Goal: Task Accomplishment & Management: Manage account settings

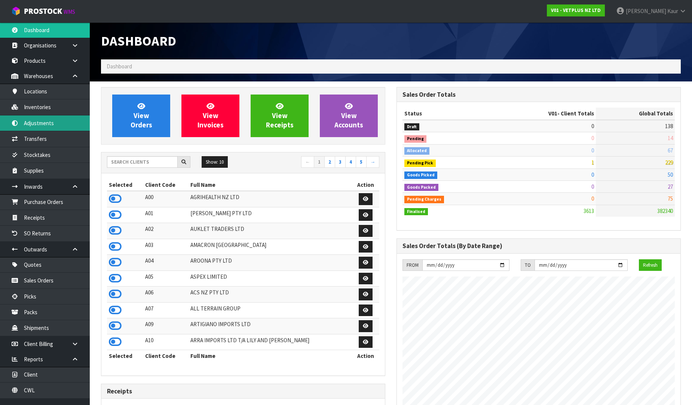
scroll to position [494, 295]
drag, startPoint x: 113, startPoint y: 200, endPoint x: 113, endPoint y: 196, distance: 3.8
click at [113, 199] on icon at bounding box center [115, 198] width 13 height 11
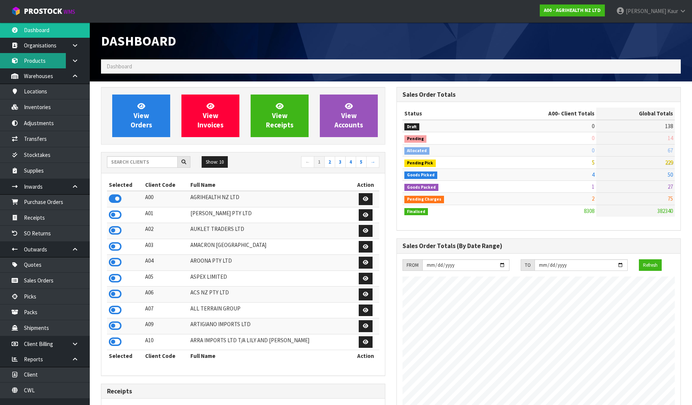
scroll to position [566, 295]
click at [44, 65] on link "Products" at bounding box center [45, 60] width 90 height 15
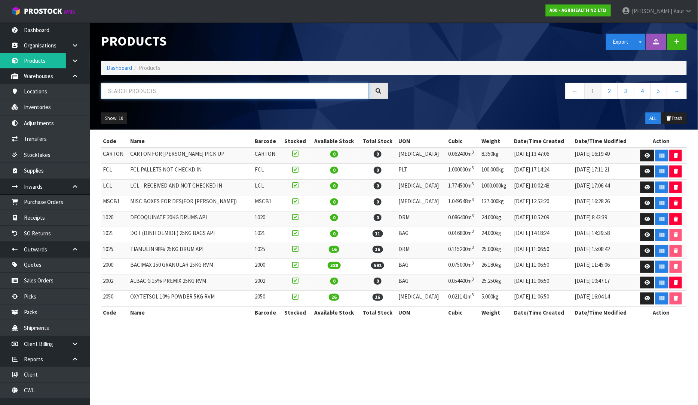
click at [114, 87] on input "text" at bounding box center [235, 91] width 268 height 16
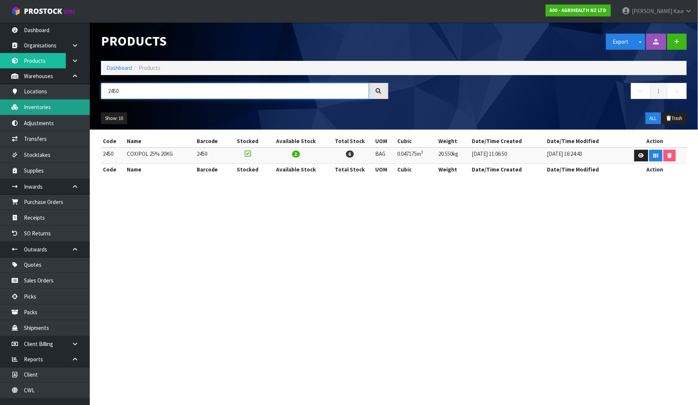
type input "2450"
click at [61, 102] on link "Inventories" at bounding box center [45, 106] width 90 height 15
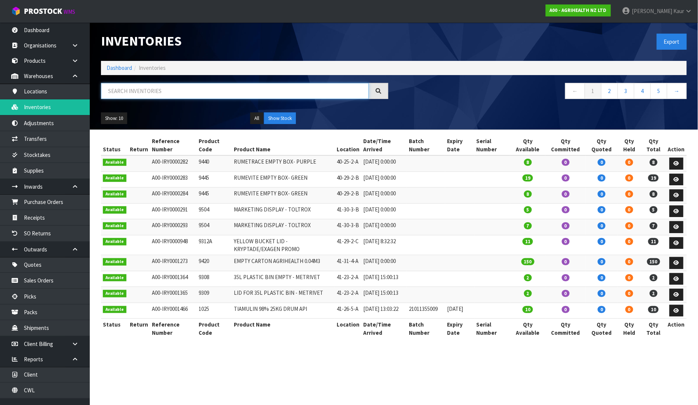
click at [121, 86] on input "text" at bounding box center [235, 91] width 268 height 16
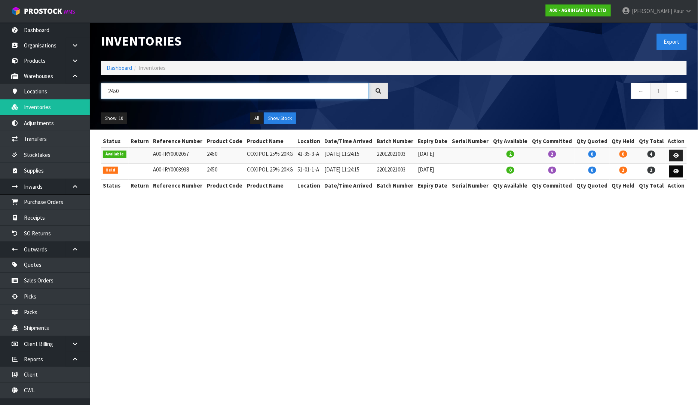
type input "2450"
click at [674, 171] on icon at bounding box center [676, 171] width 6 height 5
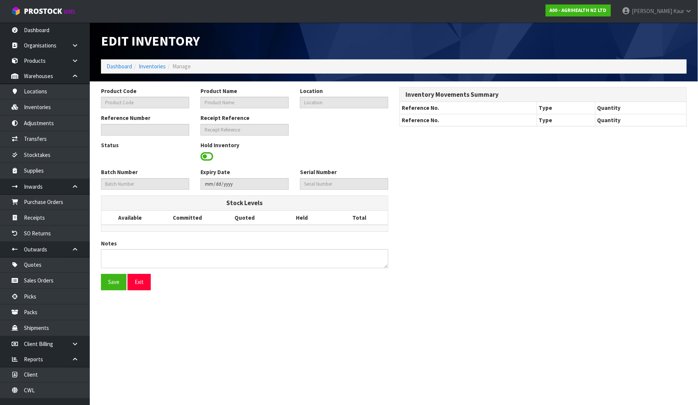
type input "2450"
type input "COXIPOL 25% 20KG"
type input "51-01-1-A"
type input "A00-IRY0003938"
type input "22012021003"
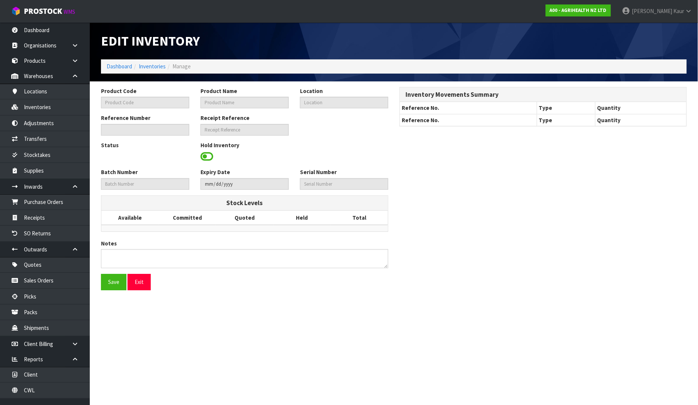
type input "[DATE]"
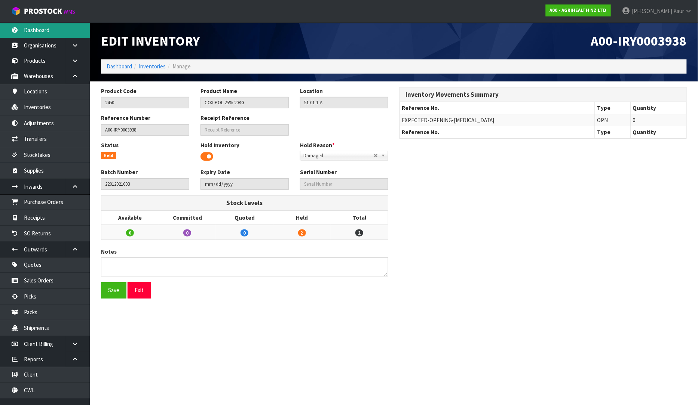
click at [41, 28] on link "Dashboard" at bounding box center [45, 29] width 90 height 15
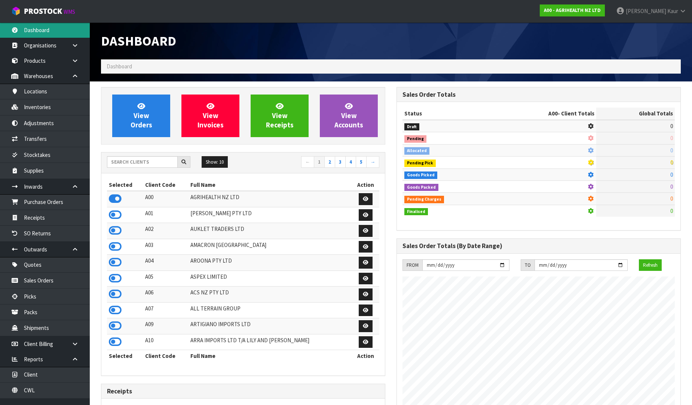
scroll to position [566, 295]
click at [118, 163] on input "text" at bounding box center [142, 162] width 71 height 12
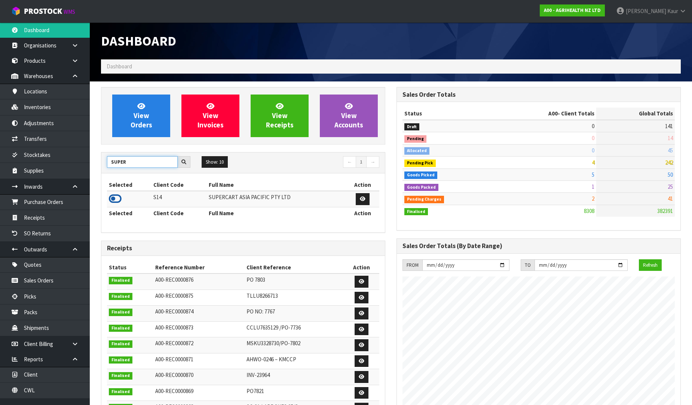
type input "SUPER"
click at [117, 202] on icon at bounding box center [115, 198] width 13 height 11
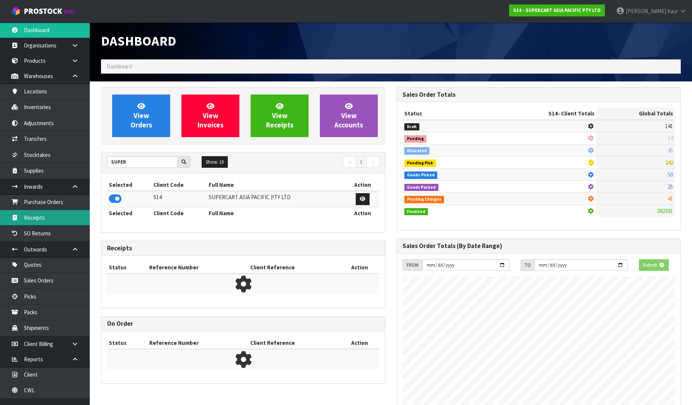
scroll to position [373411, 373573]
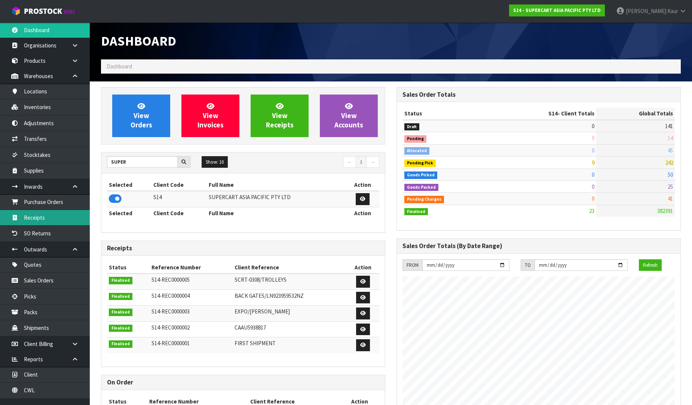
click at [55, 218] on link "Receipts" at bounding box center [45, 217] width 90 height 15
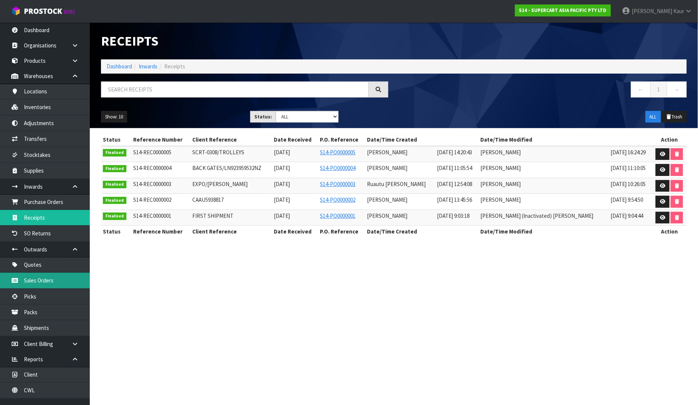
click at [63, 276] on link "Sales Orders" at bounding box center [45, 280] width 90 height 15
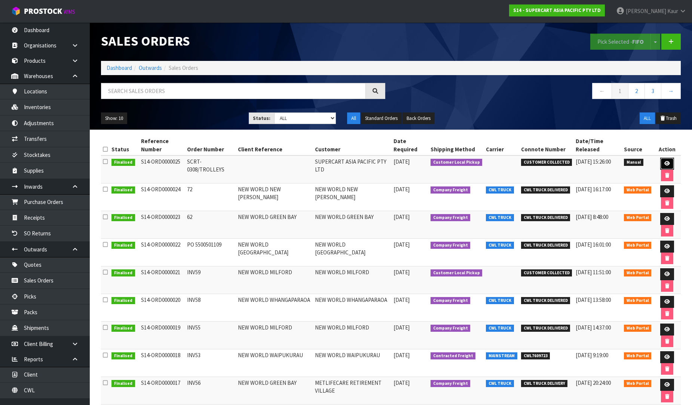
click at [664, 165] on icon at bounding box center [667, 163] width 6 height 5
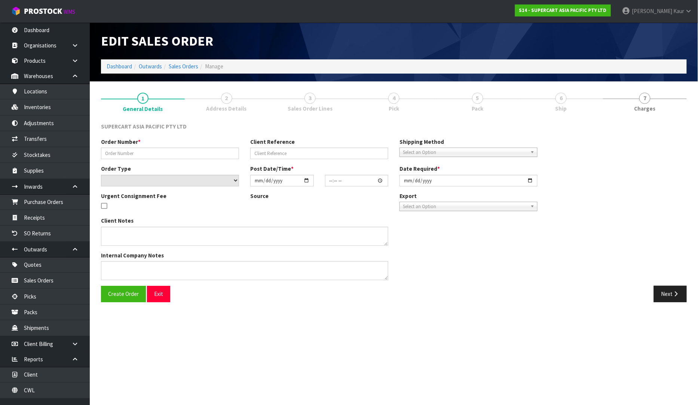
type input "SCRT-0308/TROLLEYS"
select select "number:0"
type input "[DATE]"
type input "14:27:00.000"
type input "[DATE]"
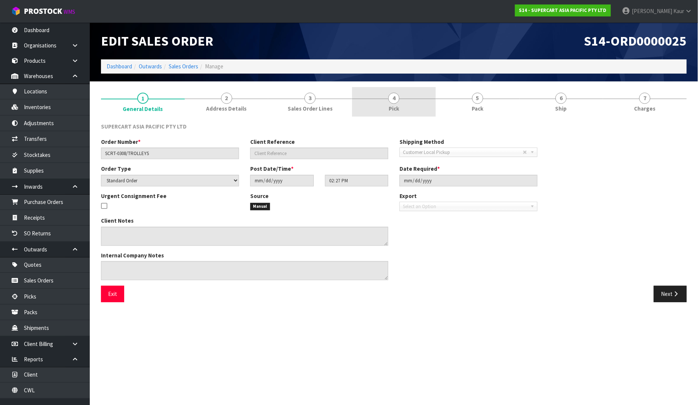
click at [385, 105] on link "4 Pick" at bounding box center [394, 102] width 84 height 30
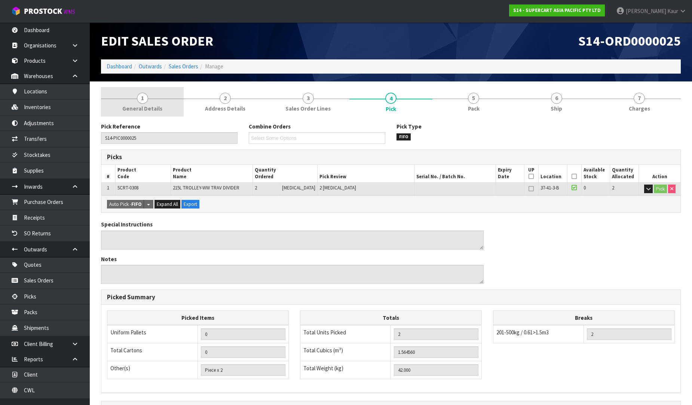
click at [140, 102] on span "1" at bounding box center [142, 98] width 11 height 11
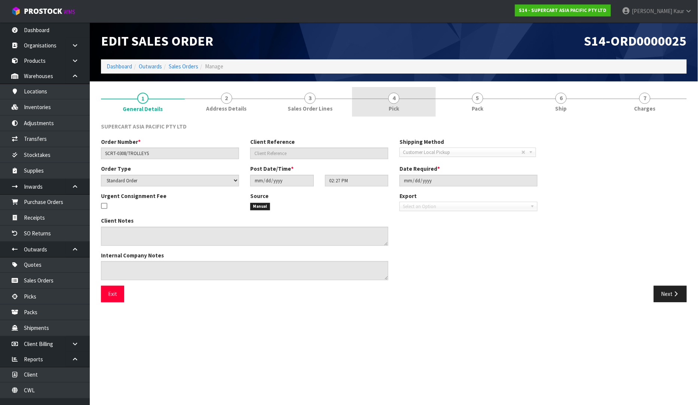
click at [394, 107] on span "Pick" at bounding box center [393, 109] width 10 height 8
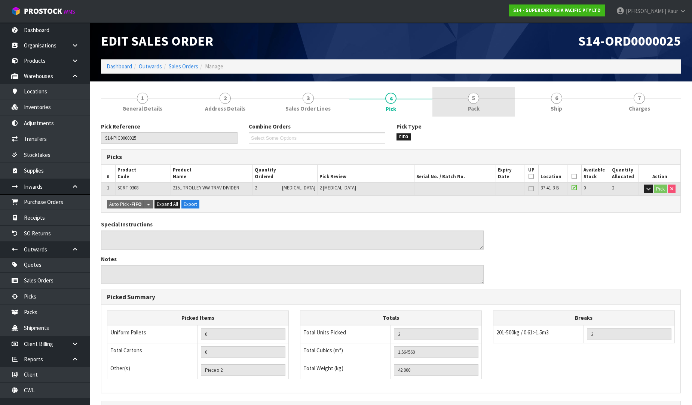
click at [488, 113] on link "5 Pack" at bounding box center [473, 102] width 83 height 30
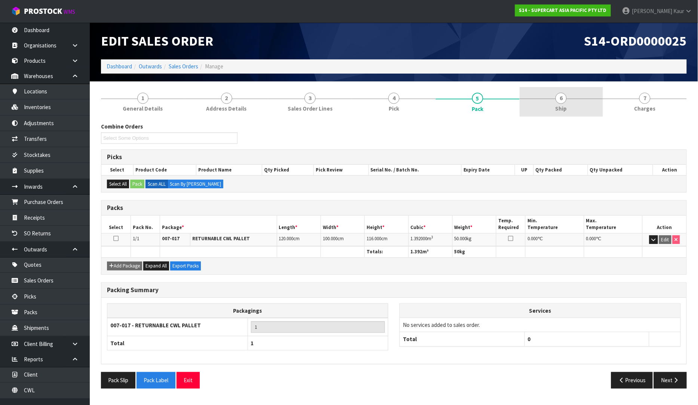
click at [572, 100] on link "6 Ship" at bounding box center [561, 102] width 84 height 30
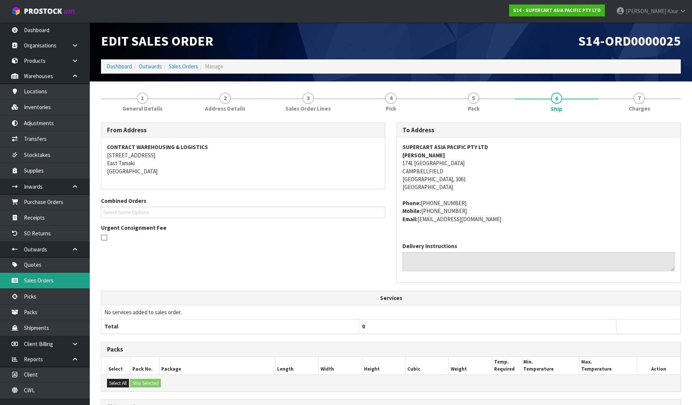
click at [62, 280] on link "Sales Orders" at bounding box center [45, 280] width 90 height 15
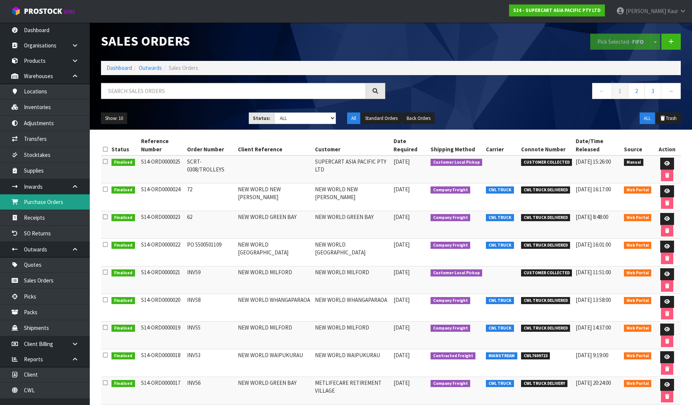
click at [58, 209] on link "Purchase Orders" at bounding box center [45, 201] width 90 height 15
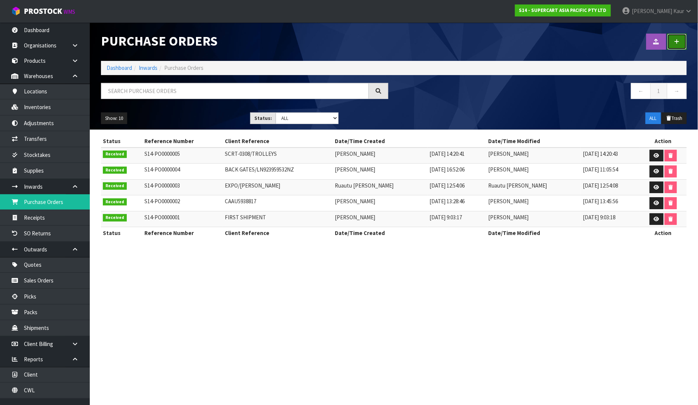
click at [673, 47] on link at bounding box center [676, 42] width 19 height 16
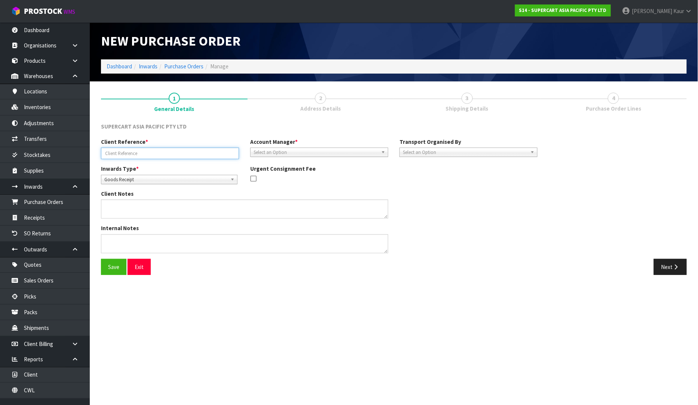
click at [178, 152] on input "text" at bounding box center [170, 154] width 138 height 12
paste input "SCRT-0308/22.9.25"
type input "SCRT-0308/22.9.25"
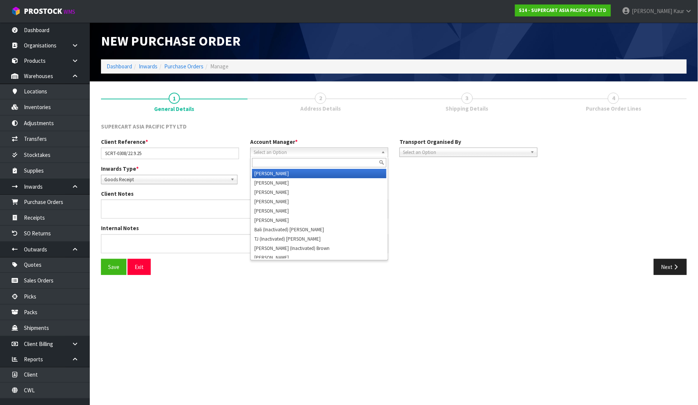
click at [264, 152] on span "Select an Option" at bounding box center [315, 152] width 124 height 9
type input "d"
click at [275, 174] on li "D [PERSON_NAME]" at bounding box center [319, 173] width 134 height 9
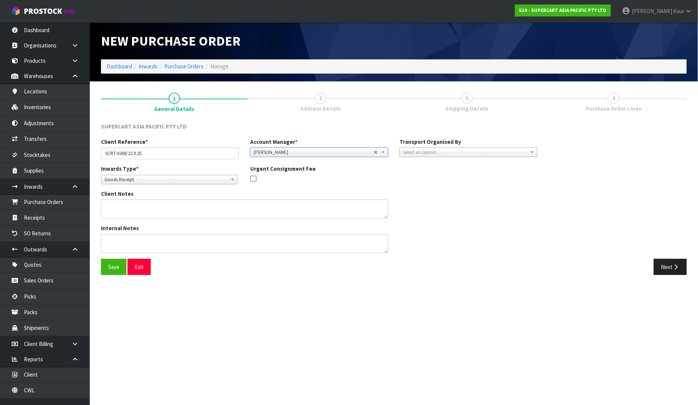
click at [429, 153] on span "Select an Option" at bounding box center [465, 152] width 124 height 9
click at [433, 191] on li "Client" at bounding box center [468, 192] width 134 height 9
click at [596, 174] on span "Select an Option" at bounding box center [603, 173] width 91 height 9
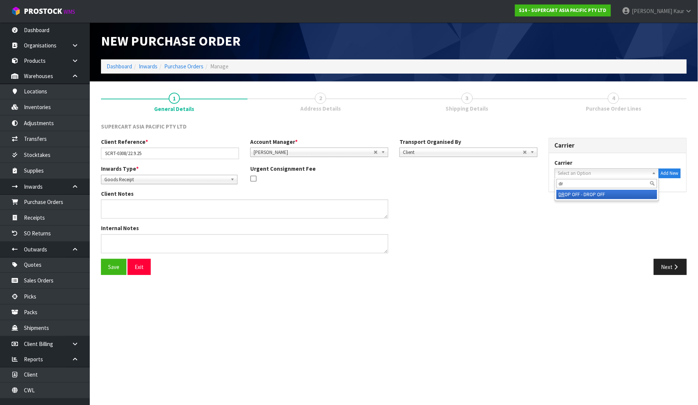
type input "dr"
click at [590, 196] on li "DR OP OFF - DROP OFF" at bounding box center [606, 194] width 101 height 9
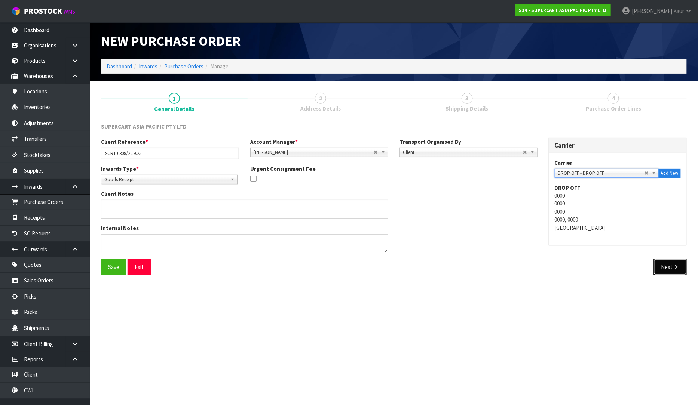
click at [675, 265] on icon "button" at bounding box center [675, 267] width 7 height 6
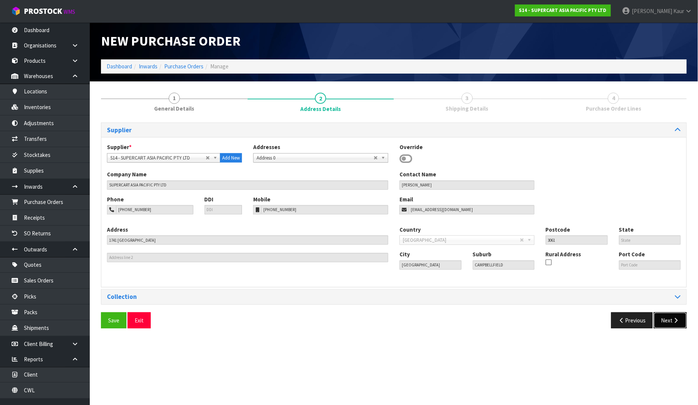
click at [668, 319] on button "Next" at bounding box center [670, 321] width 33 height 16
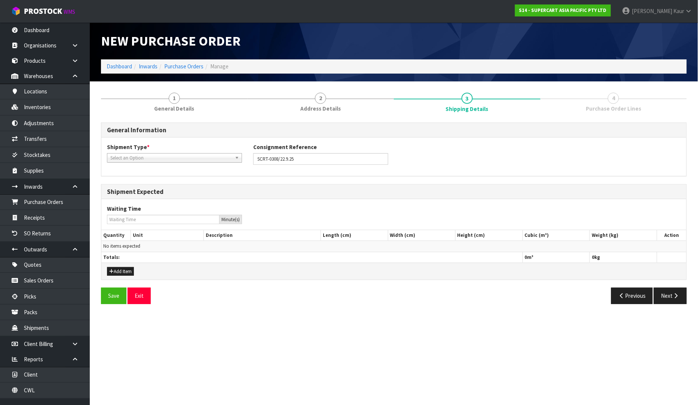
click at [141, 162] on div "Select an Option" at bounding box center [174, 157] width 135 height 9
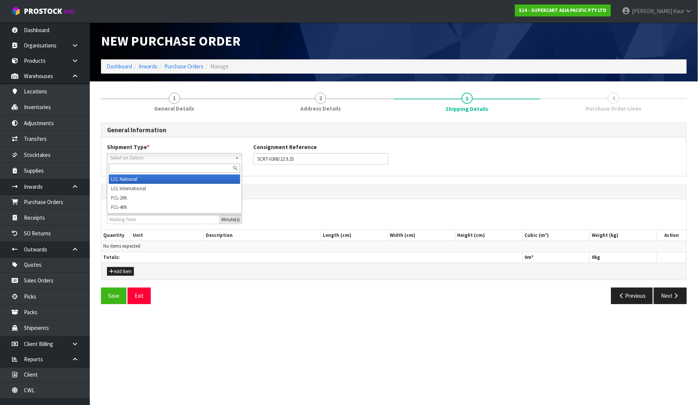
click at [142, 178] on li "LCL National" at bounding box center [174, 179] width 131 height 9
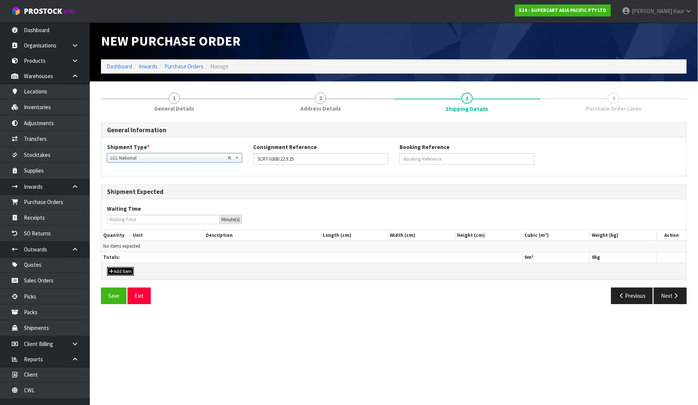
click at [129, 270] on button "Add Item" at bounding box center [120, 271] width 27 height 9
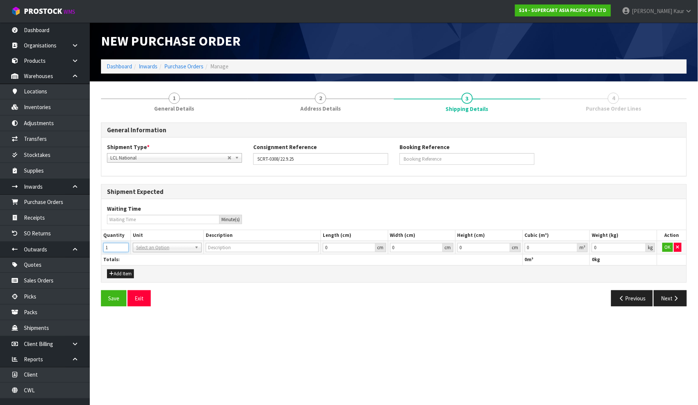
type input "1"
click at [124, 245] on input "1" at bounding box center [115, 247] width 25 height 9
click at [141, 258] on input "text" at bounding box center [167, 257] width 65 height 9
type input "b"
type input "t"
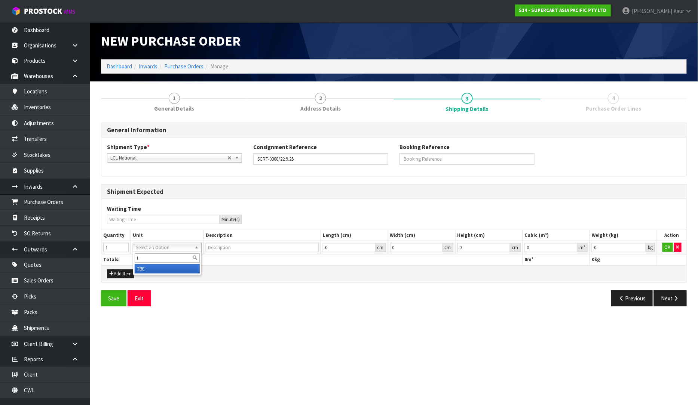
type input "TUBE"
click at [144, 260] on input "text" at bounding box center [167, 257] width 65 height 9
type input "bsk"
type input "BASKET"
drag, startPoint x: 573, startPoint y: 247, endPoint x: 579, endPoint y: 245, distance: 6.9
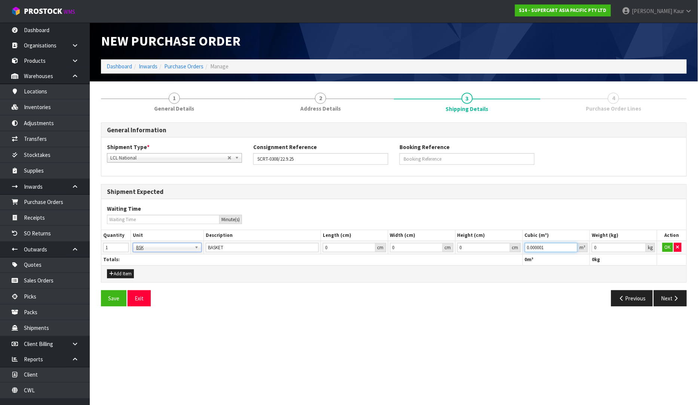
type input "0.000001"
click at [573, 247] on input "0.000001" at bounding box center [551, 247] width 53 height 9
type input "0.001"
click at [639, 246] on input "0.001" at bounding box center [618, 247] width 54 height 9
click at [665, 247] on button "OK" at bounding box center [667, 247] width 10 height 9
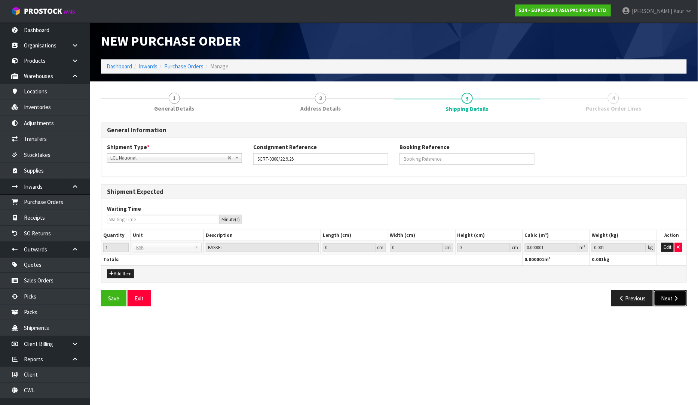
click at [670, 294] on button "Next" at bounding box center [670, 298] width 33 height 16
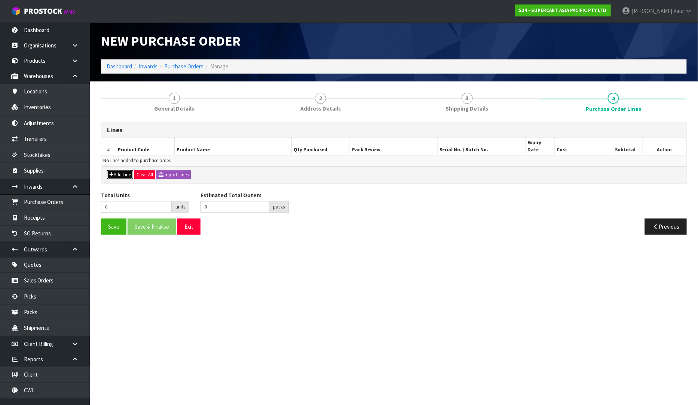
click at [126, 170] on button "Add Line" at bounding box center [120, 174] width 26 height 9
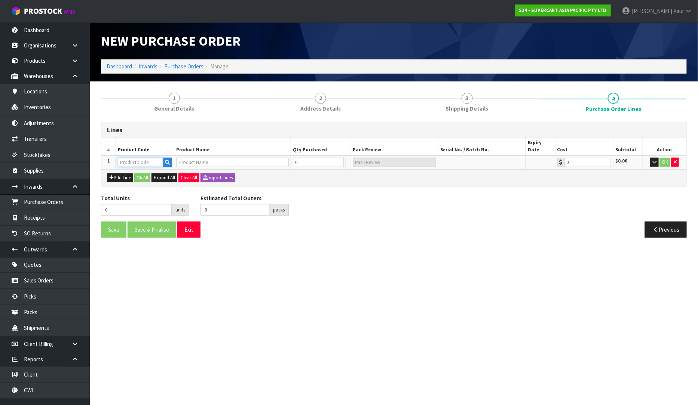
click at [126, 158] on input "text" at bounding box center [140, 162] width 45 height 9
paste input "SCRT-0308/22.9.25"
type input "SCRT-0308"
type input "215L TROLLEY-WW TRAV DIVIDER"
type input "0.00"
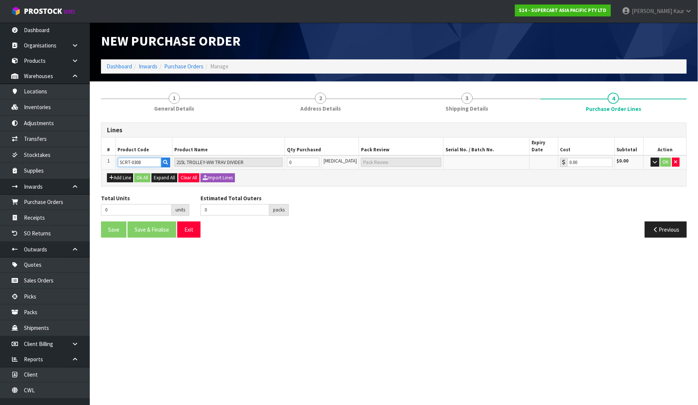
type input "SCRT-0308"
click at [307, 158] on input "0" at bounding box center [303, 162] width 33 height 9
type input "1"
type input "1 [MEDICAL_DATA]"
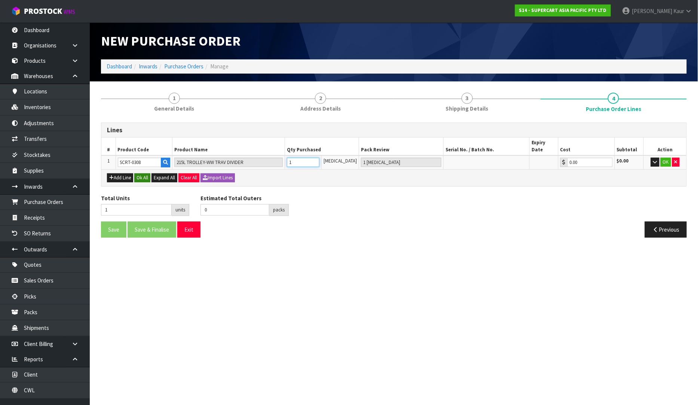
type input "1"
click at [146, 173] on button "Ok All" at bounding box center [142, 177] width 16 height 9
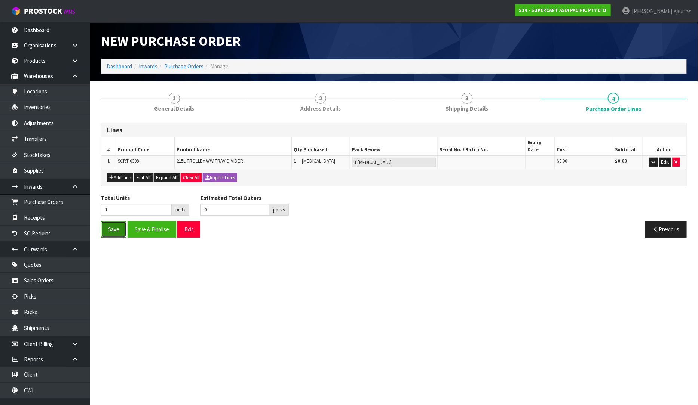
click at [108, 221] on button "Save" at bounding box center [113, 229] width 25 height 16
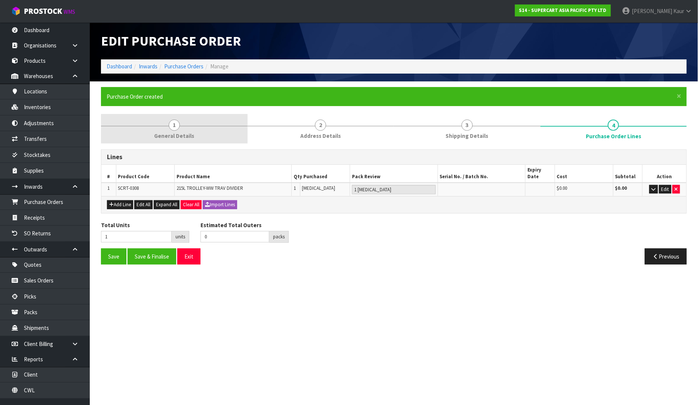
type input "0"
click at [151, 130] on link "1 General Details" at bounding box center [174, 129] width 147 height 30
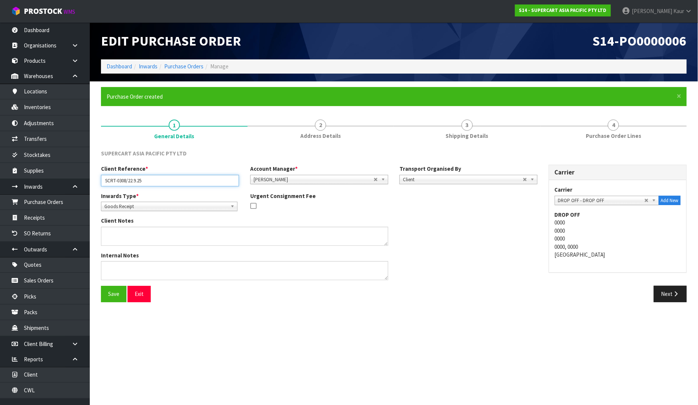
drag, startPoint x: 143, startPoint y: 181, endPoint x: 95, endPoint y: 181, distance: 47.9
click at [95, 181] on div "Client Reference * SCRT-0308/22.9.25" at bounding box center [169, 175] width 149 height 21
click at [52, 36] on link "Dashboard" at bounding box center [45, 29] width 90 height 15
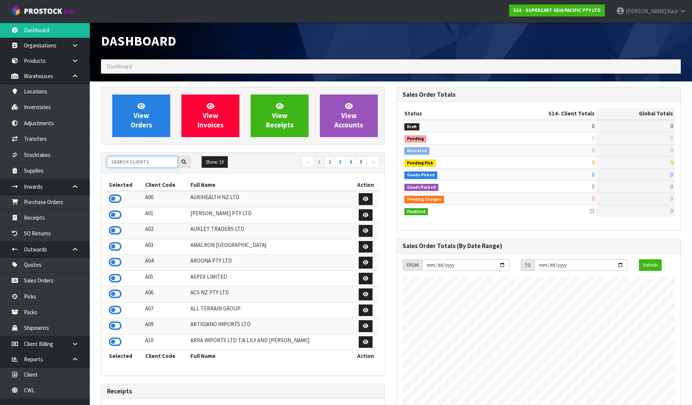
scroll to position [457, 295]
click at [119, 160] on input "text" at bounding box center [142, 162] width 71 height 12
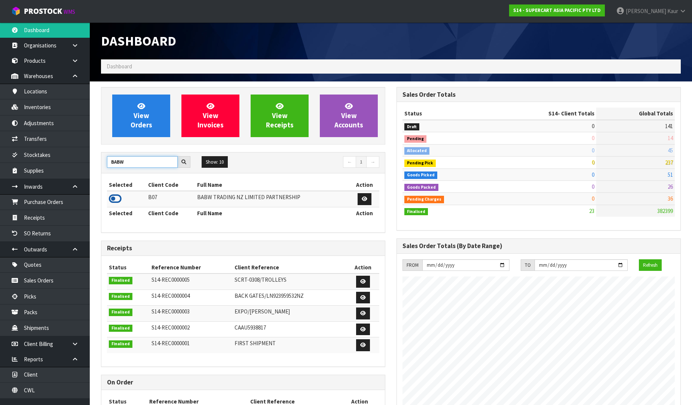
type input "BABW"
click at [117, 196] on icon at bounding box center [115, 198] width 13 height 11
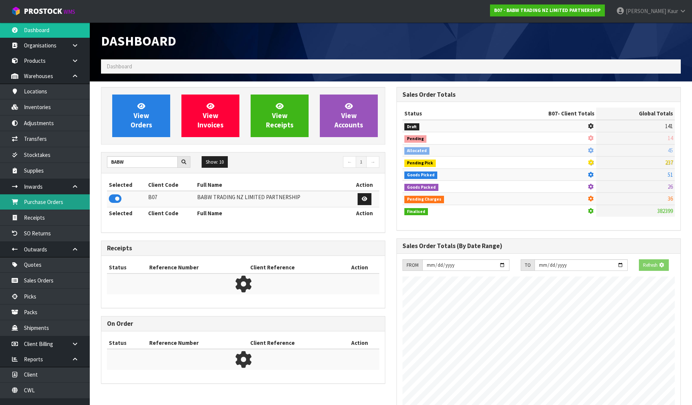
scroll to position [466, 295]
click at [53, 196] on link "Purchase Orders" at bounding box center [45, 201] width 90 height 15
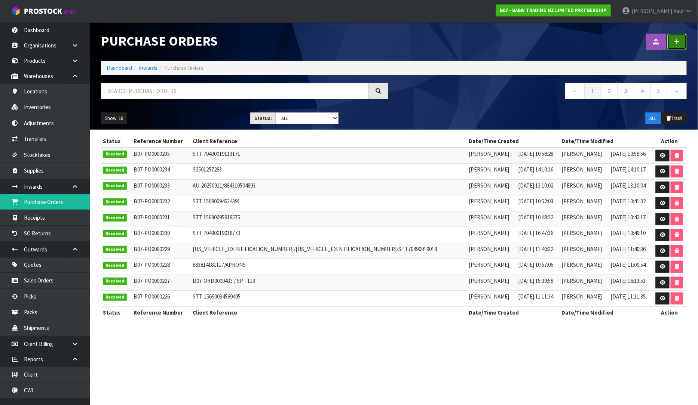
click at [686, 38] on link at bounding box center [676, 42] width 19 height 16
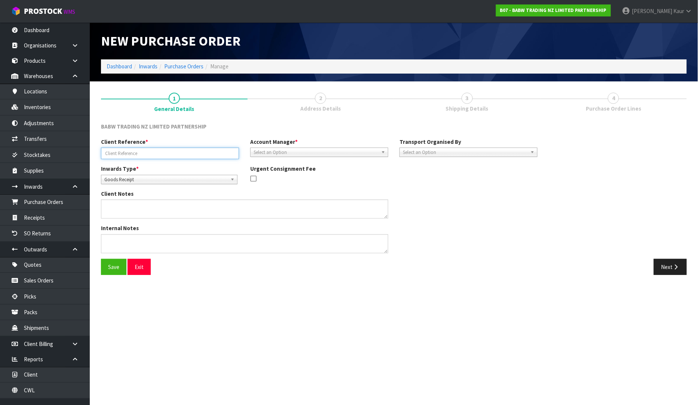
click at [127, 152] on input "text" at bounding box center [170, 154] width 138 height 12
paste input "STT 15690095242151"
type input "STT 15690095242151"
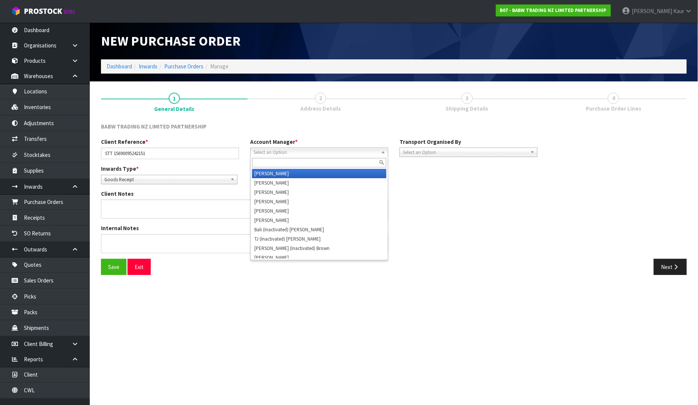
click at [273, 154] on span "Select an Option" at bounding box center [315, 152] width 124 height 9
type input "v"
click at [276, 174] on li "V [PERSON_NAME]" at bounding box center [319, 173] width 134 height 9
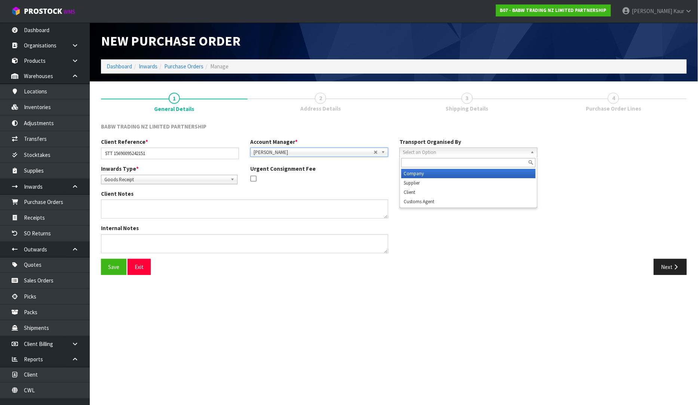
click at [468, 154] on span "Select an Option" at bounding box center [465, 152] width 124 height 9
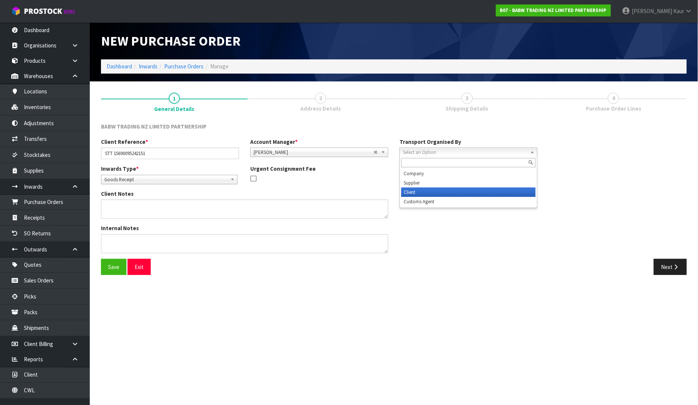
click at [469, 193] on li "Client" at bounding box center [468, 192] width 134 height 9
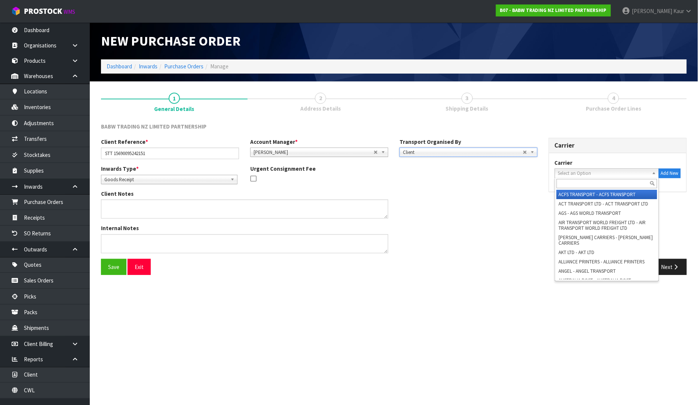
click at [568, 173] on span "Select an Option" at bounding box center [603, 173] width 91 height 9
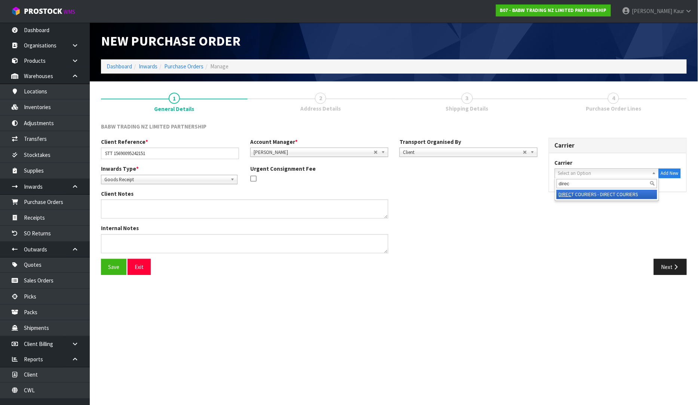
type input "direc"
click at [581, 191] on li "DIREC T COURIERS - DIRECT COURIERS" at bounding box center [606, 194] width 101 height 9
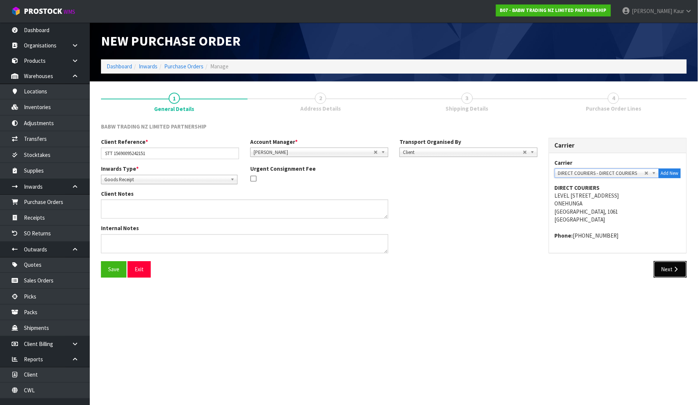
click at [679, 270] on button "Next" at bounding box center [670, 269] width 33 height 16
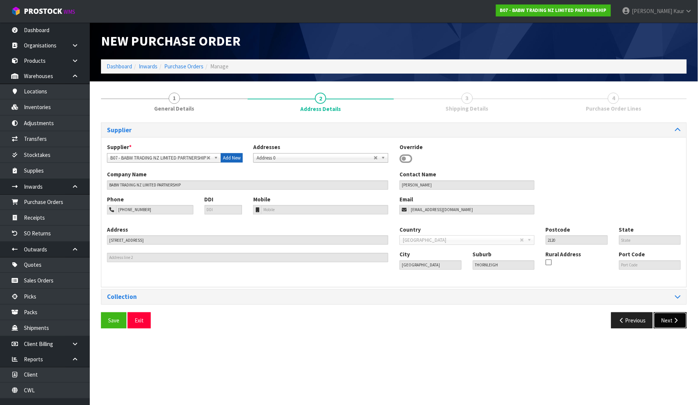
drag, startPoint x: 672, startPoint y: 317, endPoint x: 223, endPoint y: 153, distance: 477.5
click at [227, 155] on div "Supplier Supplier * A00 - AGRIHEALTH NZ LTD A01 - [PERSON_NAME] PTY LTD A02 - A…" at bounding box center [393, 229] width 585 height 212
click at [670, 322] on button "Next" at bounding box center [670, 321] width 33 height 16
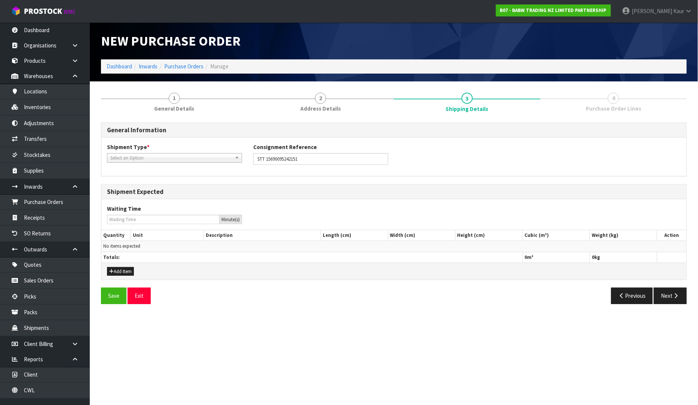
drag, startPoint x: 124, startPoint y: 156, endPoint x: 124, endPoint y: 166, distance: 10.1
click at [124, 156] on span "Select an Option" at bounding box center [171, 158] width 122 height 9
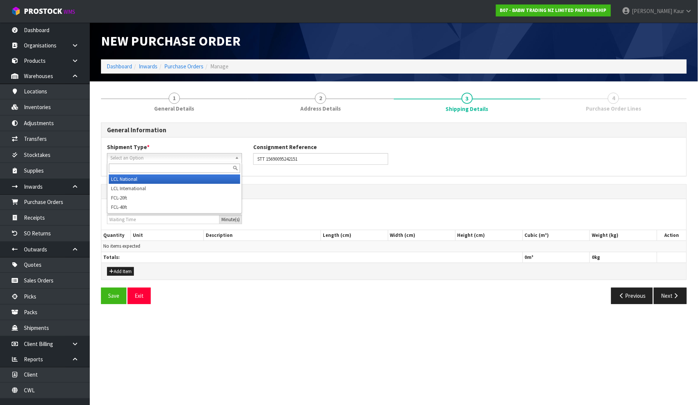
click at [131, 180] on li "LCL National" at bounding box center [174, 179] width 131 height 9
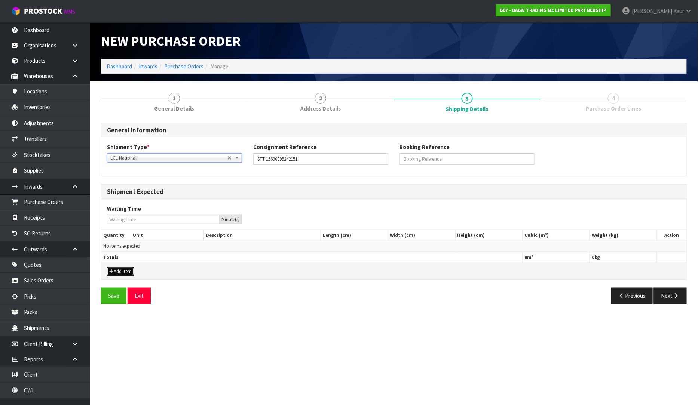
click at [122, 270] on button "Add Item" at bounding box center [120, 271] width 27 height 9
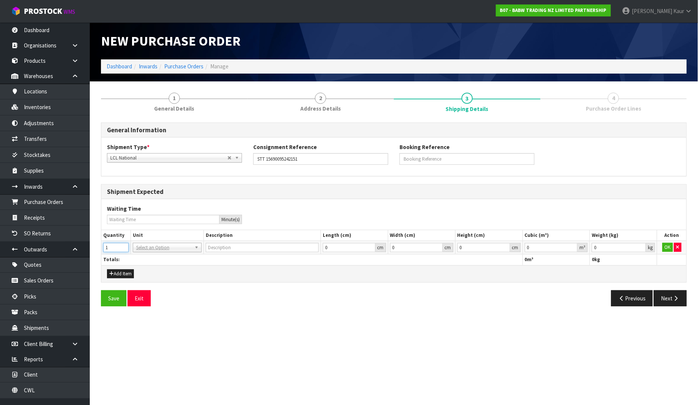
click at [122, 246] on input "1" at bounding box center [115, 247] width 25 height 9
click at [122, 246] on input "2" at bounding box center [115, 247] width 25 height 9
type input "3"
click at [122, 246] on input "3" at bounding box center [115, 247] width 25 height 9
click at [141, 256] on input "text" at bounding box center [167, 257] width 65 height 9
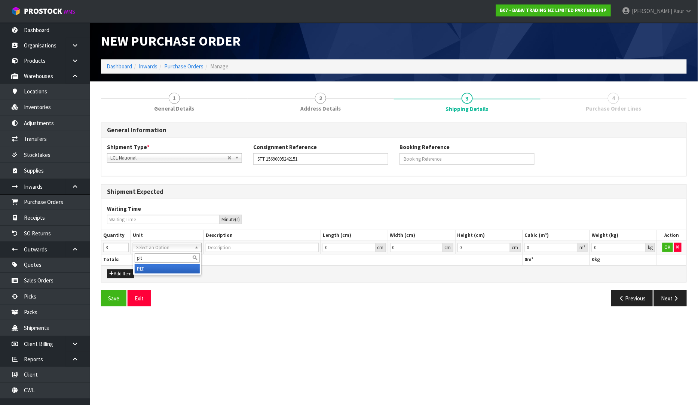
type input "plt"
drag, startPoint x: 154, startPoint y: 268, endPoint x: 243, endPoint y: 273, distance: 89.5
type input "PALLET"
type input "0.000001"
click at [570, 245] on input "0.000001" at bounding box center [551, 247] width 53 height 9
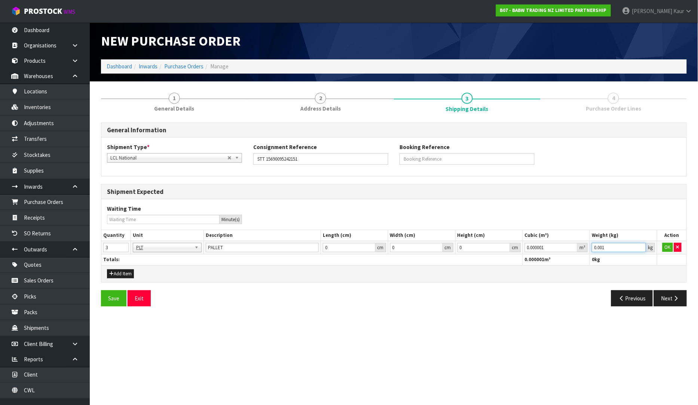
type input "0.001"
click at [641, 245] on input "0.001" at bounding box center [618, 247] width 54 height 9
click at [670, 246] on button "OK" at bounding box center [667, 247] width 10 height 9
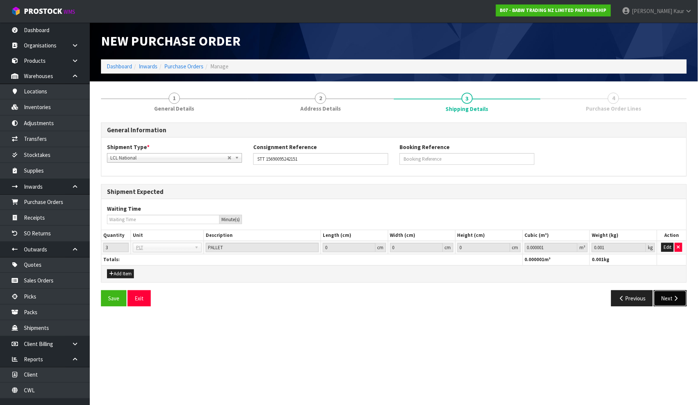
click at [669, 300] on button "Next" at bounding box center [670, 298] width 33 height 16
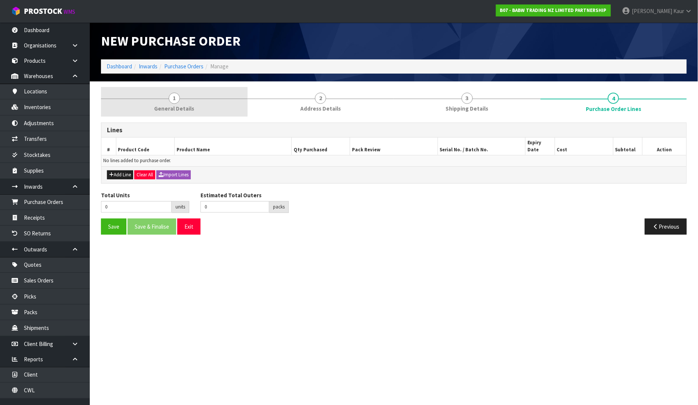
click at [179, 98] on span "1" at bounding box center [174, 98] width 11 height 11
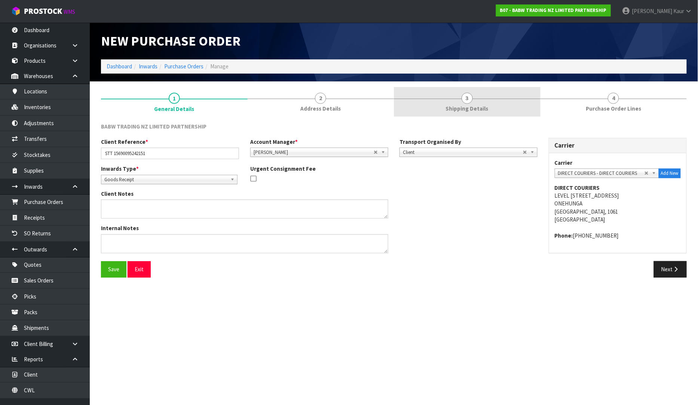
click at [466, 109] on span "Shipping Details" at bounding box center [467, 109] width 43 height 8
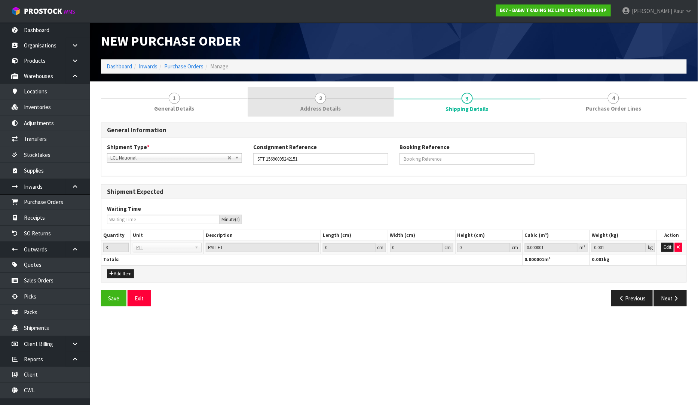
click at [322, 103] on span "2" at bounding box center [320, 98] width 11 height 11
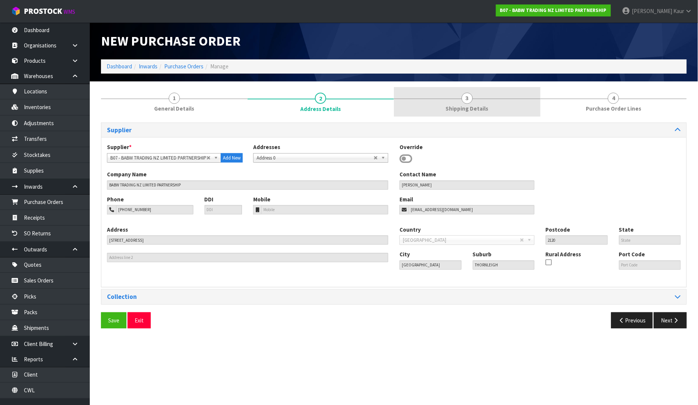
click at [465, 103] on span "3" at bounding box center [466, 98] width 11 height 11
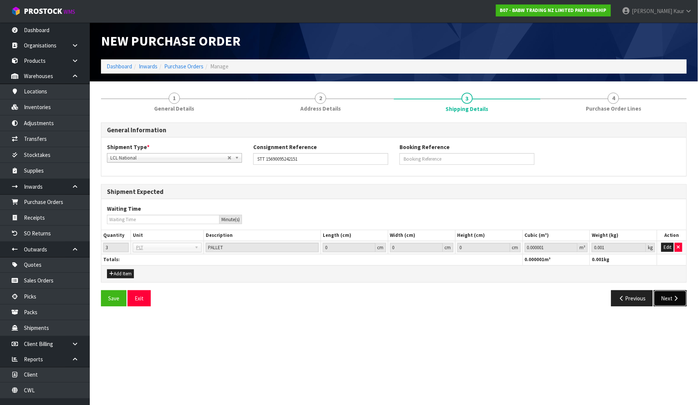
click at [672, 294] on button "Next" at bounding box center [670, 298] width 33 height 16
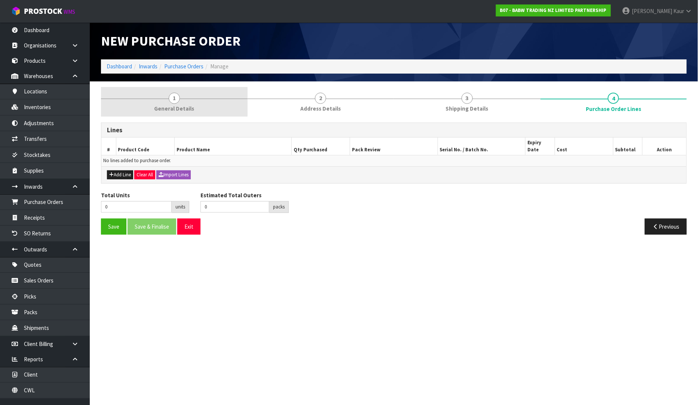
click at [193, 102] on link "1 General Details" at bounding box center [174, 102] width 147 height 30
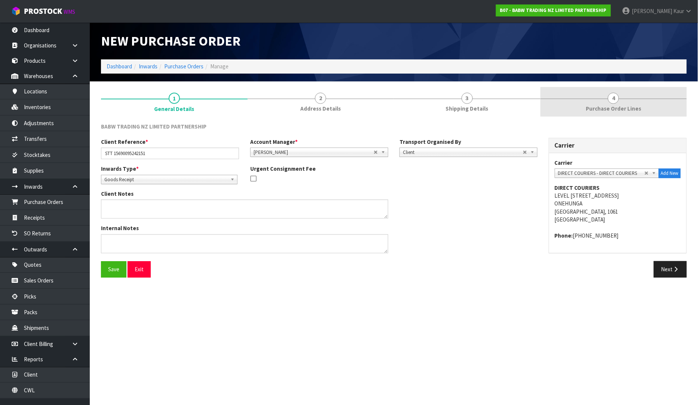
click at [631, 110] on span "Purchase Order Lines" at bounding box center [612, 109] width 55 height 8
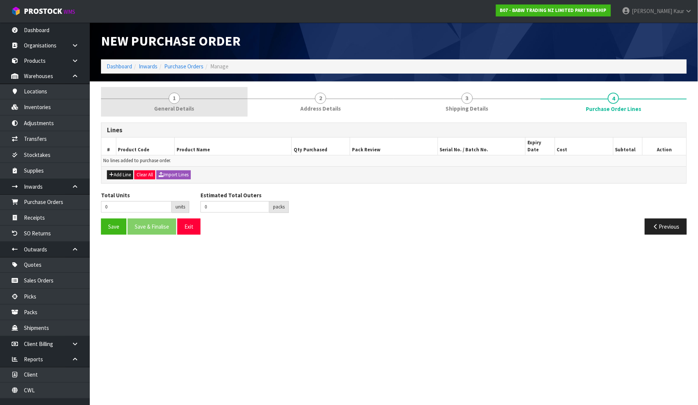
click at [176, 95] on span "1" at bounding box center [174, 98] width 11 height 11
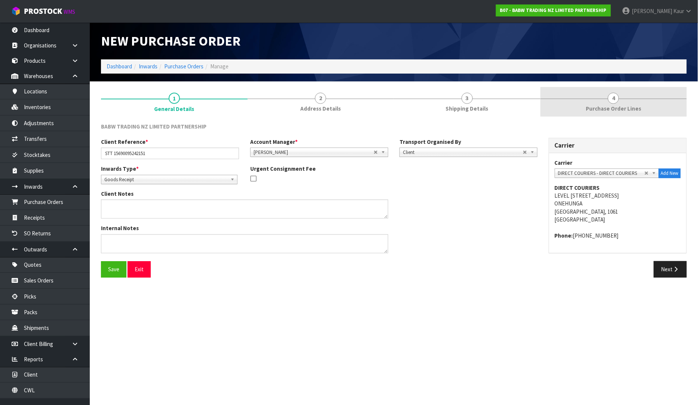
click at [628, 111] on span "Purchase Order Lines" at bounding box center [612, 109] width 55 height 8
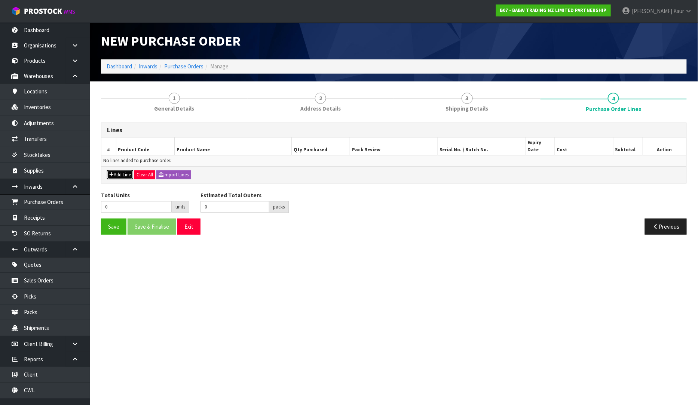
click at [118, 170] on button "Add Line" at bounding box center [120, 174] width 26 height 9
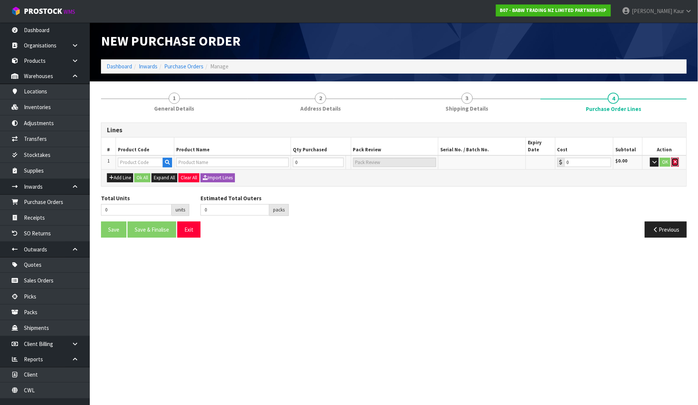
click at [674, 158] on button "button" at bounding box center [674, 162] width 7 height 9
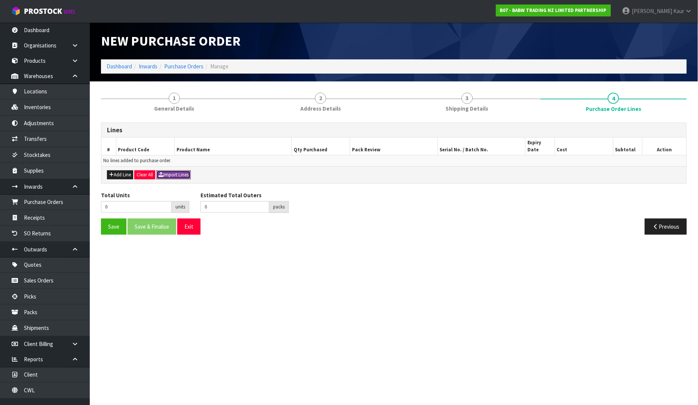
click at [177, 170] on button "Import Lines" at bounding box center [173, 174] width 34 height 9
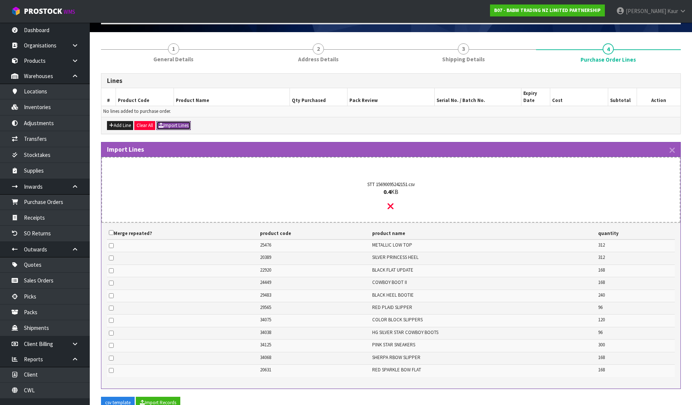
scroll to position [104, 0]
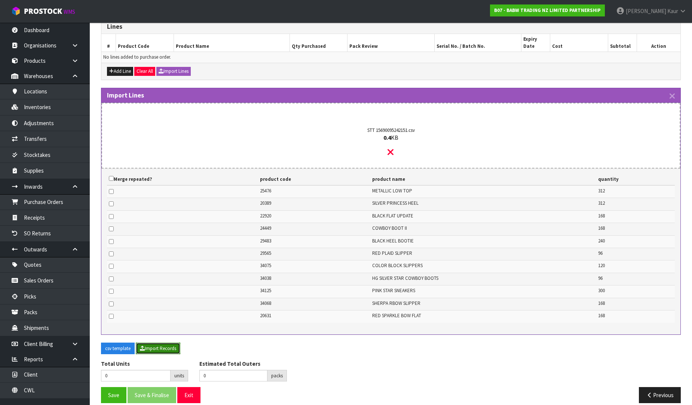
click at [165, 343] on button "Import Records" at bounding box center [158, 349] width 44 height 12
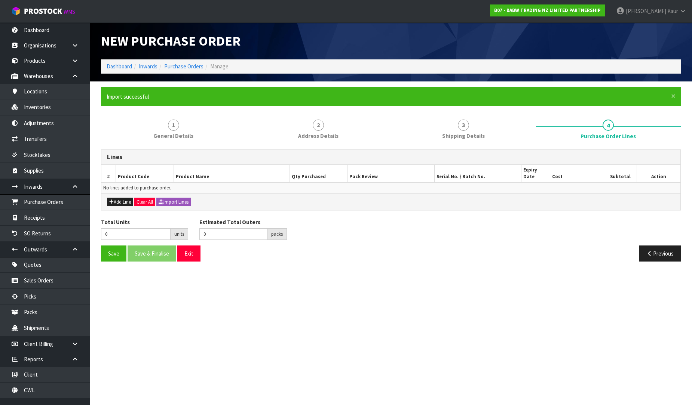
scroll to position [0, 0]
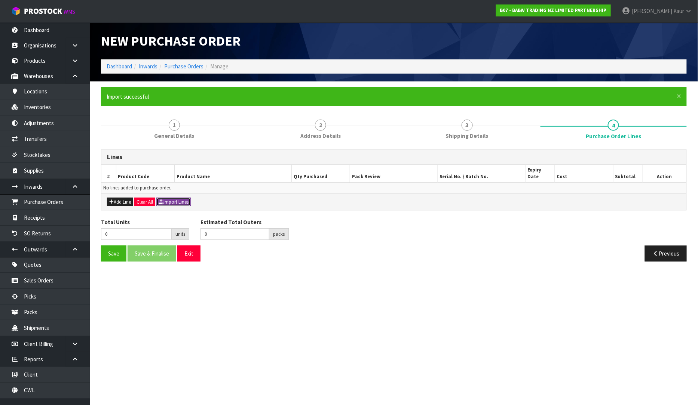
click at [179, 198] on button "Import Lines" at bounding box center [173, 202] width 34 height 9
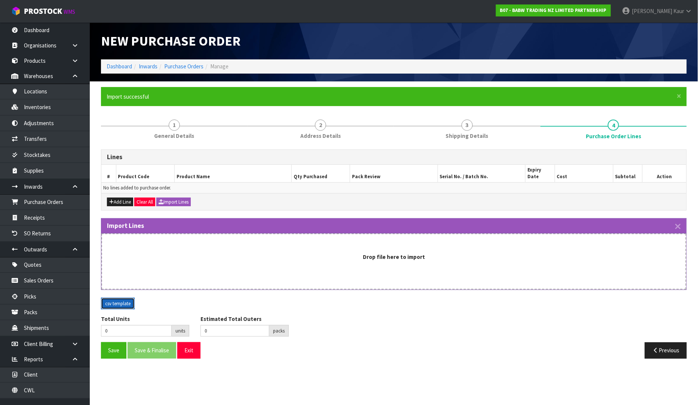
click at [103, 298] on button "csv template" at bounding box center [118, 304] width 34 height 12
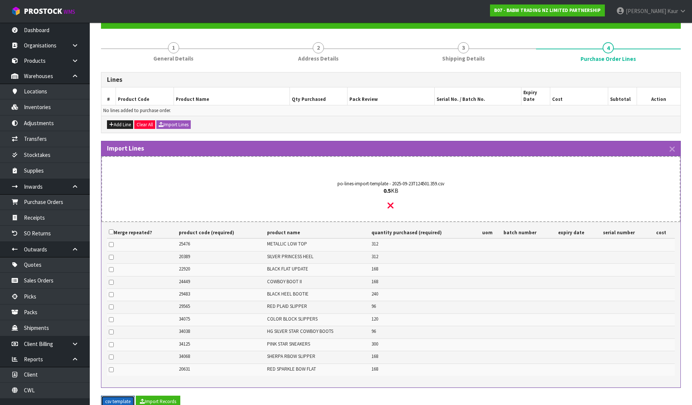
scroll to position [131, 0]
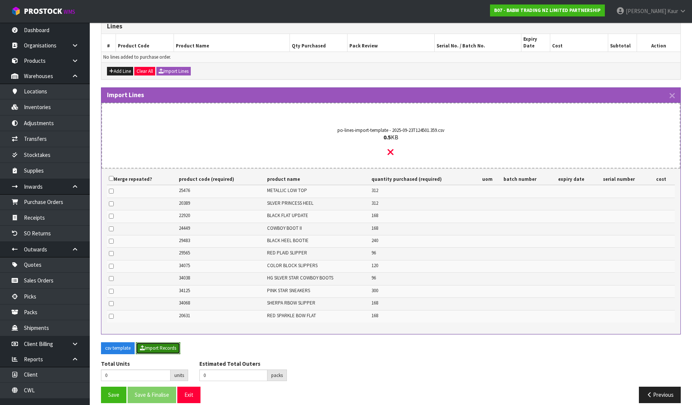
click at [159, 342] on button "Import Records" at bounding box center [158, 348] width 44 height 12
type input "2148"
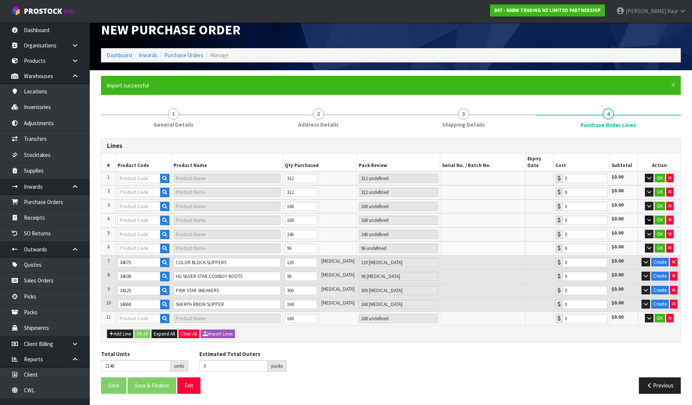
scroll to position [1, 0]
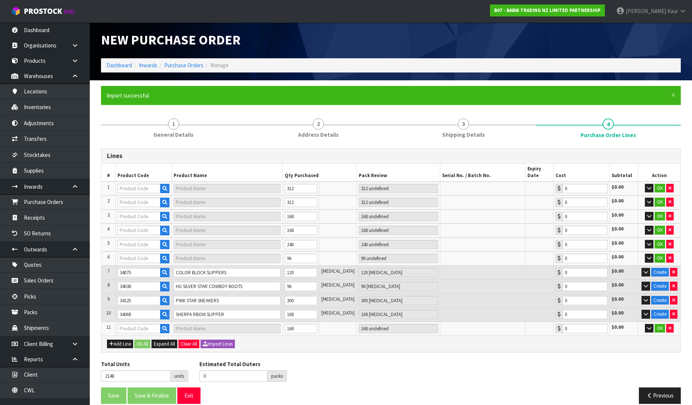
type input "8"
type input "29565"
type input "RED PLAID SLIPPER"
type input "8 CTN"
type input "0.00"
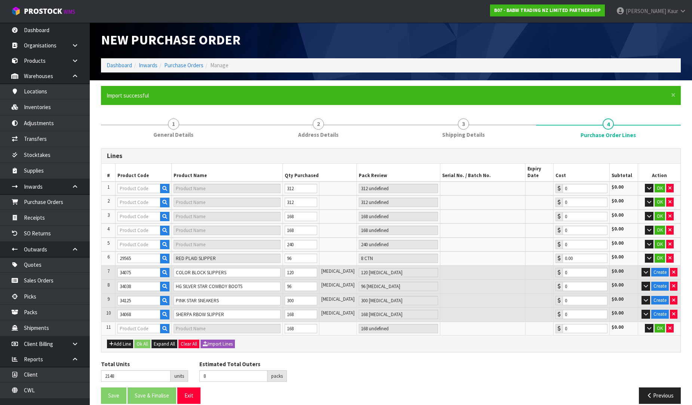
type input "21"
type input "25476"
type input "METALLIC LOW TOP"
type input "13 CTN"
type input "0.00"
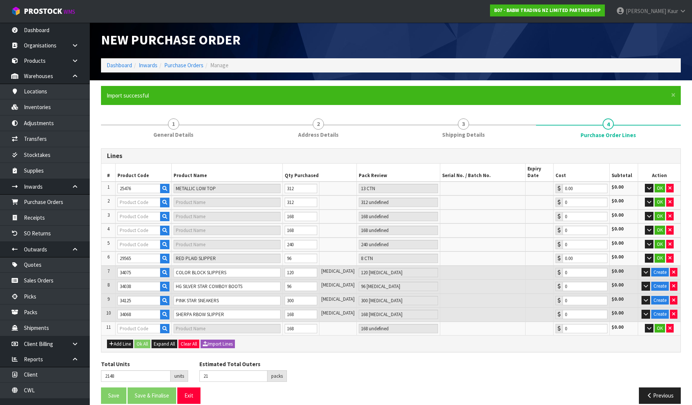
type input "31"
type input "29483"
type input "BLACK HEEL BOOTIE"
type input "10 CTN"
type input "0.00"
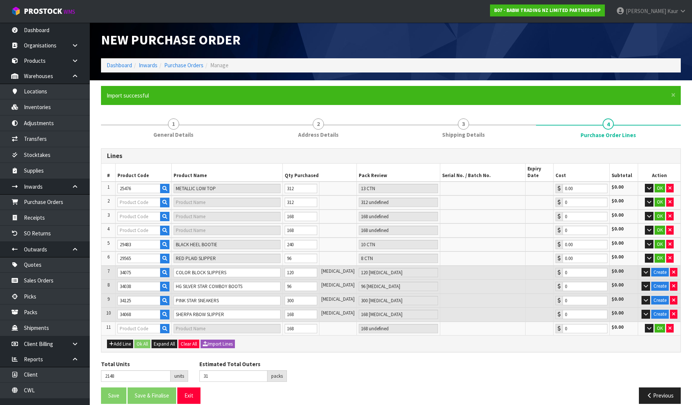
type input "79"
type input "20389"
type input "SILVER PRINCESS HEEL"
type input "13 CTN"
type input "0.00"
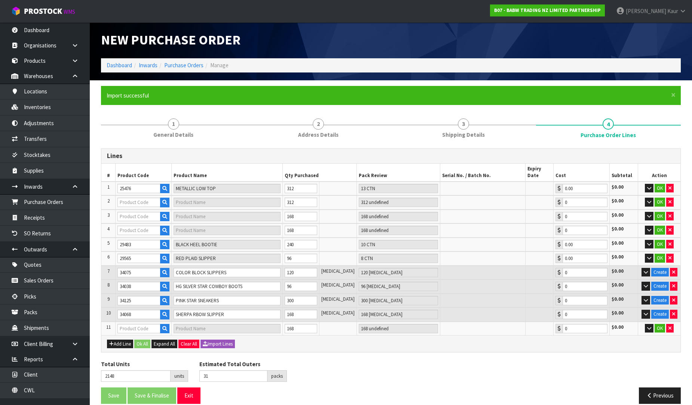
type input "22920"
type input "BLACK FLAT UPDATE"
type input "14 CTN"
type input "0.00"
type input "24449"
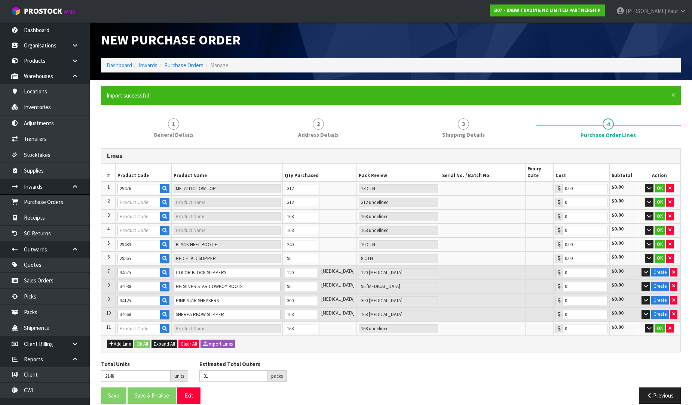
type input "COWBOY BOOT II"
type input "14 CTN"
type input "0.00"
type input "20631"
type input "RED SPARKLE BOW"
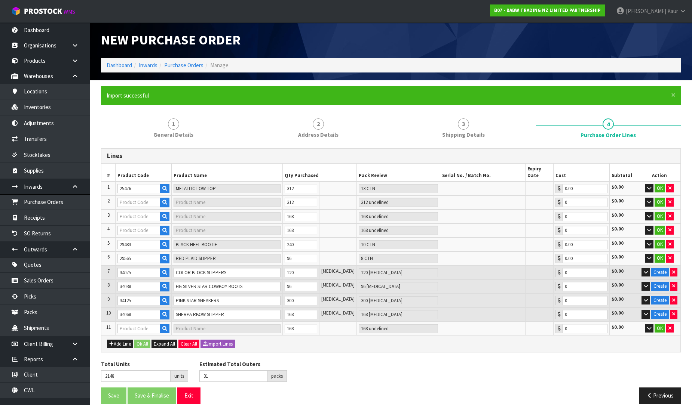
type input "7 CTN"
type input "0.00"
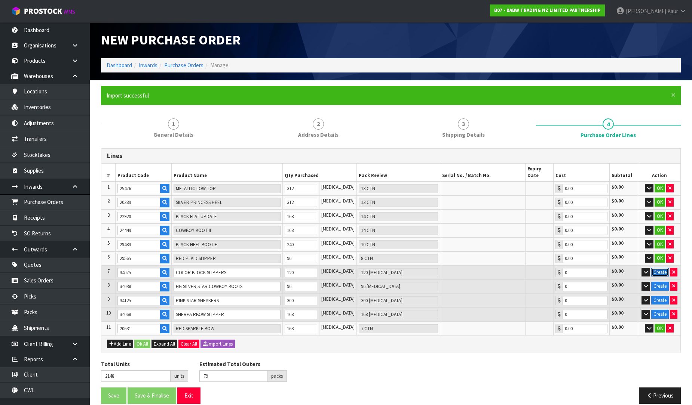
click at [663, 268] on button "Create" at bounding box center [660, 272] width 18 height 9
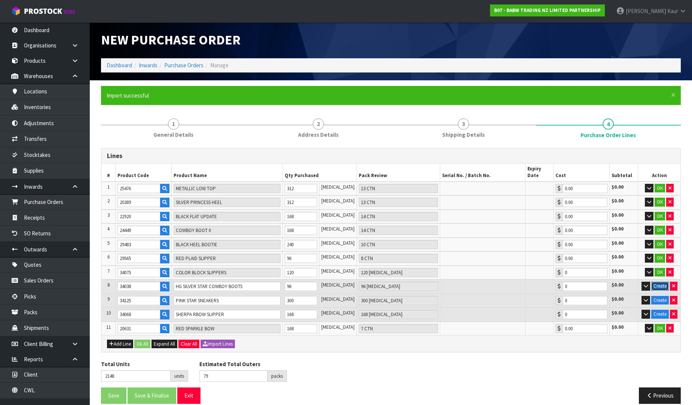
click at [662, 282] on button "Create" at bounding box center [660, 286] width 18 height 9
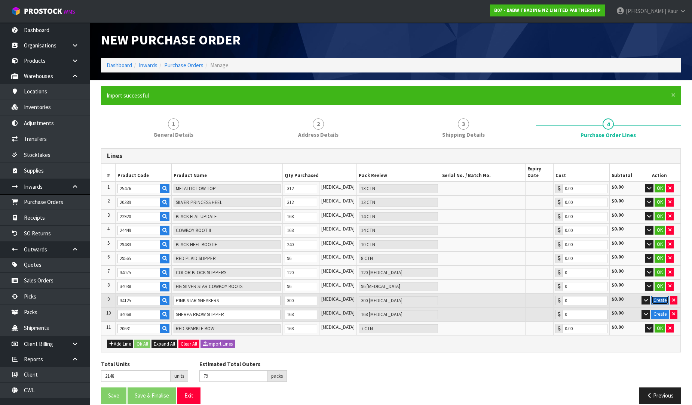
click at [660, 296] on button "Create" at bounding box center [660, 300] width 18 height 9
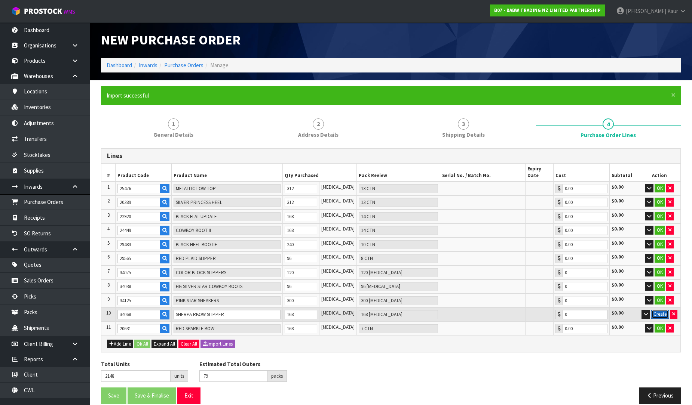
click at [660, 310] on button "Create" at bounding box center [660, 314] width 18 height 9
click at [146, 340] on button "Ok All" at bounding box center [142, 344] width 16 height 9
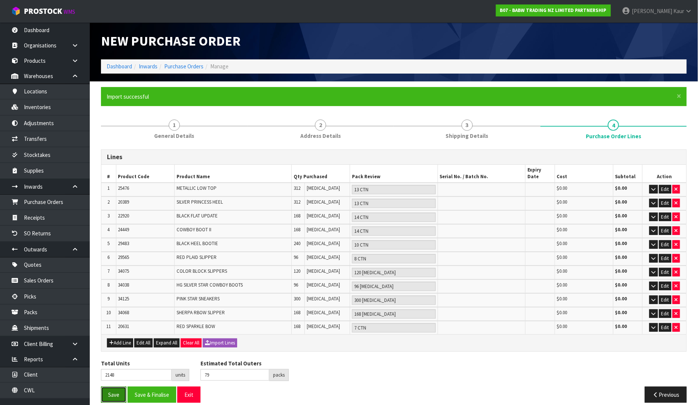
click at [114, 387] on button "Save" at bounding box center [113, 395] width 25 height 16
type input "0"
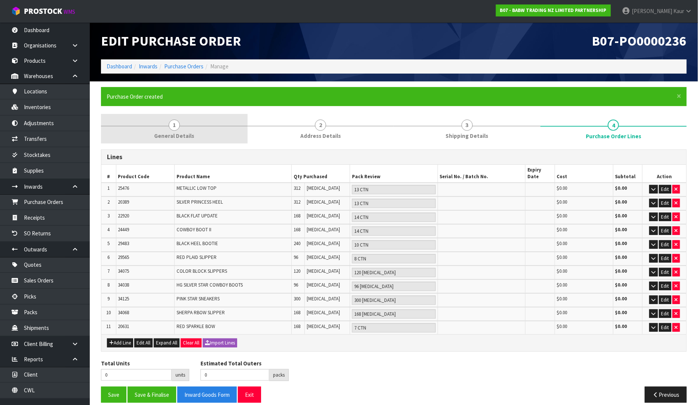
click at [166, 135] on span "General Details" at bounding box center [174, 136] width 40 height 8
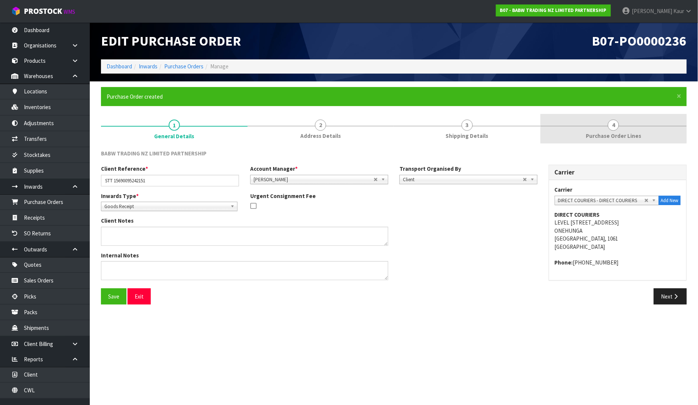
click at [630, 135] on span "Purchase Order Lines" at bounding box center [612, 136] width 55 height 8
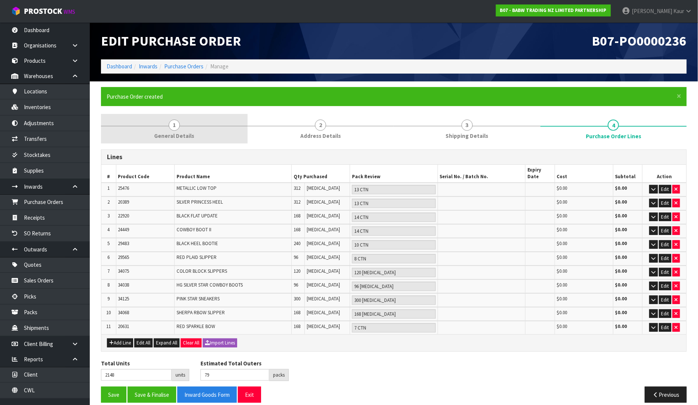
click at [162, 129] on link "1 General Details" at bounding box center [174, 129] width 147 height 30
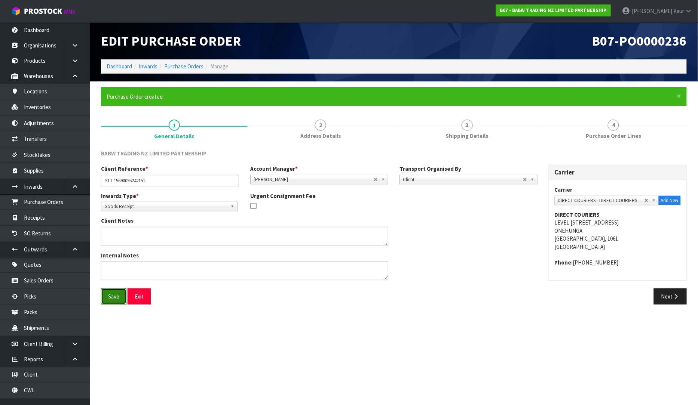
click at [105, 301] on button "Save" at bounding box center [113, 297] width 25 height 16
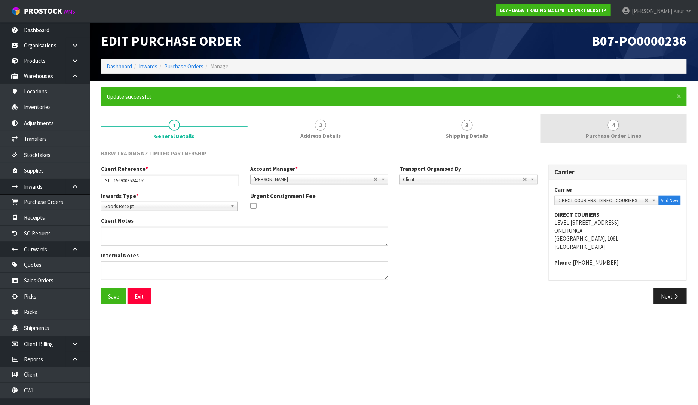
click at [612, 123] on span "4" at bounding box center [613, 125] width 11 height 11
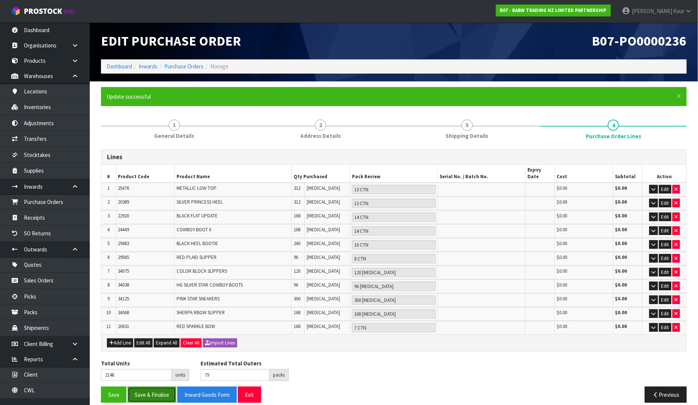
click at [147, 387] on button "Save & Finalise" at bounding box center [151, 395] width 49 height 16
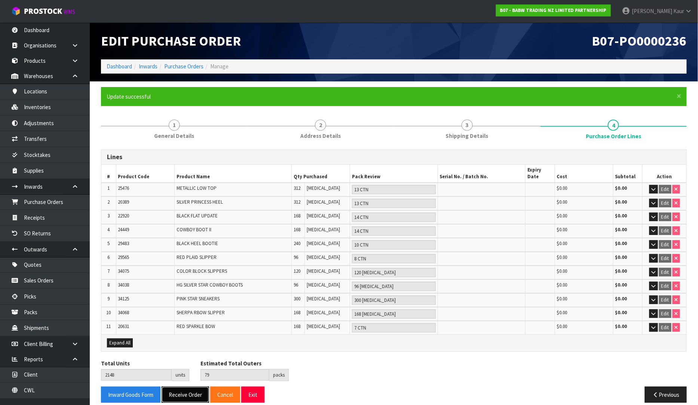
click at [178, 387] on button "Receive Order" at bounding box center [185, 395] width 47 height 16
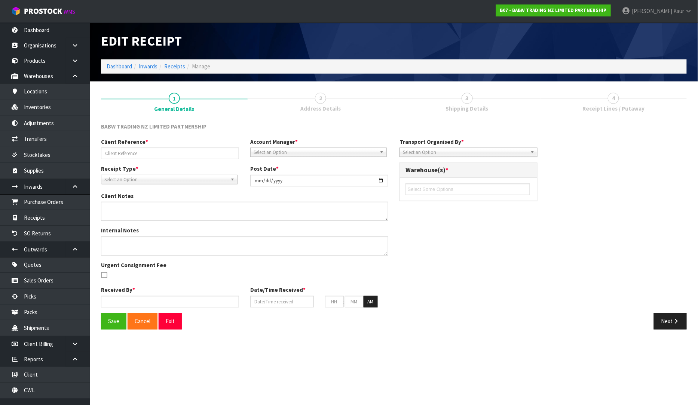
type input "STT 15690095242151"
type input "[DATE]"
type input "[PERSON_NAME]"
type input "[DATE]"
type input "12"
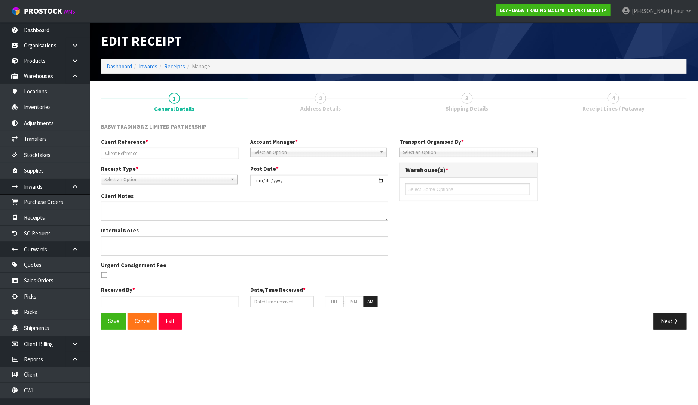
type input "46"
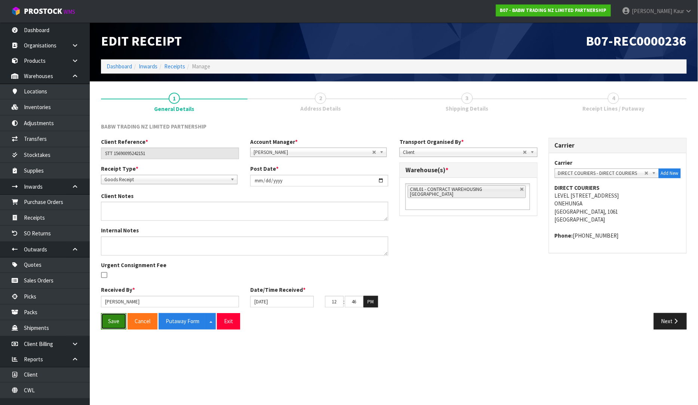
click at [104, 321] on button "Save" at bounding box center [113, 321] width 25 height 16
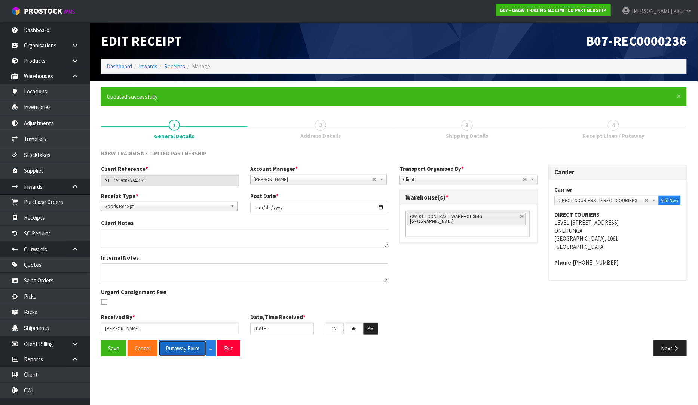
click at [179, 350] on button "Putaway Form" at bounding box center [183, 349] width 48 height 16
drag, startPoint x: 185, startPoint y: 348, endPoint x: 618, endPoint y: 0, distance: 555.5
click at [185, 349] on button "Putaway Form" at bounding box center [187, 349] width 56 height 16
click at [110, 353] on button "Save" at bounding box center [113, 349] width 25 height 16
click at [34, 34] on link "Dashboard" at bounding box center [45, 29] width 90 height 15
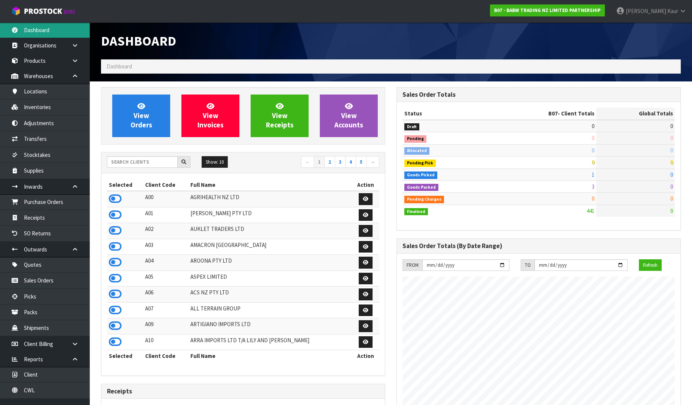
scroll to position [566, 295]
click at [124, 165] on input "text" at bounding box center [142, 162] width 71 height 12
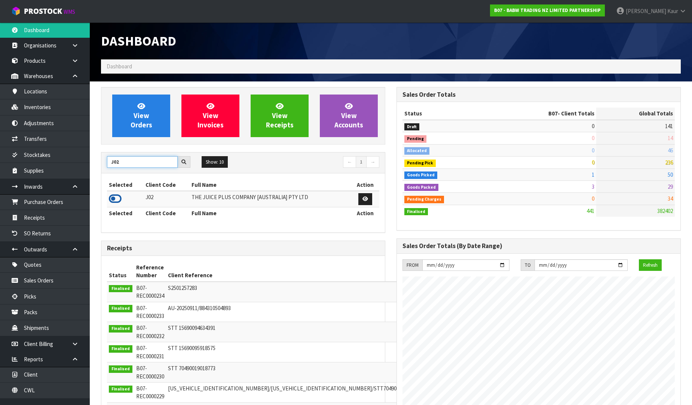
type input "J02"
click at [118, 200] on icon at bounding box center [115, 198] width 13 height 11
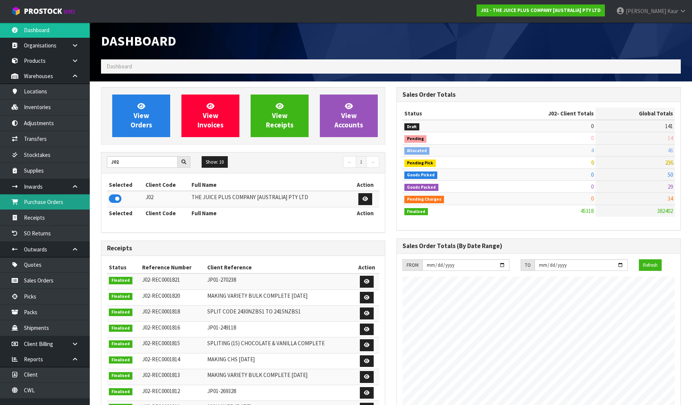
click at [72, 203] on link "Purchase Orders" at bounding box center [45, 201] width 90 height 15
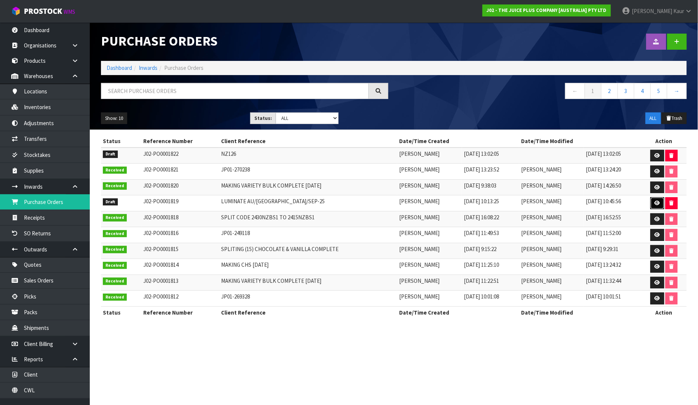
click at [654, 201] on icon at bounding box center [657, 203] width 6 height 5
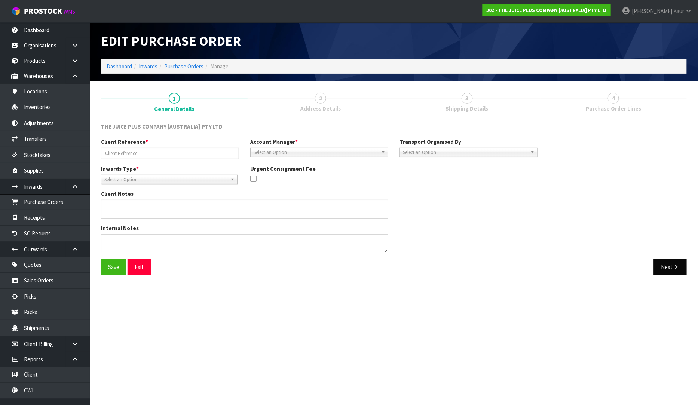
type input "LUMINATE AU/[GEOGRAPHIC_DATA]/SEP-25"
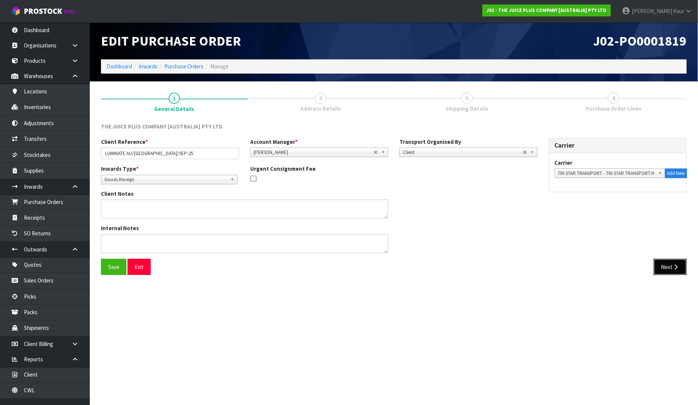
click at [665, 271] on button "Next" at bounding box center [670, 267] width 33 height 16
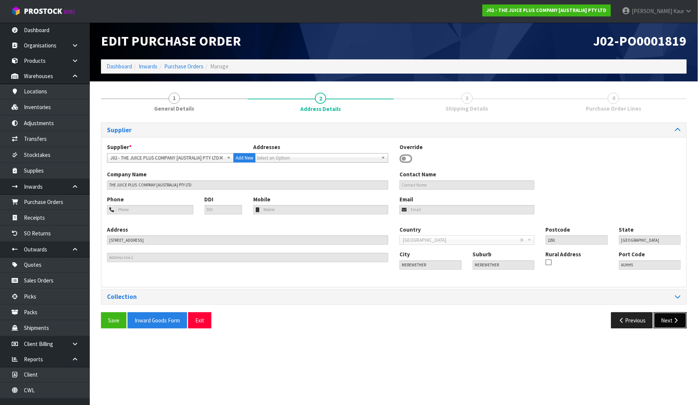
click at [669, 319] on button "Next" at bounding box center [670, 321] width 33 height 16
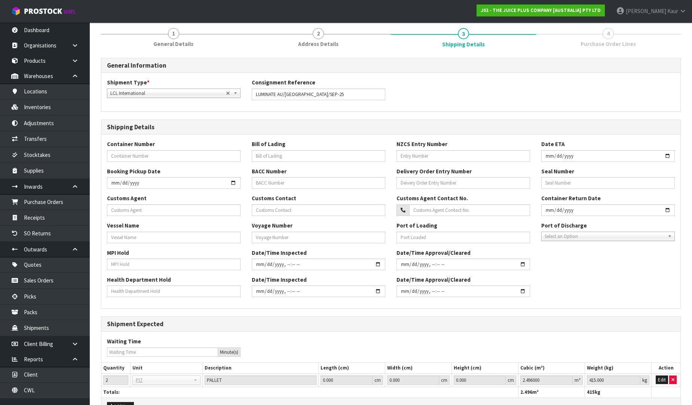
scroll to position [110, 0]
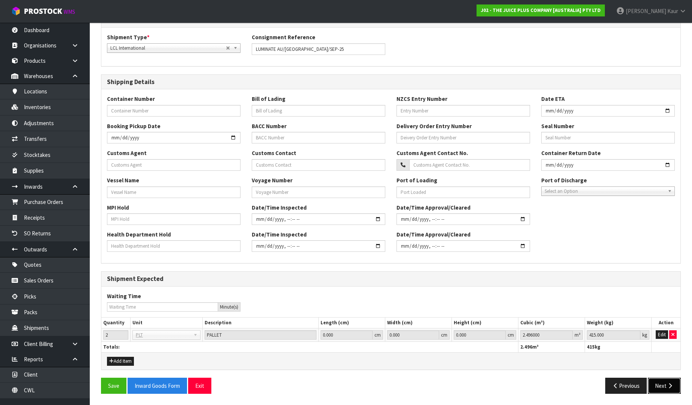
click at [660, 387] on button "Next" at bounding box center [664, 386] width 33 height 16
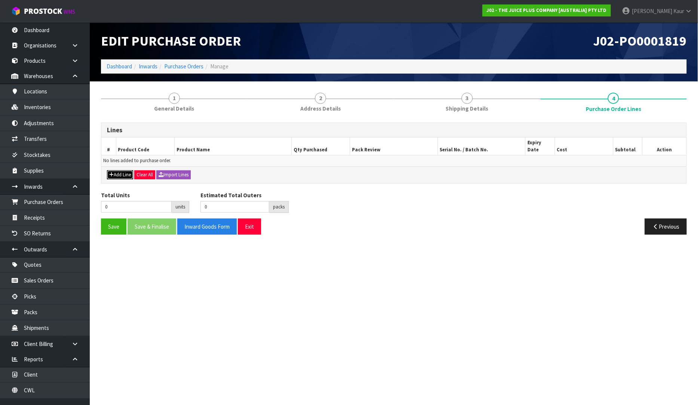
click at [117, 170] on button "Add Line" at bounding box center [120, 174] width 26 height 9
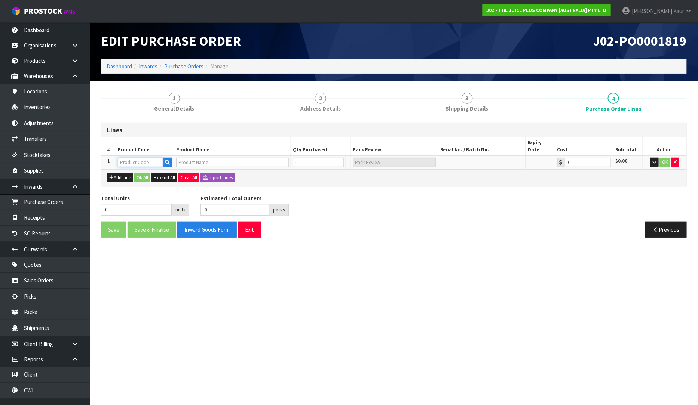
click at [146, 158] on input "text" at bounding box center [140, 162] width 45 height 9
type input "2415"
click at [151, 169] on link "2415 NZBS1" at bounding box center [148, 168] width 59 height 10
type input "2415NZBS1"
type input "2500NZBS1 LUMINATE 1 SUB CTN OF 15 SACH"
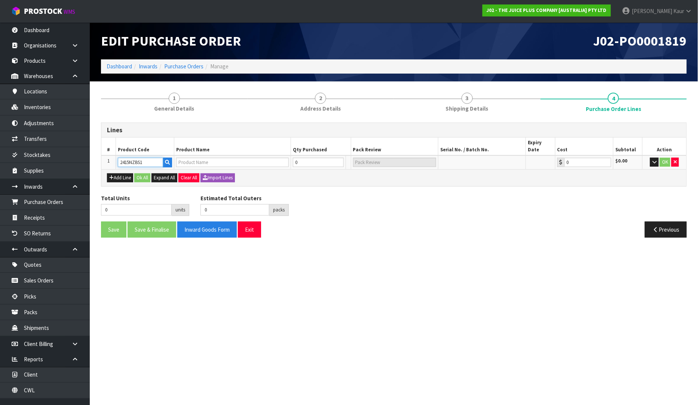
type input "0.00"
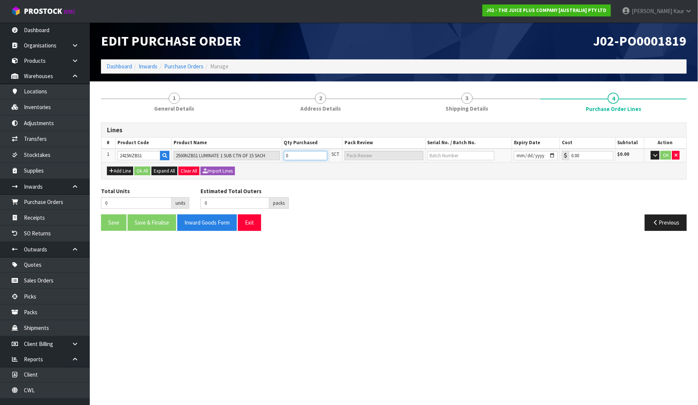
click at [305, 156] on input "0" at bounding box center [305, 155] width 43 height 9
type input "2"
type input "2 SCT"
type input "20"
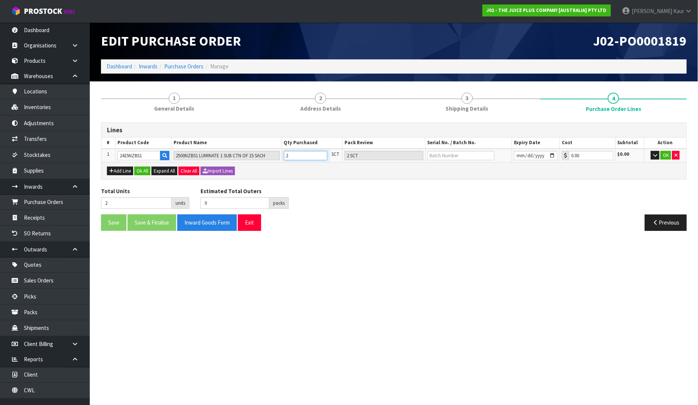
type input "20"
type input "20 SCT"
type input "200"
type input "5"
type input "200"
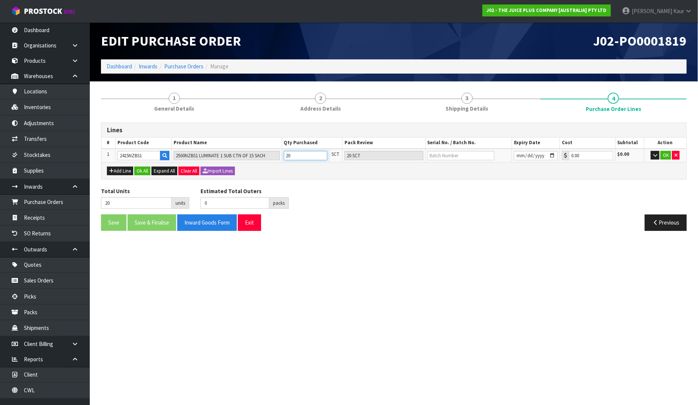
type input "5 CTN"
type input "2000"
type input "50"
type input "2000"
type input "50 CTN"
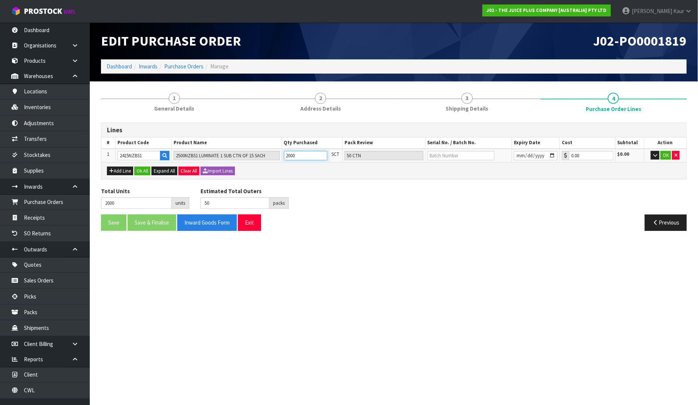
type input "2000"
click at [324, 221] on div "Save Save & Finalise Inward Goods Form Exit" at bounding box center [244, 223] width 298 height 16
click at [150, 172] on button "Ok All" at bounding box center [142, 171] width 16 height 9
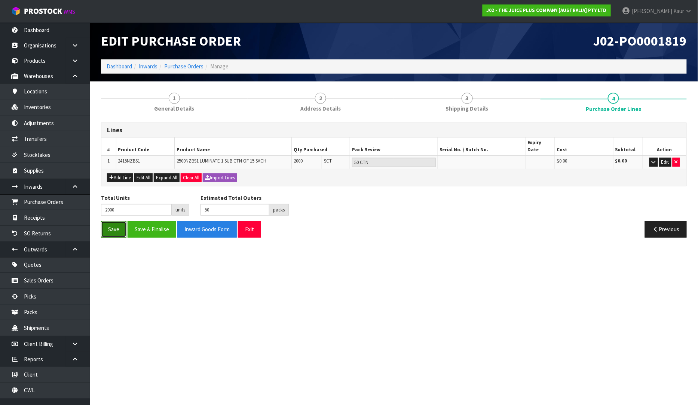
click at [115, 221] on button "Save" at bounding box center [113, 229] width 25 height 16
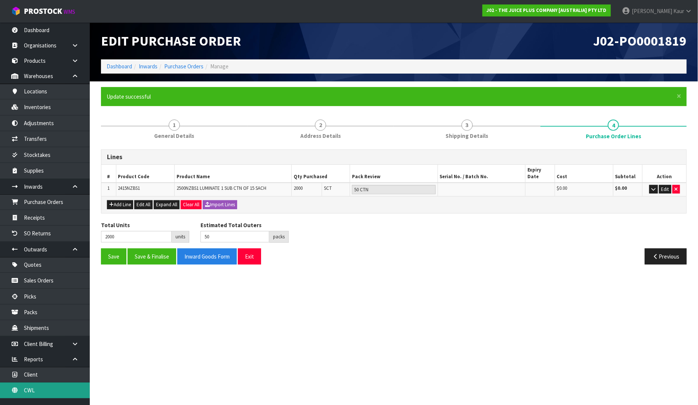
click at [36, 394] on link "CWL" at bounding box center [45, 390] width 90 height 15
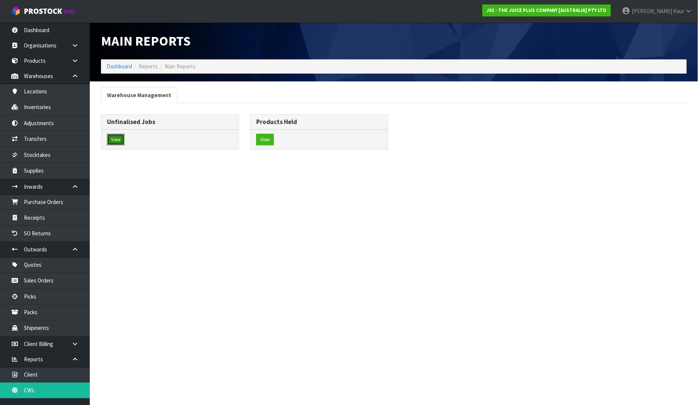
click at [116, 138] on button "View" at bounding box center [116, 140] width 18 height 12
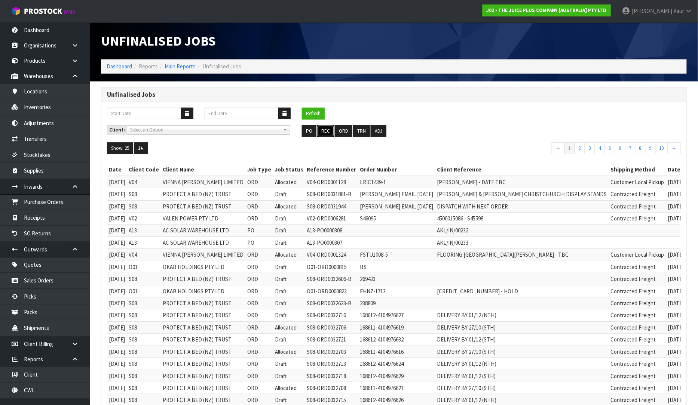
click at [326, 130] on button "REC" at bounding box center [325, 131] width 17 height 12
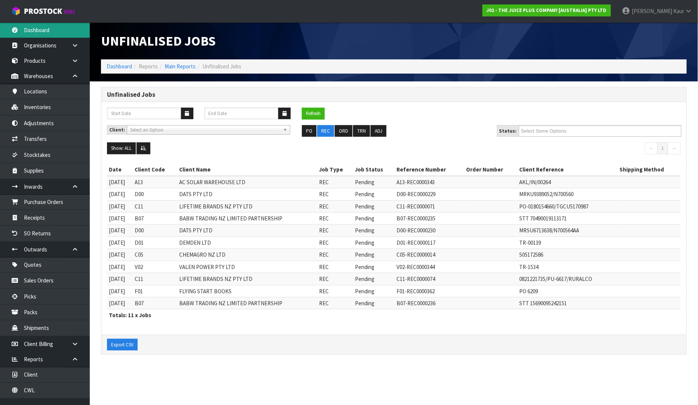
click at [47, 32] on link "Dashboard" at bounding box center [45, 29] width 90 height 15
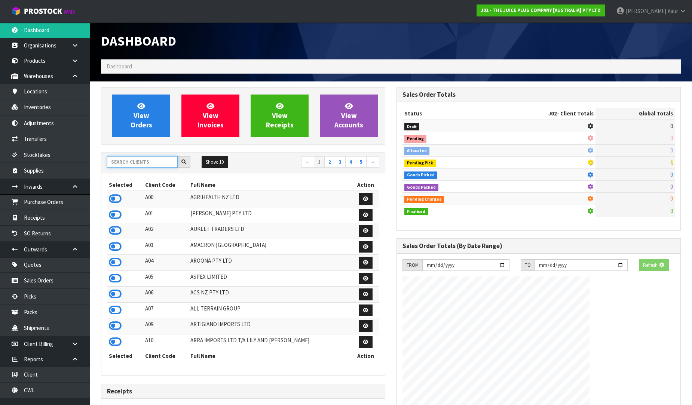
click at [120, 158] on input "text" at bounding box center [142, 162] width 71 height 12
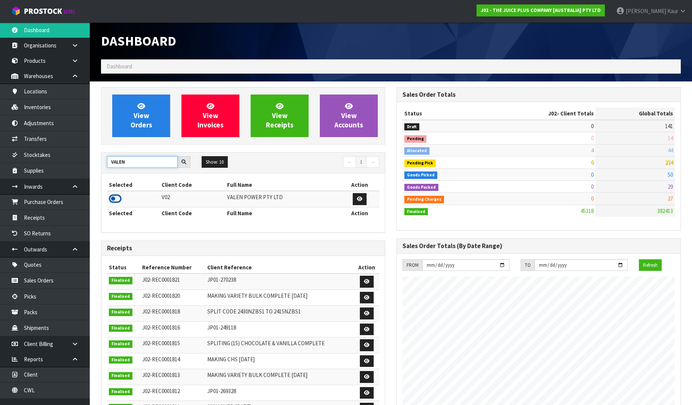
type input "VALEN"
click at [114, 199] on icon at bounding box center [115, 198] width 13 height 11
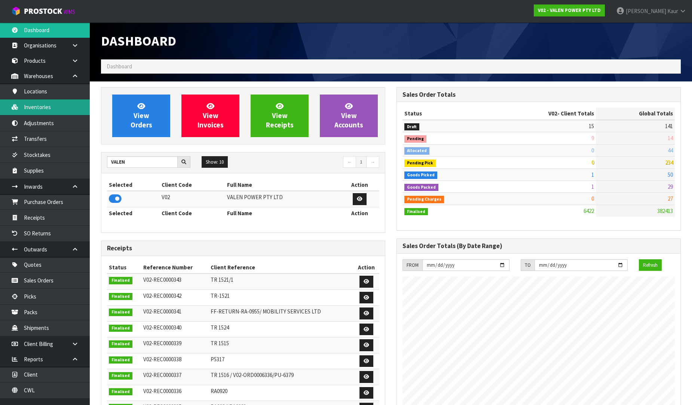
click at [43, 109] on link "Inventories" at bounding box center [45, 106] width 90 height 15
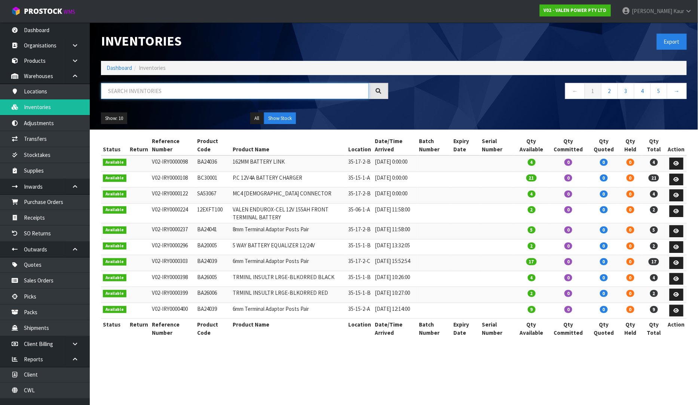
click at [242, 90] on input "text" at bounding box center [235, 91] width 268 height 16
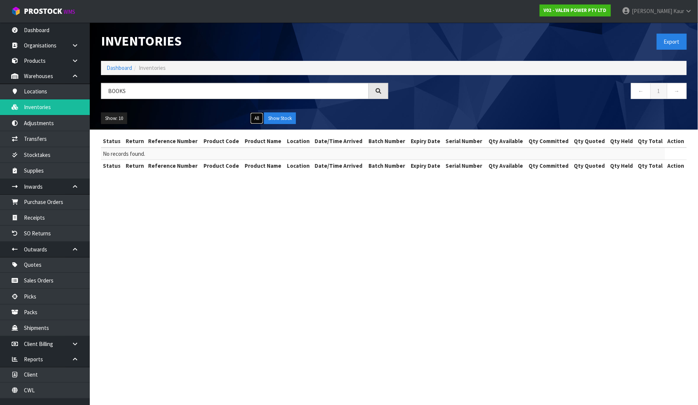
click at [257, 119] on button "All" at bounding box center [256, 119] width 13 height 12
click at [136, 94] on input "BOOKS" at bounding box center [235, 91] width 268 height 16
type input "B"
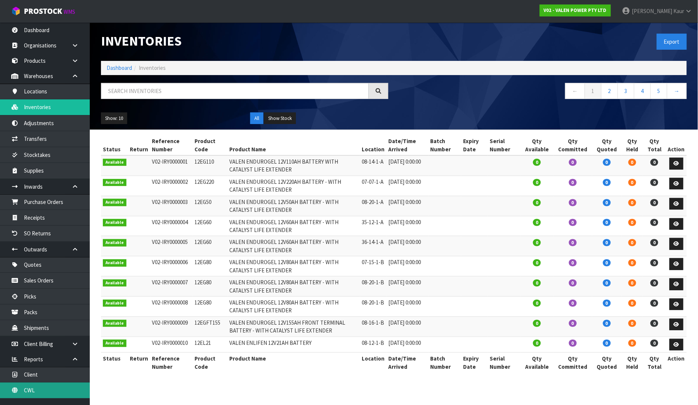
click at [45, 387] on link "CWL" at bounding box center [45, 390] width 90 height 15
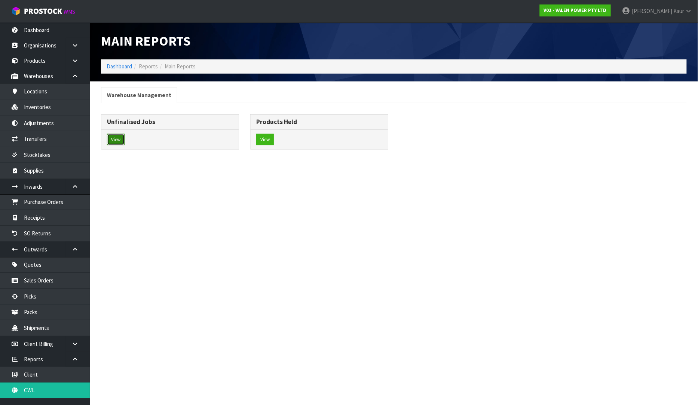
click at [118, 141] on button "View" at bounding box center [116, 140] width 18 height 12
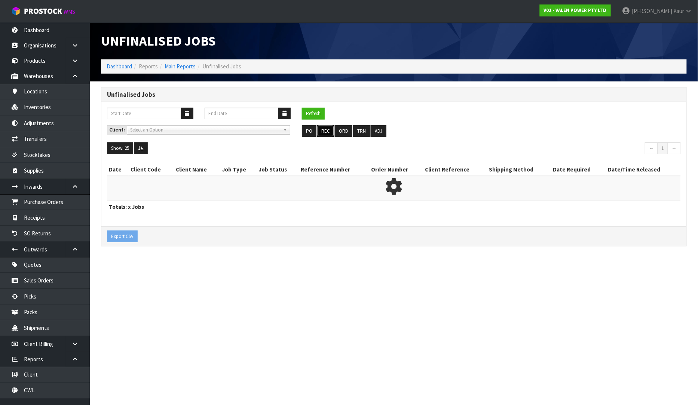
click at [321, 131] on button "REC" at bounding box center [325, 131] width 17 height 12
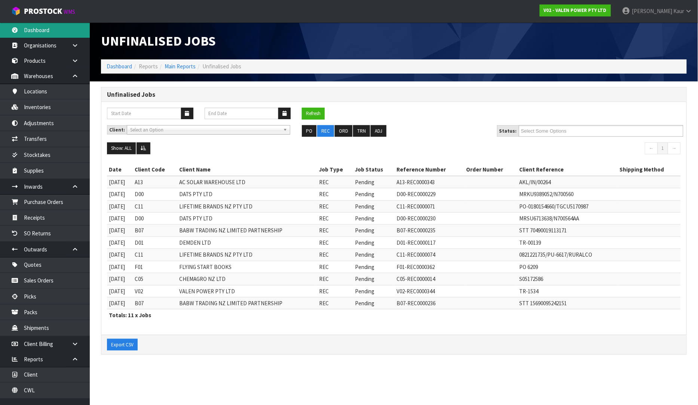
click at [52, 27] on link "Dashboard" at bounding box center [45, 29] width 90 height 15
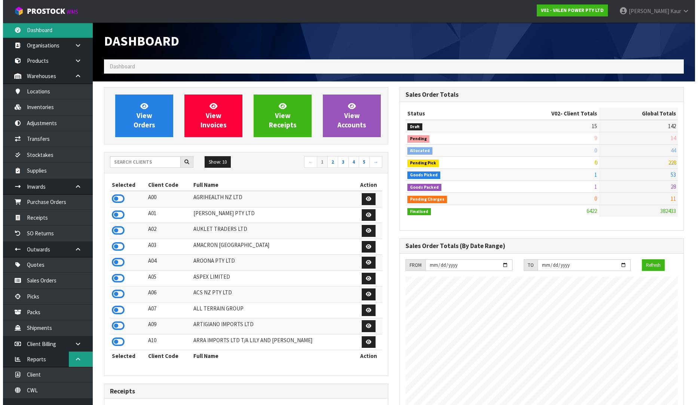
scroll to position [9, 0]
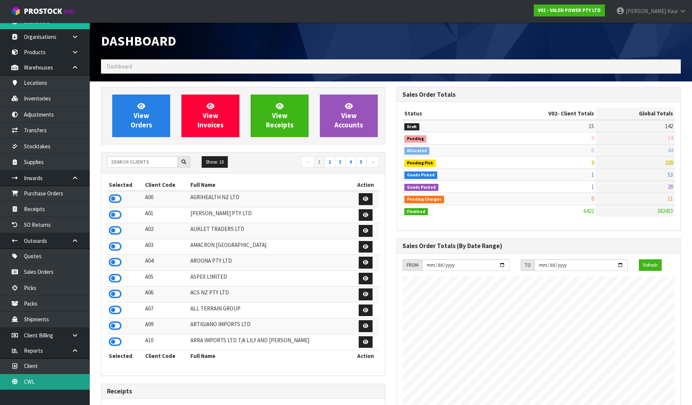
click at [45, 386] on link "CWL" at bounding box center [45, 381] width 90 height 15
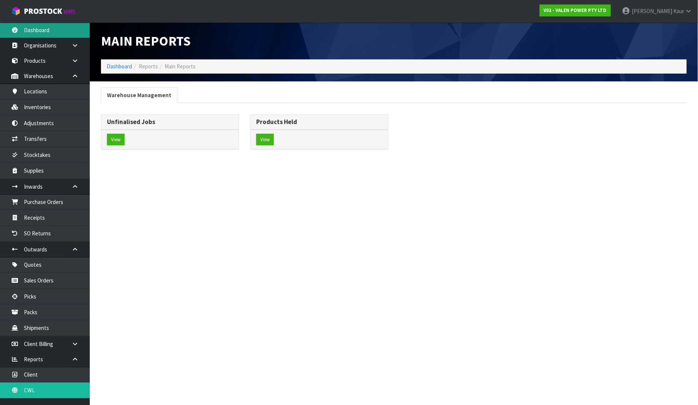
click at [53, 26] on link "Dashboard" at bounding box center [45, 29] width 90 height 15
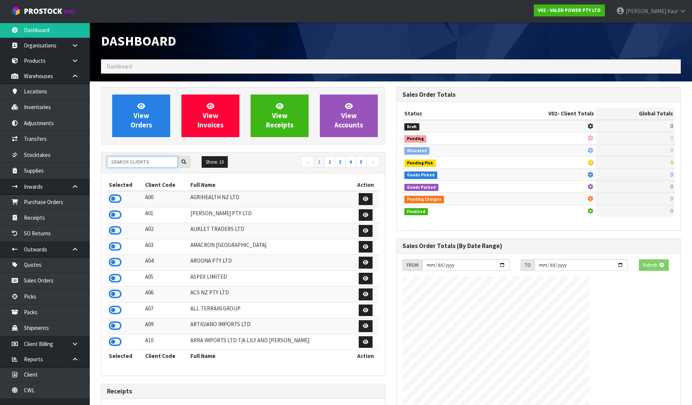
click at [123, 167] on input "text" at bounding box center [142, 162] width 71 height 12
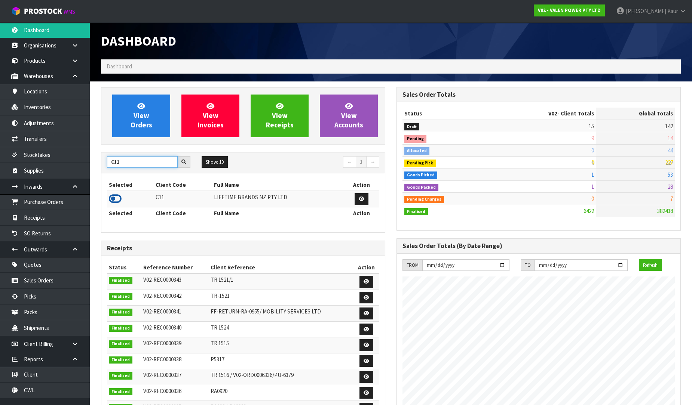
type input "C11"
click at [113, 196] on icon at bounding box center [115, 198] width 13 height 11
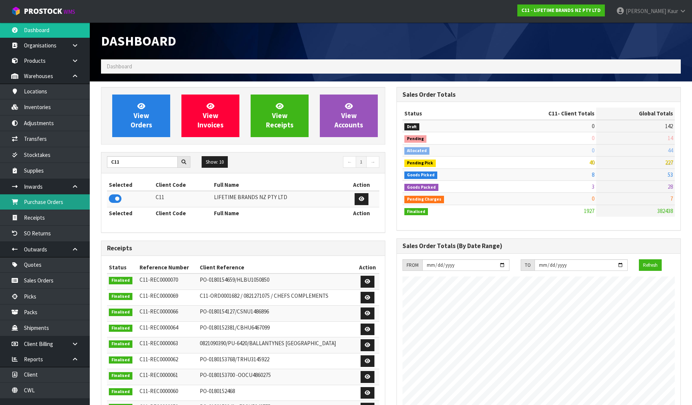
click at [50, 201] on link "Purchase Orders" at bounding box center [45, 201] width 90 height 15
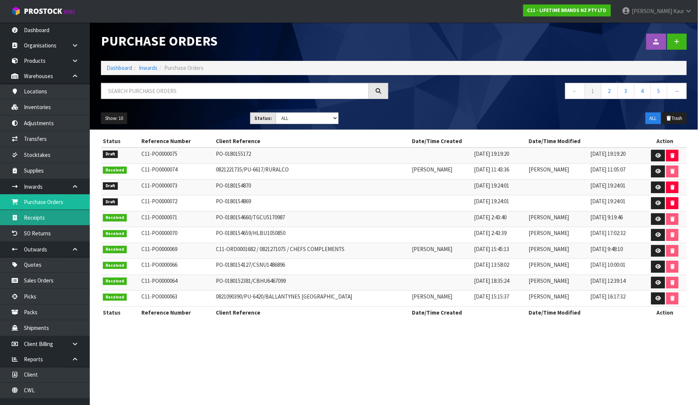
click at [34, 218] on link "Receipts" at bounding box center [45, 217] width 90 height 15
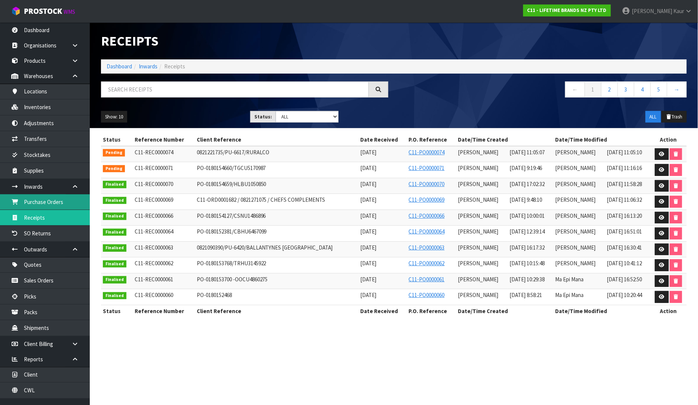
click at [49, 202] on link "Purchase Orders" at bounding box center [45, 201] width 90 height 15
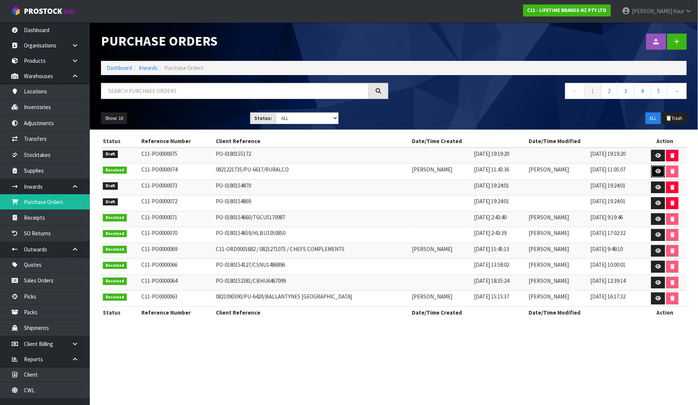
click at [661, 173] on link at bounding box center [658, 172] width 14 height 12
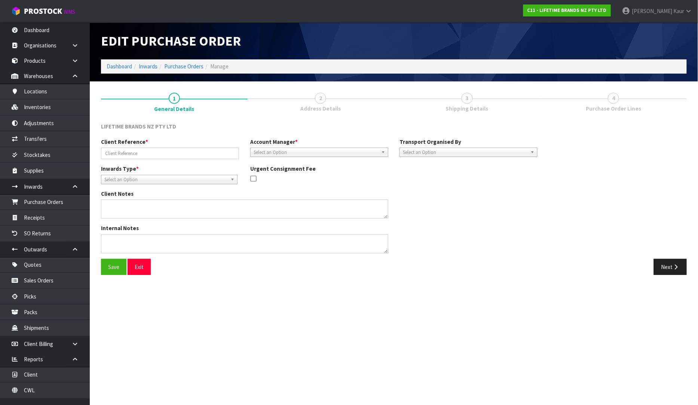
type input "0821221735/PU-6617/RURALCO"
type textarea "COULD YOU PLEASE ARRANGE PICK UP OF THE FOUR CARTONS ON THIS ORDER AND RETURN T…"
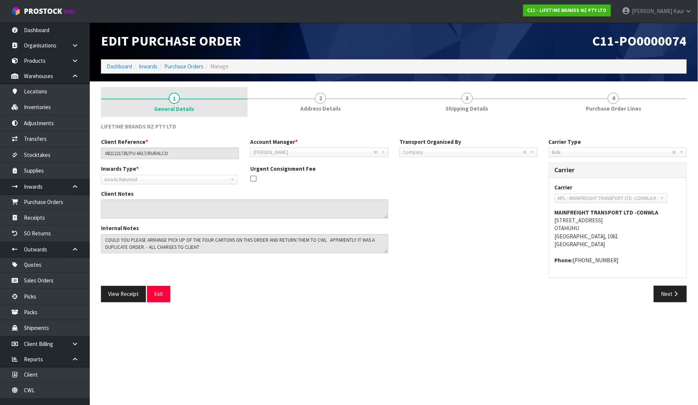
click at [169, 98] on span "1" at bounding box center [174, 98] width 11 height 11
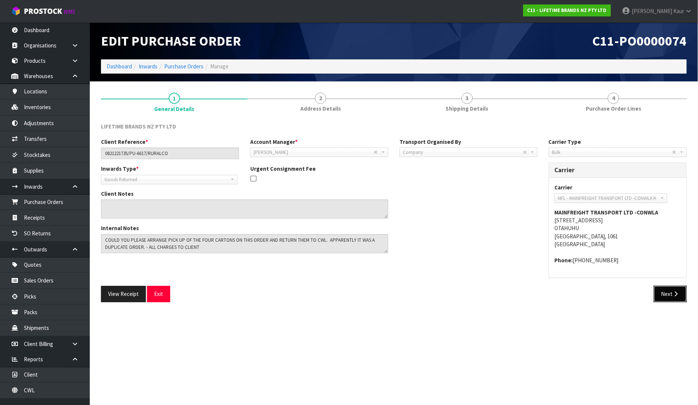
click at [671, 290] on button "Next" at bounding box center [670, 294] width 33 height 16
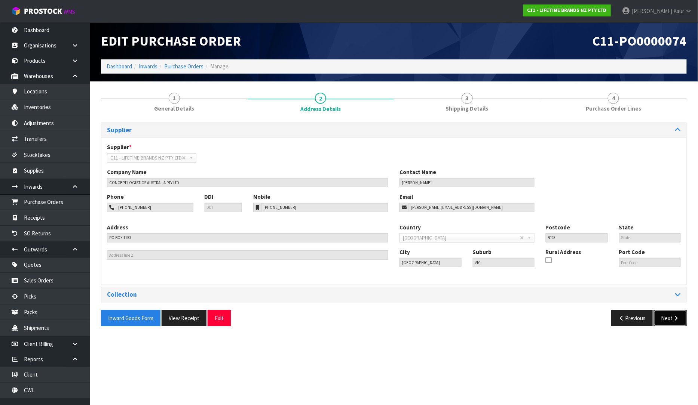
click at [679, 324] on button "Next" at bounding box center [670, 318] width 33 height 16
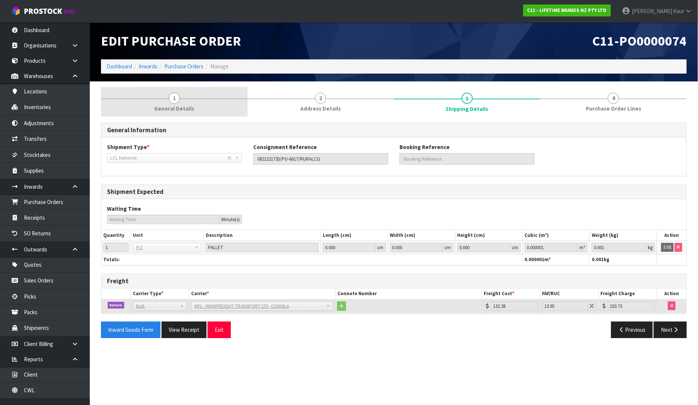
click at [179, 101] on span "1" at bounding box center [174, 98] width 11 height 11
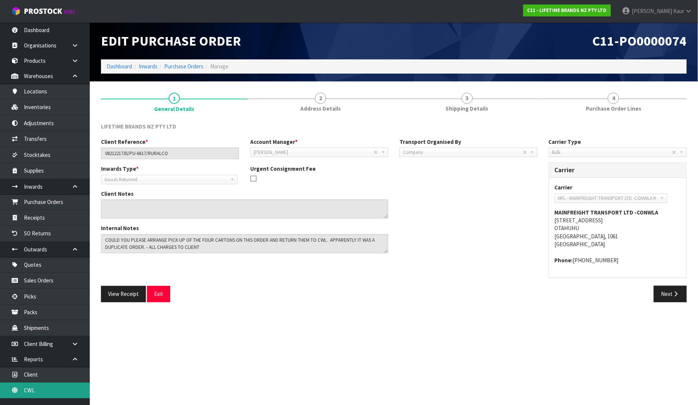
drag, startPoint x: 77, startPoint y: 393, endPoint x: 92, endPoint y: 334, distance: 60.8
click at [77, 393] on link "CWL" at bounding box center [45, 390] width 90 height 15
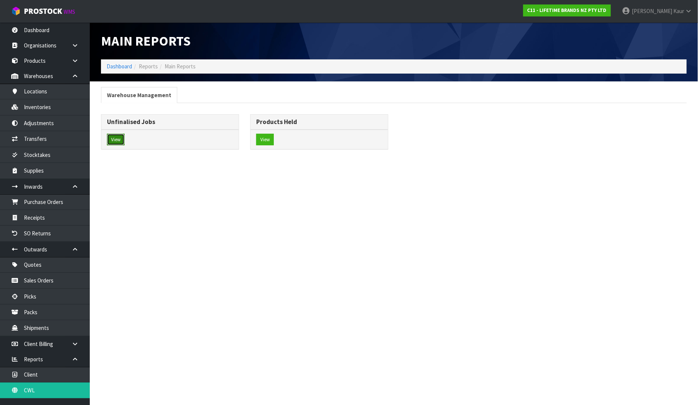
click at [122, 135] on button "View" at bounding box center [116, 140] width 18 height 12
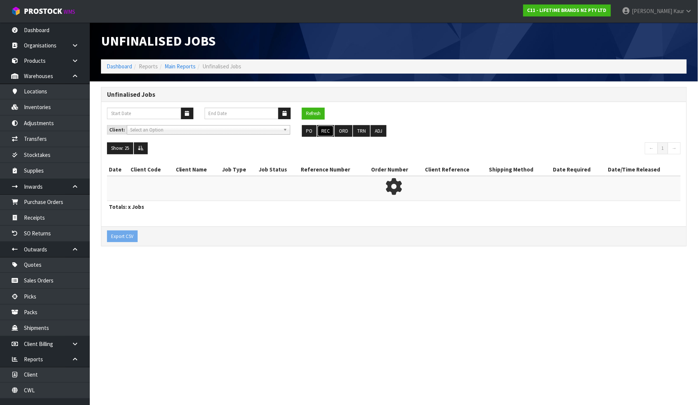
click at [324, 129] on button "REC" at bounding box center [325, 131] width 17 height 12
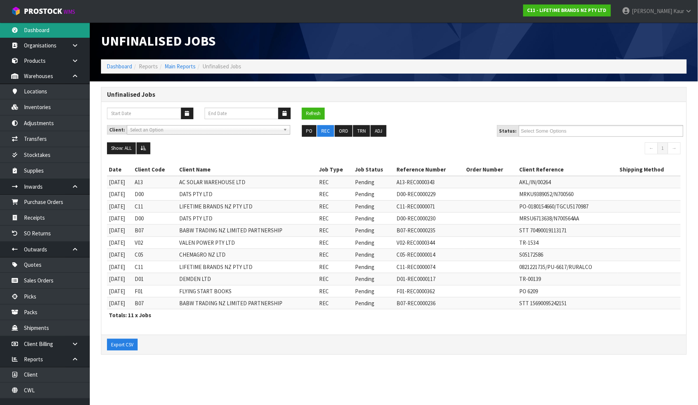
click at [43, 26] on link "Dashboard" at bounding box center [45, 29] width 90 height 15
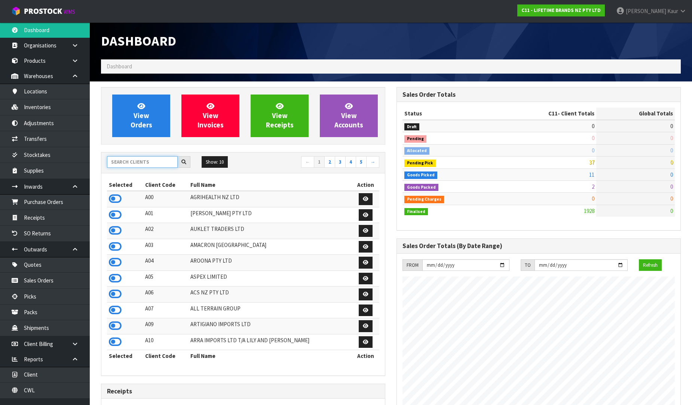
click at [151, 165] on input "text" at bounding box center [142, 162] width 71 height 12
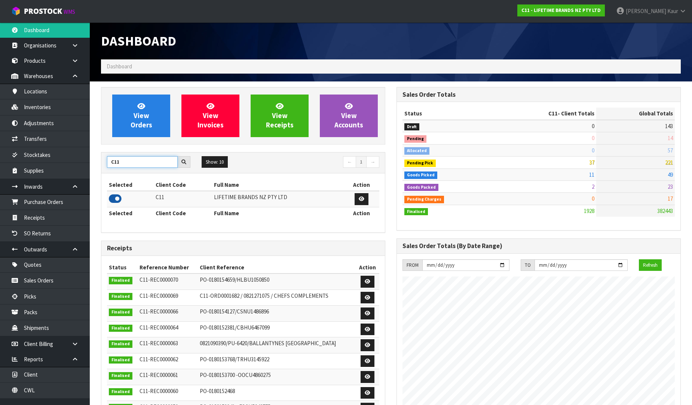
type input "C11"
click at [116, 197] on icon at bounding box center [115, 198] width 13 height 11
click at [45, 216] on link "Receipts" at bounding box center [45, 217] width 90 height 15
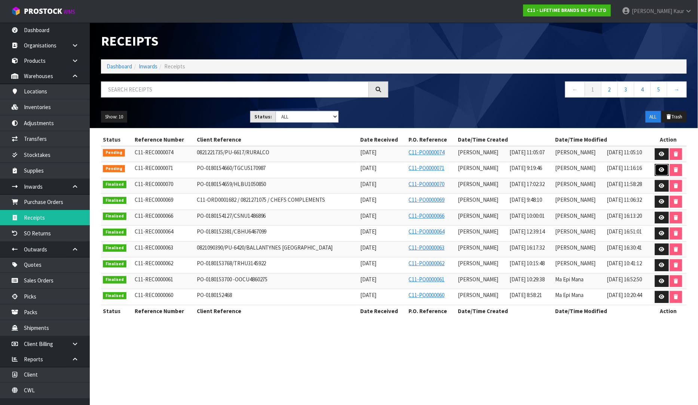
click at [660, 169] on icon at bounding box center [662, 169] width 6 height 5
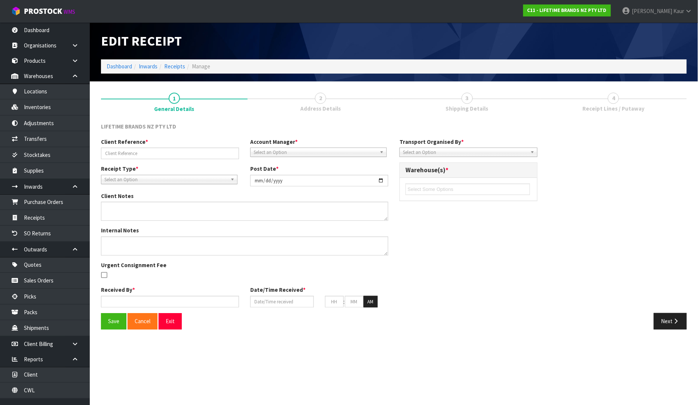
type input "PO-0180154660/TGCU5170987"
type input "[DATE]"
type textarea "PURCHASE ORDER: 4500345996-000010"
type textarea "CONTAINER NO-TGCU5170987-1334 CTNS"
type input "[PERSON_NAME]"
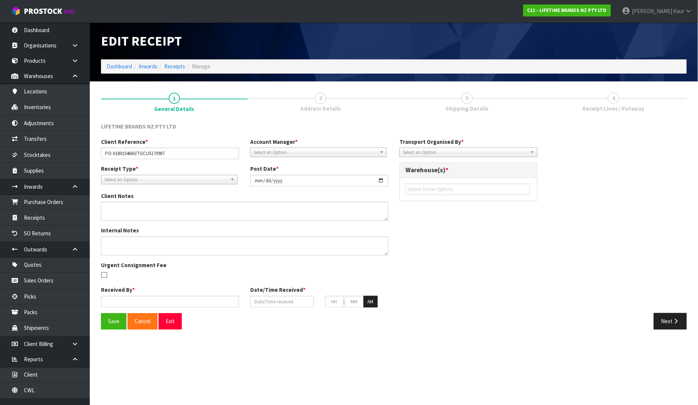
type input "[DATE]"
type input "09"
type input "19"
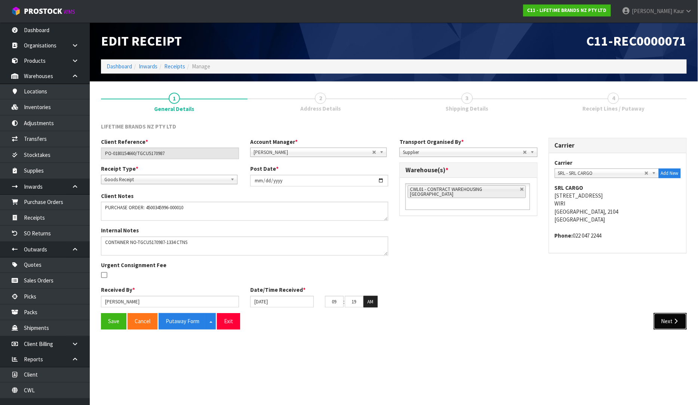
drag, startPoint x: 677, startPoint y: 322, endPoint x: 676, endPoint y: 334, distance: 12.4
click at [677, 322] on icon "button" at bounding box center [675, 322] width 7 height 6
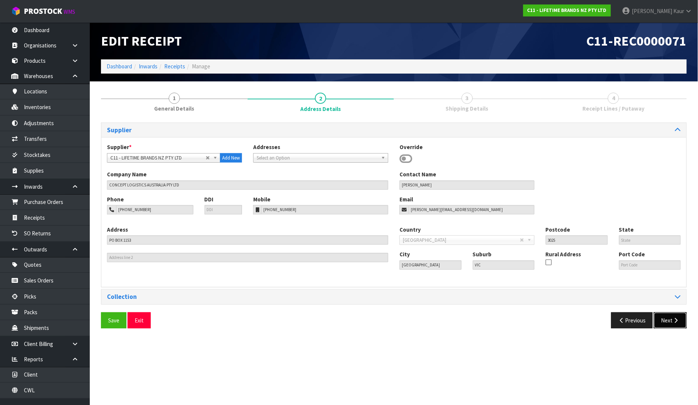
click at [673, 326] on button "Next" at bounding box center [670, 321] width 33 height 16
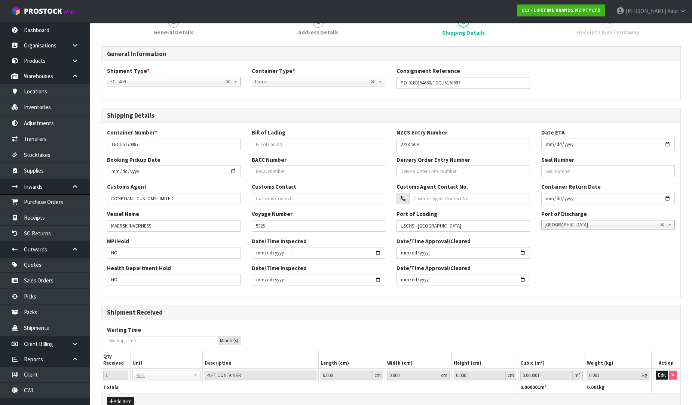
scroll to position [117, 0]
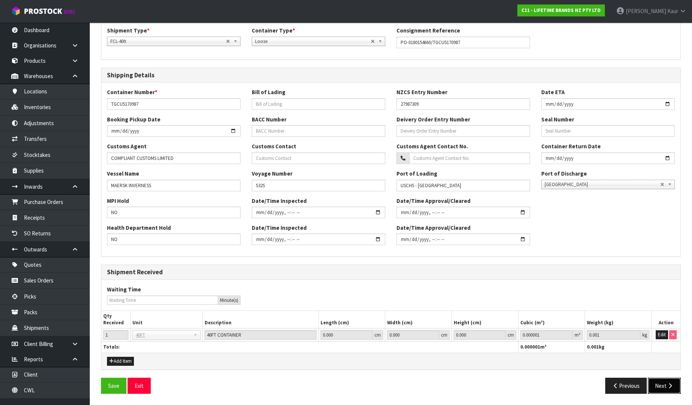
click at [671, 383] on icon "button" at bounding box center [669, 386] width 7 height 6
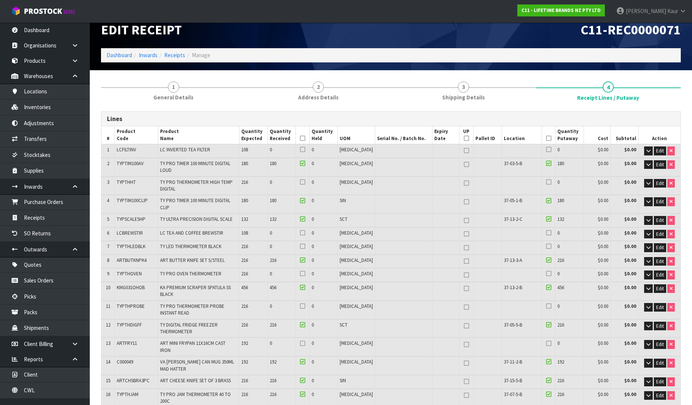
scroll to position [0, 0]
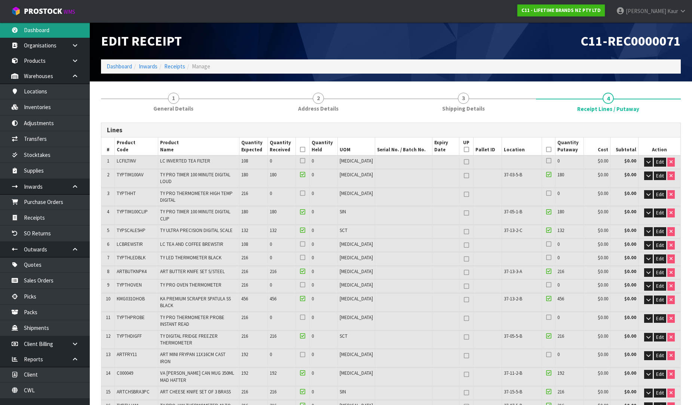
click at [67, 33] on link "Dashboard" at bounding box center [45, 29] width 90 height 15
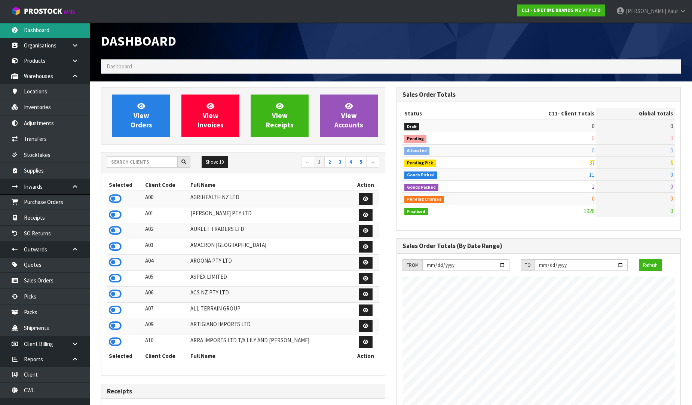
scroll to position [566, 295]
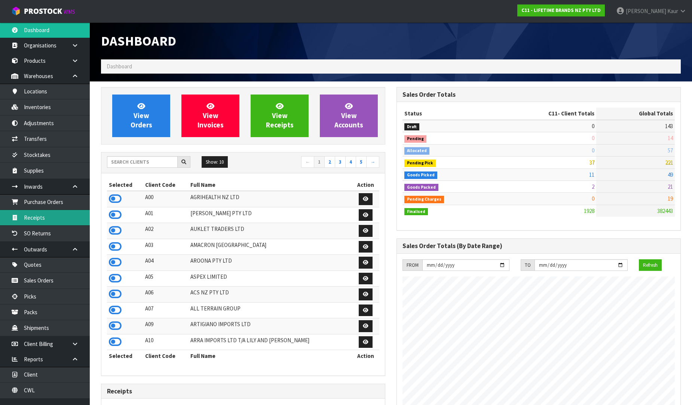
click at [59, 216] on link "Receipts" at bounding box center [45, 217] width 90 height 15
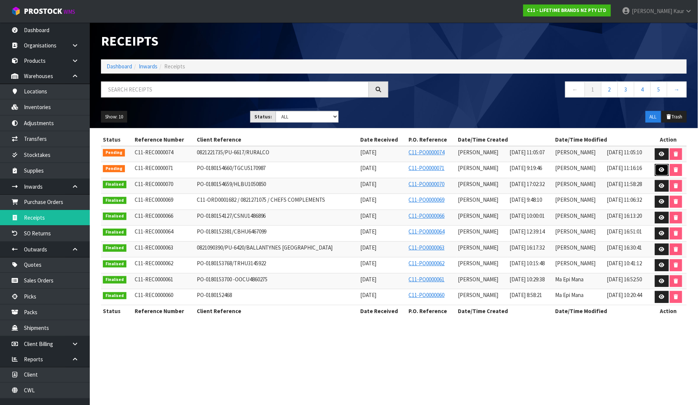
click at [661, 167] on link at bounding box center [662, 170] width 14 height 12
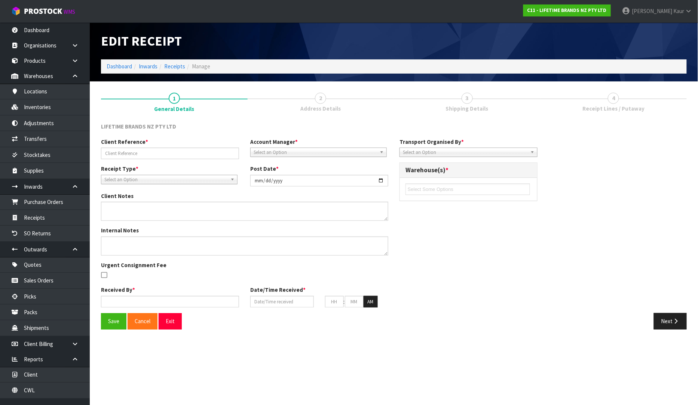
type input "PO-0180154660/TGCU5170987"
type input "[DATE]"
type textarea "PURCHASE ORDER: 4500345996-000010"
type textarea "CONTAINER NO-TGCU5170987-1334 CTNS"
type input "[PERSON_NAME]"
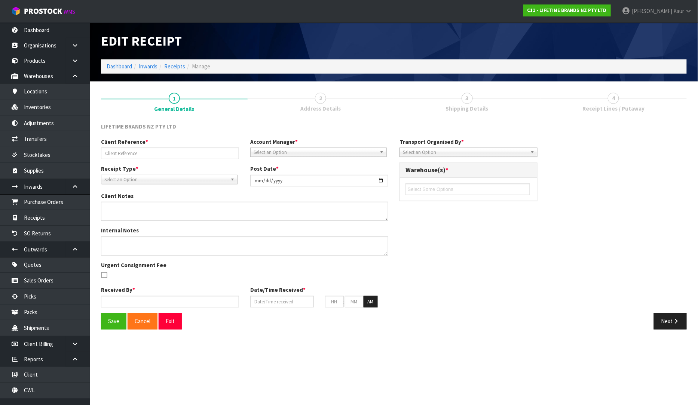
type input "[DATE]"
type input "09"
type input "19"
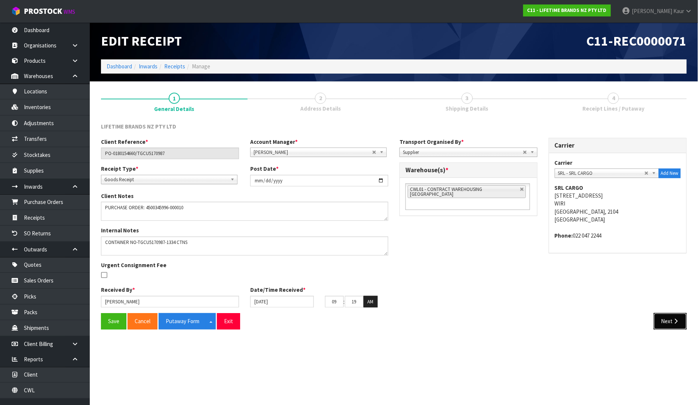
click at [675, 317] on button "Next" at bounding box center [670, 321] width 33 height 16
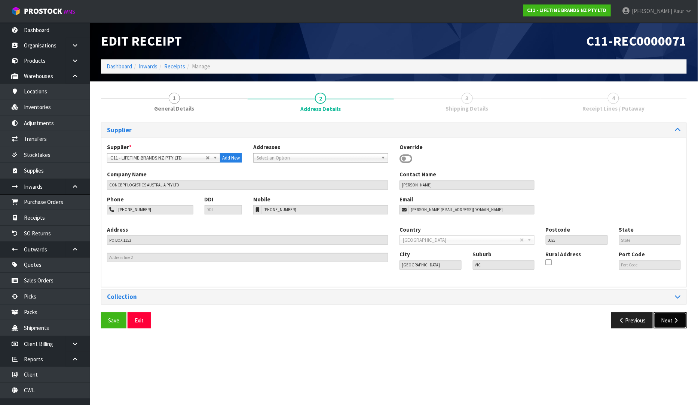
click at [675, 322] on icon "button" at bounding box center [675, 321] width 7 height 6
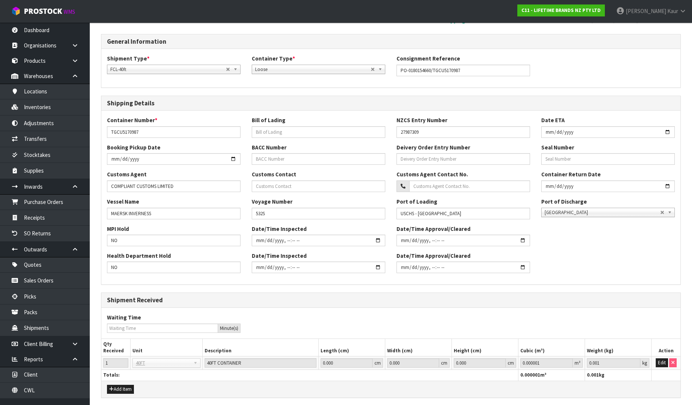
scroll to position [117, 0]
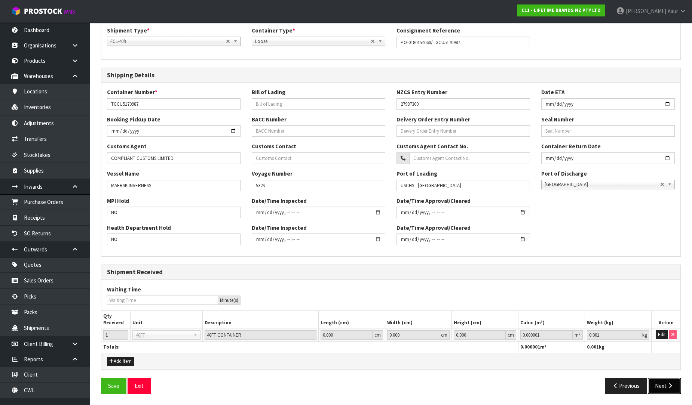
click at [672, 381] on button "Next" at bounding box center [664, 386] width 33 height 16
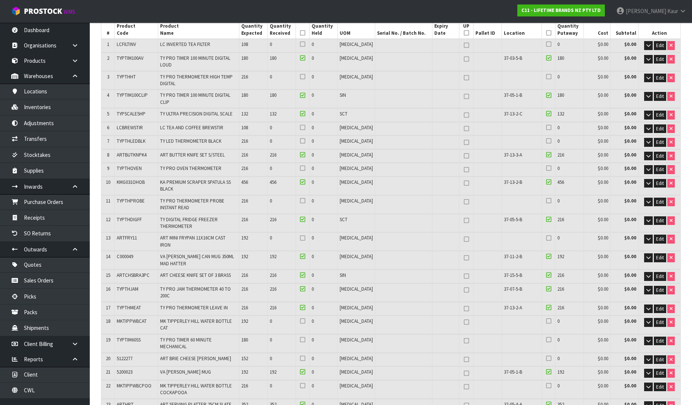
scroll to position [0, 0]
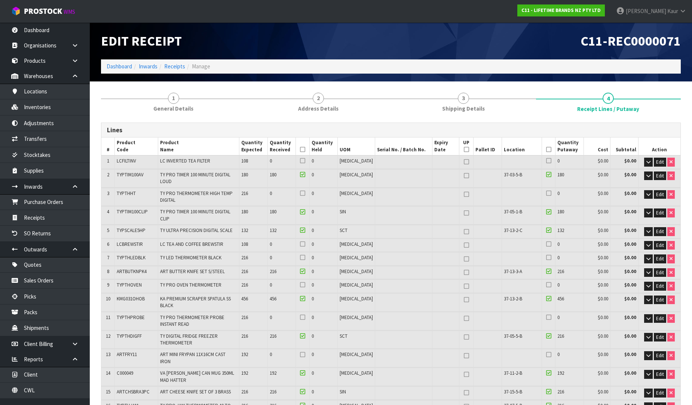
click at [554, 42] on h1 "C11-REC0000071" at bounding box center [538, 41] width 284 height 15
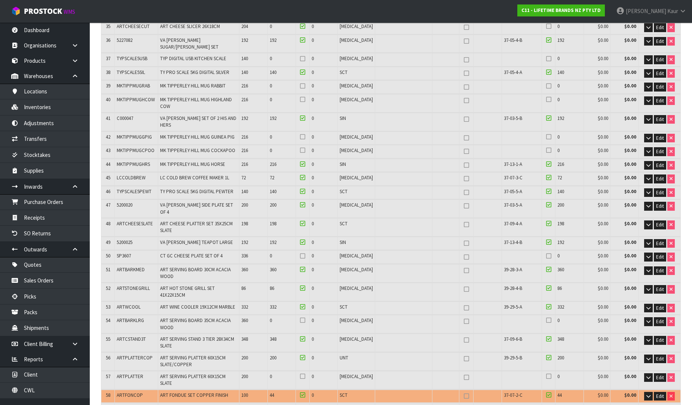
scroll to position [839, 0]
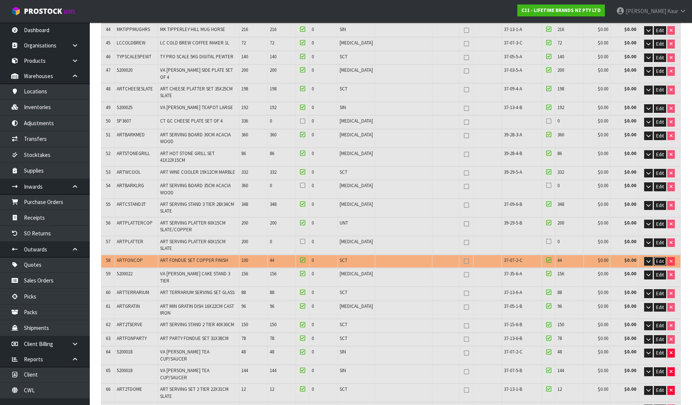
click at [663, 257] on button "Edit" at bounding box center [660, 261] width 12 height 9
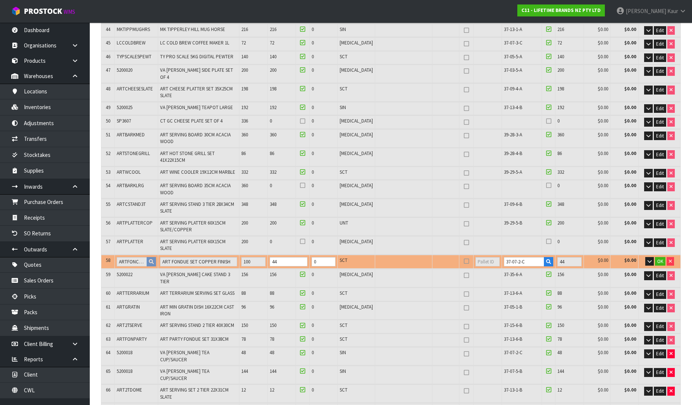
click at [642, 255] on td "OK" at bounding box center [659, 262] width 42 height 14
click at [648, 259] on icon "button" at bounding box center [649, 261] width 4 height 5
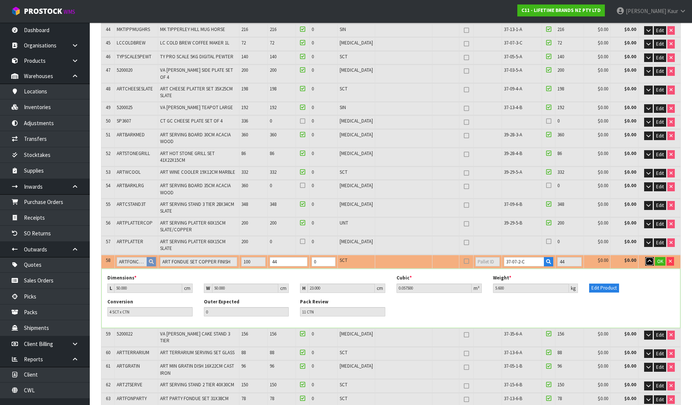
click at [647, 257] on button "button" at bounding box center [649, 261] width 9 height 9
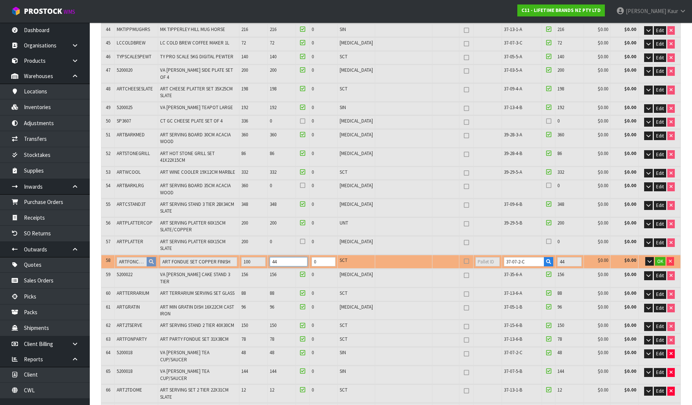
click at [255, 255] on tr "58 ARTFONCOP ART FONDUE SET COPPER FINISH 100 44 0 SCT 37-07-2-C 44 $0.00 $0.00…" at bounding box center [390, 262] width 579 height 14
type input "1"
type input "965"
type input "38.614467"
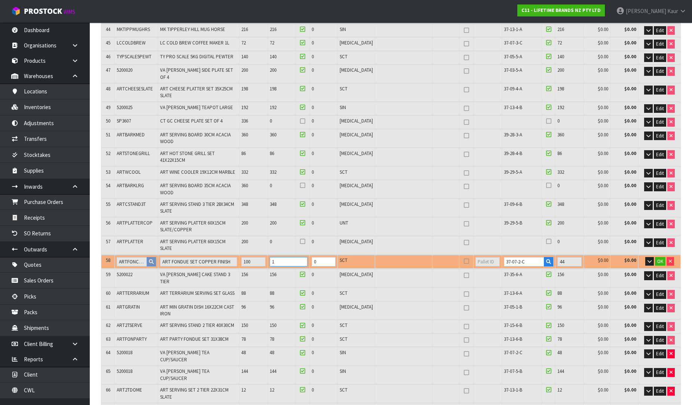
type input "9837.74"
type input "967"
type input "38.742592"
type input "9850.19"
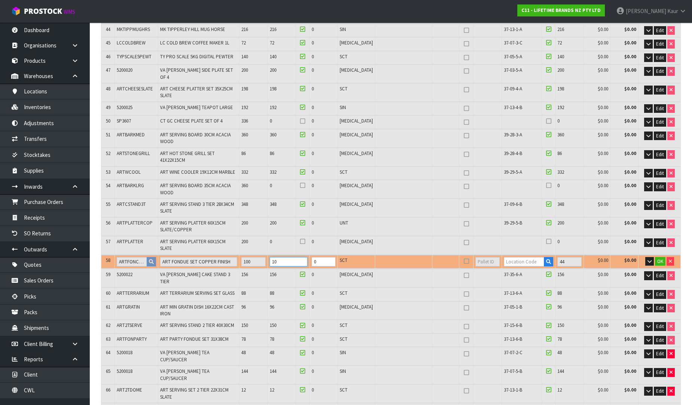
type input "100"
type input "990"
type input "40.038842"
type input "9976.49"
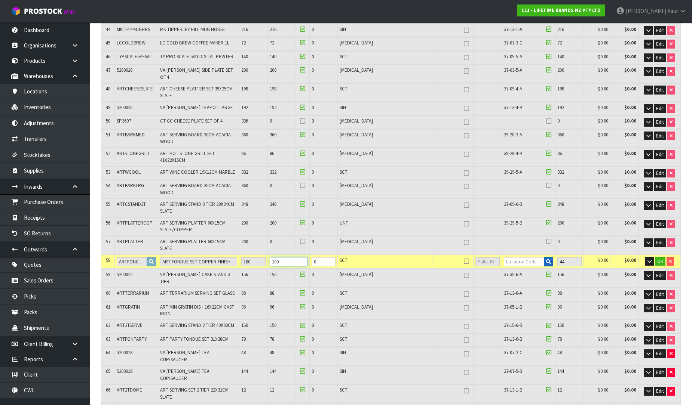
type input "100"
click at [544, 257] on button "button" at bounding box center [548, 262] width 9 height 10
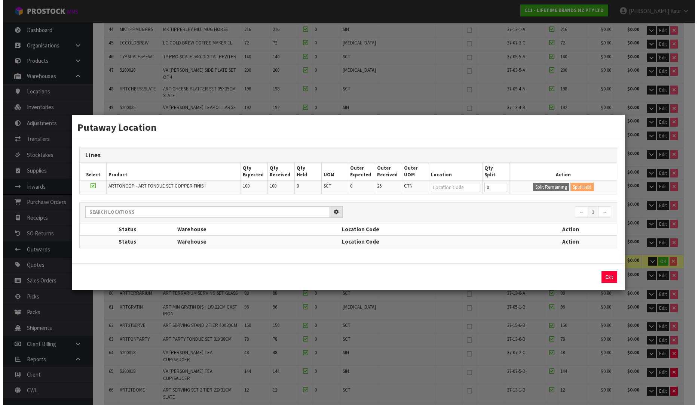
scroll to position [834, 0]
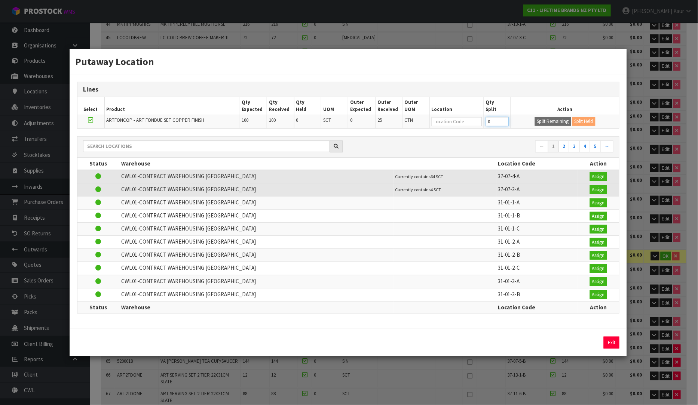
drag, startPoint x: 484, startPoint y: 124, endPoint x: 479, endPoint y: 124, distance: 5.2
click at [479, 124] on tr "ARTFONCOP - ART FONDUE SET COPPER FINISH 100 100 0 SCT 0 25 CTN 0 Split Remaini…" at bounding box center [348, 121] width 542 height 13
type input "44"
click at [537, 121] on button "Split Remaining" at bounding box center [553, 121] width 36 height 9
type input "7728"
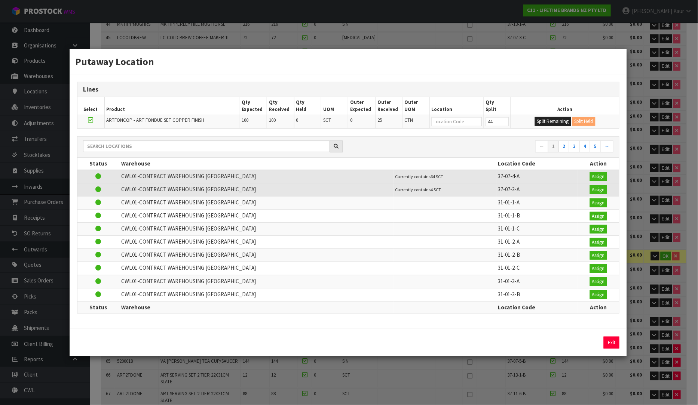
type input "44"
type input "0"
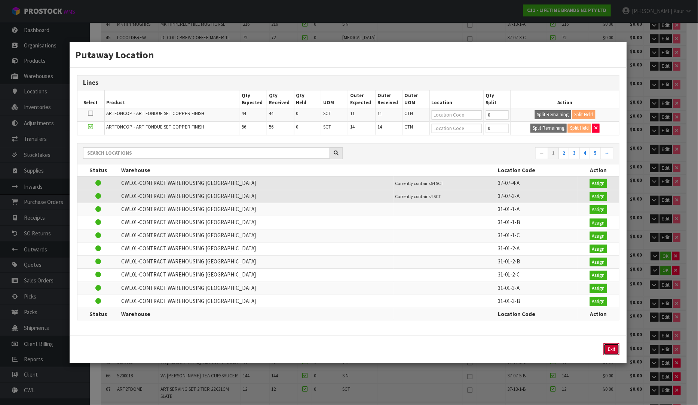
click at [610, 352] on button "Exit" at bounding box center [611, 350] width 16 height 12
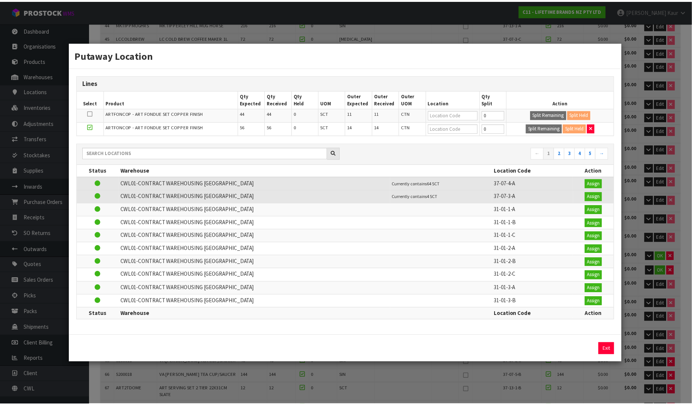
scroll to position [839, 0]
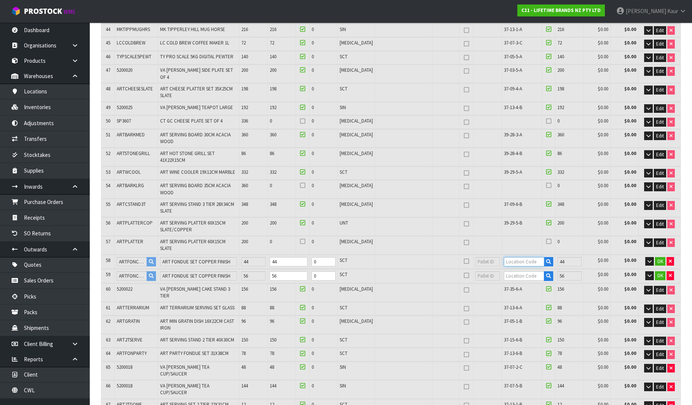
click at [521, 257] on input "text" at bounding box center [524, 261] width 41 height 9
type input "37-07-2"
click at [518, 193] on strong "37-07-2" at bounding box center [511, 195] width 19 height 7
type input "7728"
type input "37-07-2-C"
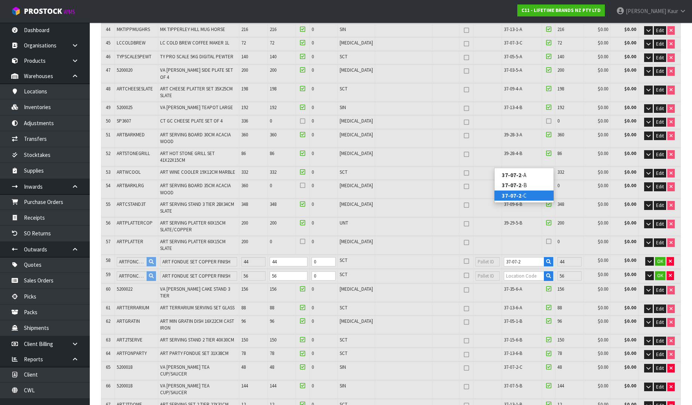
type input "44"
click at [521, 271] on input "text" at bounding box center [524, 275] width 41 height 9
type input "37-07-4"
click at [517, 192] on strong "37-07-4" at bounding box center [511, 189] width 19 height 7
type input "7728"
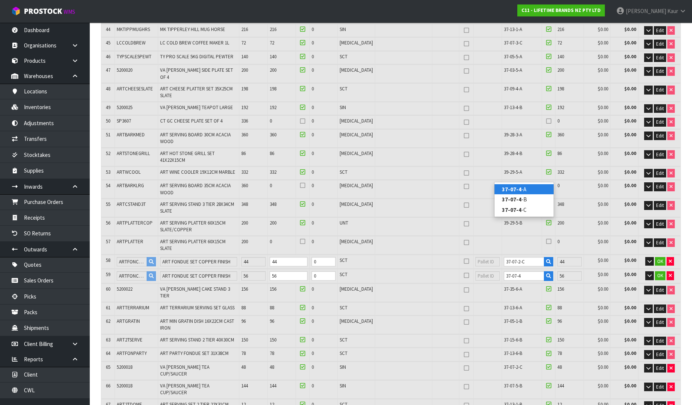
type input "37-07-4-A"
type input "56"
click at [662, 271] on button "OK" at bounding box center [660, 275] width 10 height 9
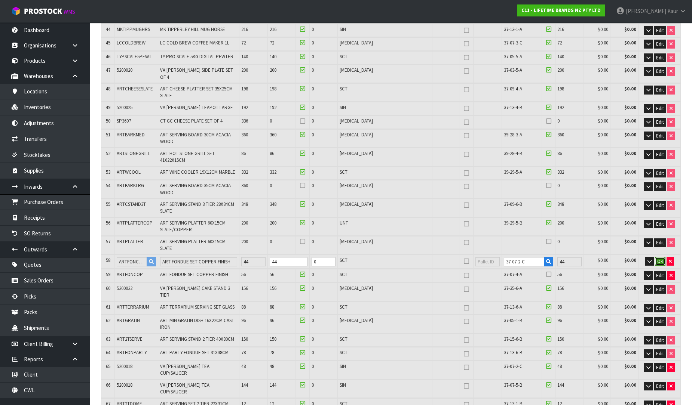
click at [657, 257] on button "OK" at bounding box center [660, 261] width 10 height 9
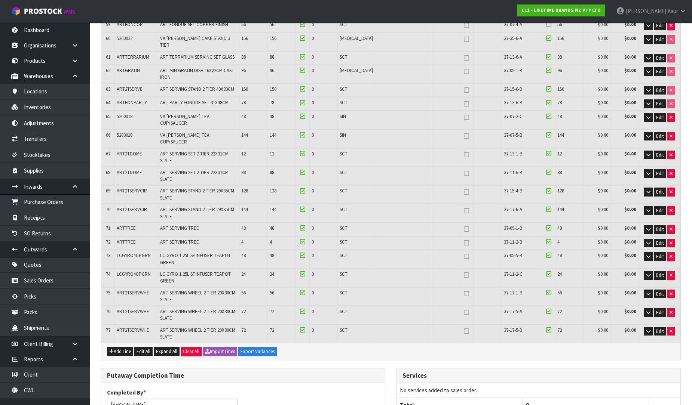
scroll to position [1259, 0]
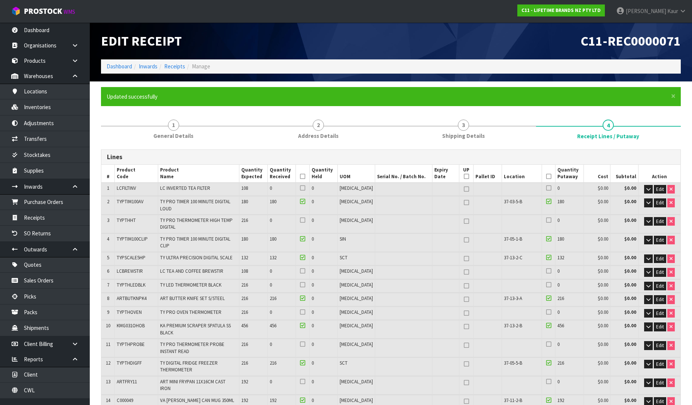
scroll to position [432, 0]
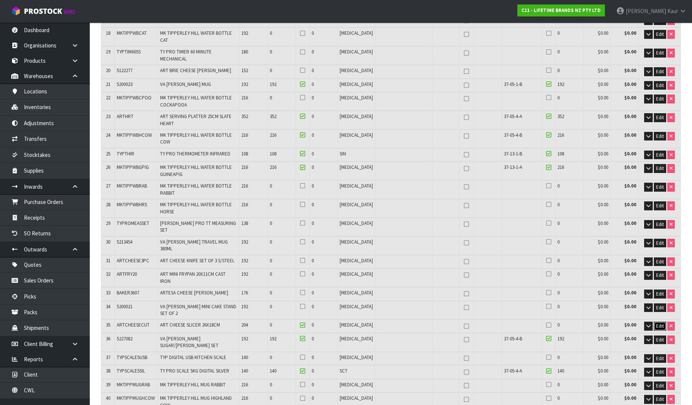
click at [656, 323] on span "Edit" at bounding box center [660, 326] width 8 height 6
drag, startPoint x: 301, startPoint y: 258, endPoint x: 277, endPoint y: 258, distance: 24.7
click at [277, 322] on input "0" at bounding box center [289, 326] width 38 height 9
type input "40.042902"
type input "9977.89"
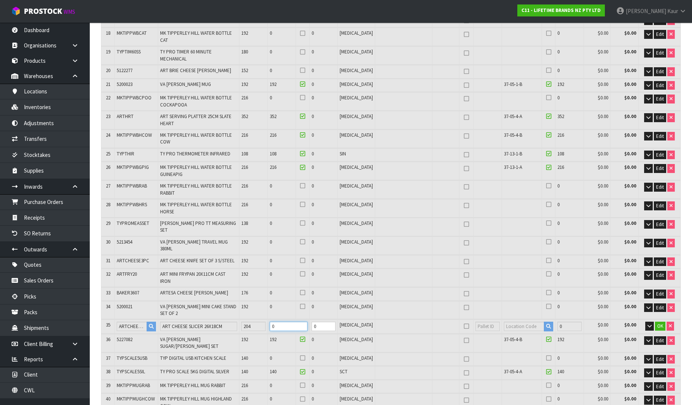
type input "2"
type input "991"
type input "40.088134"
type input "9992.29"
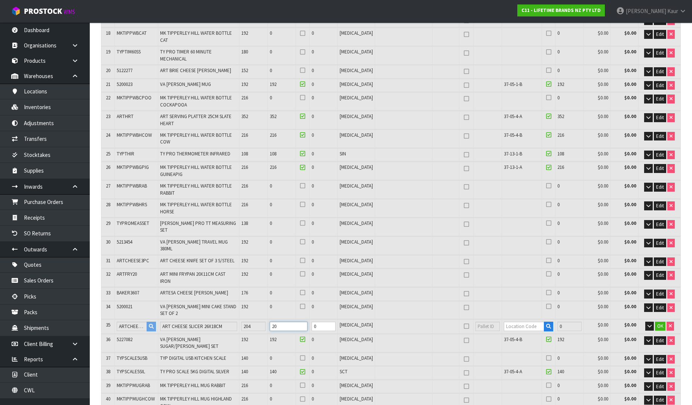
type input "204"
type input "1007"
type input "40.572166"
type input "10143.09"
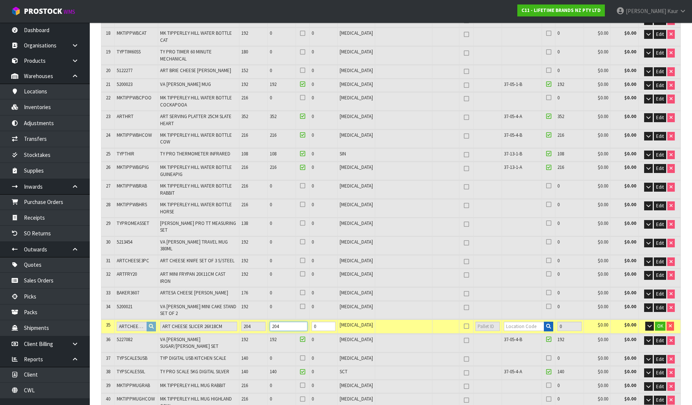
type input "204"
click at [544, 322] on button "button" at bounding box center [548, 327] width 9 height 10
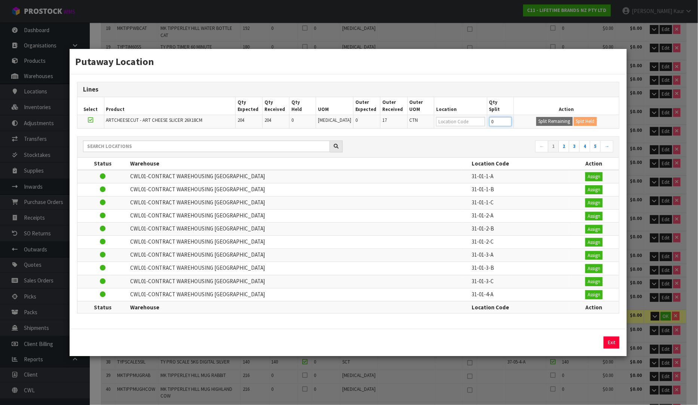
drag, startPoint x: 495, startPoint y: 124, endPoint x: 465, endPoint y: 126, distance: 30.3
click at [465, 126] on tr "ARTCHEESECUT - ART CHEESE SLICER 26X18CM 204 204 0 [MEDICAL_DATA] 0 17 CTN 0 Sp…" at bounding box center [348, 121] width 542 height 13
type input "60"
click at [536, 121] on button "Split Remaining" at bounding box center [554, 121] width 36 height 9
type input "7932"
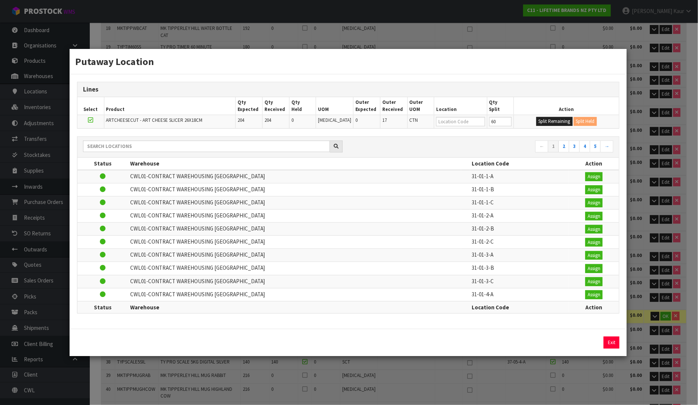
type input "60"
type input "0"
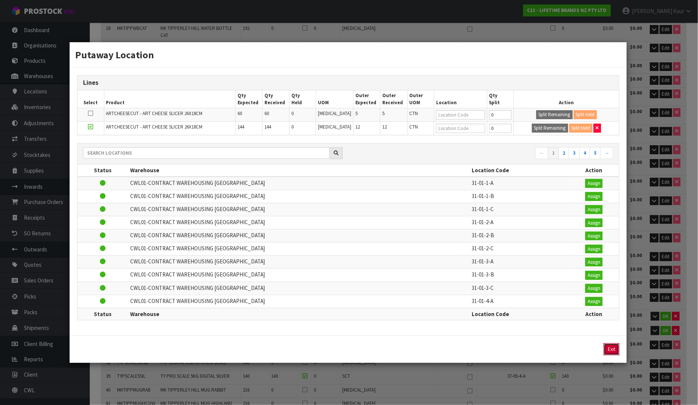
click at [614, 349] on button "Exit" at bounding box center [611, 350] width 16 height 12
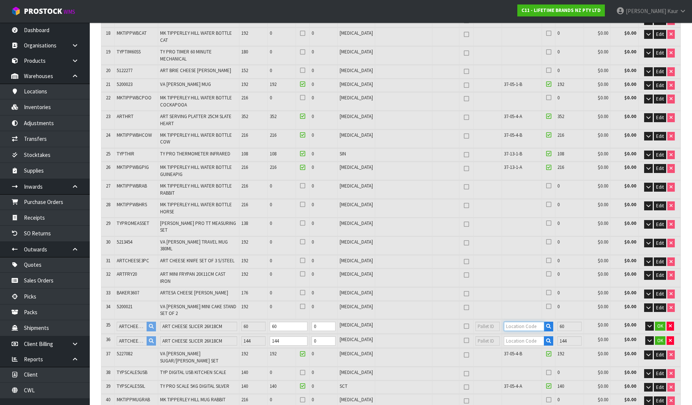
click at [511, 322] on input "text" at bounding box center [524, 326] width 41 height 9
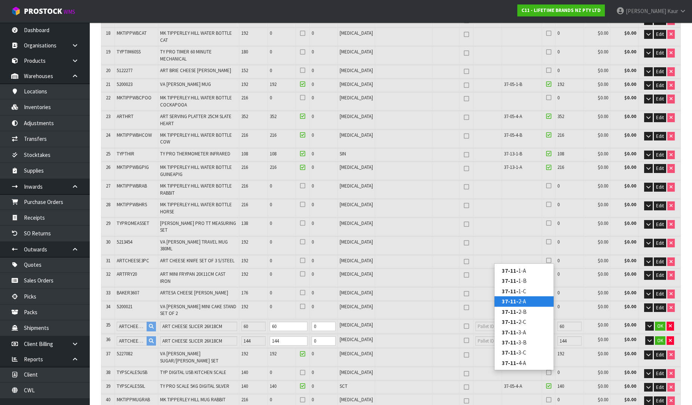
type input "37-11-"
click at [520, 296] on link "37-11- 2-A" at bounding box center [523, 301] width 59 height 10
type input "7932"
type input "37-11-2-A"
type input "60"
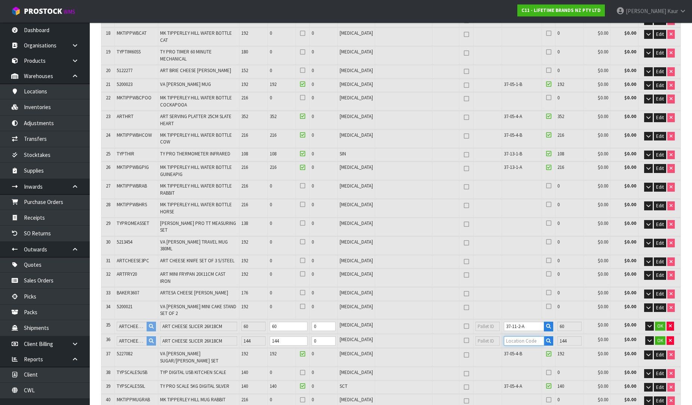
click at [519, 336] on input "text" at bounding box center [524, 340] width 41 height 9
type input "37-15-5"
type input "7788"
type input "0"
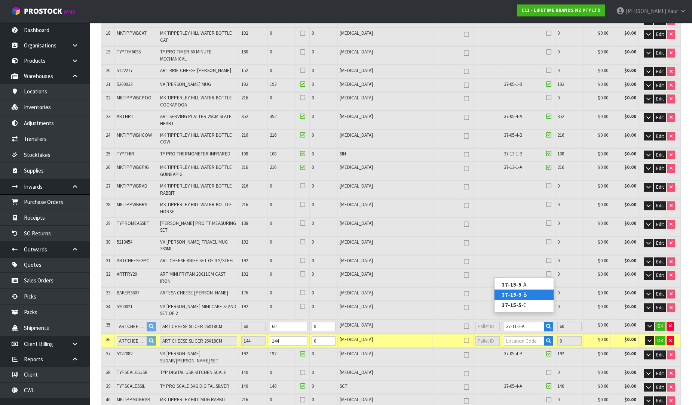
click at [521, 294] on link "37-15-5 -B" at bounding box center [523, 295] width 59 height 10
type input "7932"
type input "37-15-5-B"
type input "144"
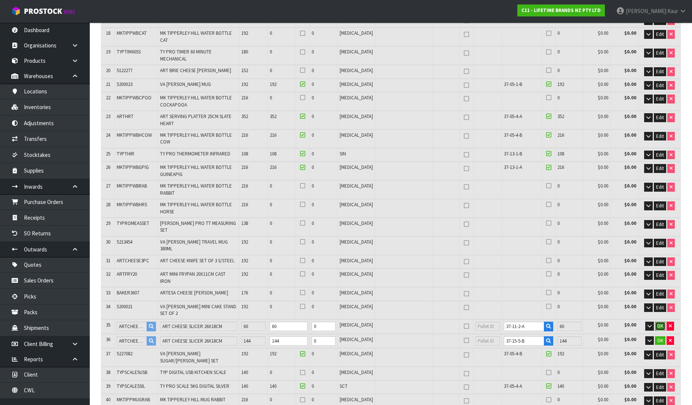
click at [657, 323] on span "OK" at bounding box center [660, 326] width 6 height 6
click at [660, 337] on span "OK" at bounding box center [660, 340] width 6 height 6
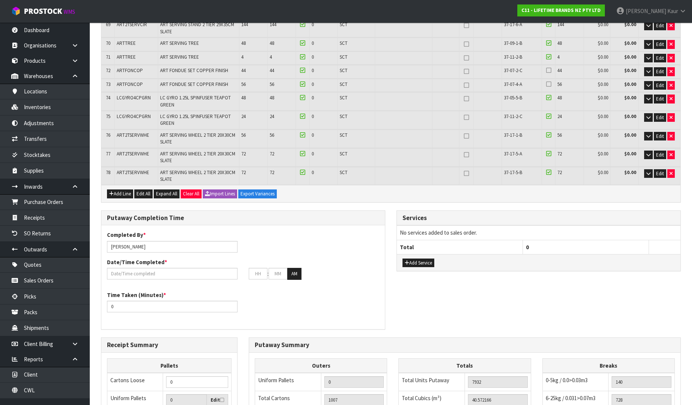
scroll to position [1300, 0]
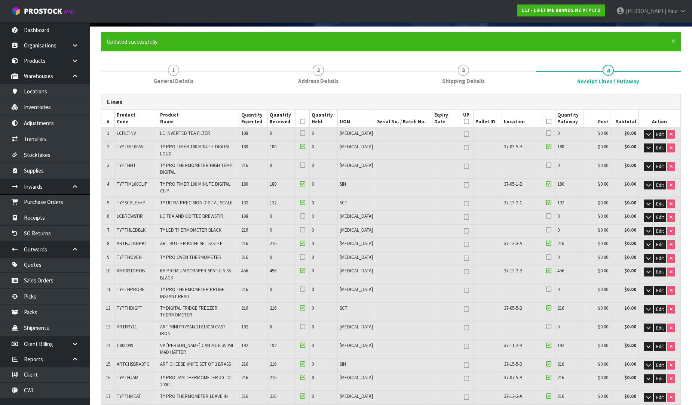
scroll to position [0, 0]
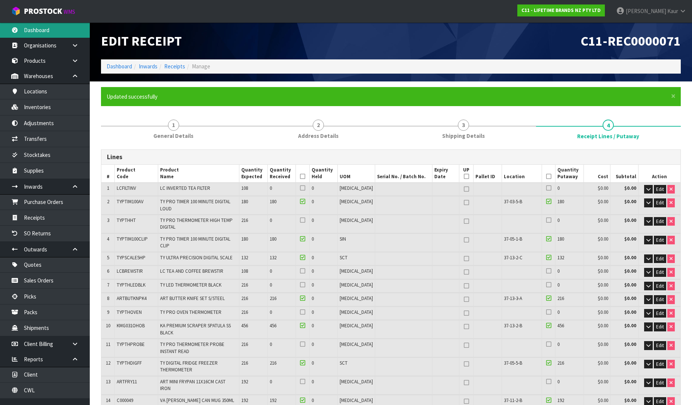
click at [47, 32] on link "Dashboard" at bounding box center [45, 29] width 90 height 15
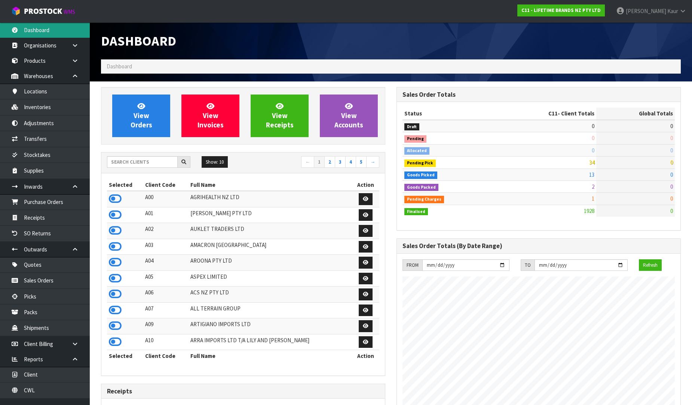
scroll to position [566, 295]
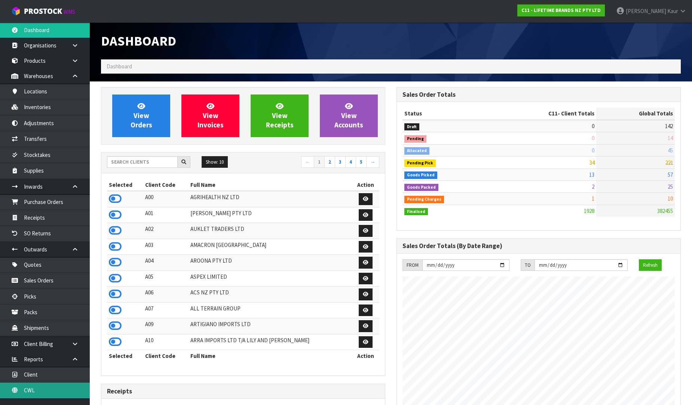
click at [50, 394] on link "CWL" at bounding box center [45, 390] width 90 height 15
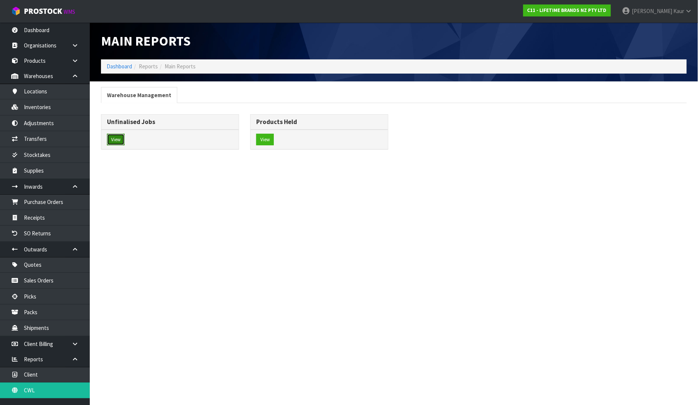
click at [122, 134] on button "View" at bounding box center [116, 140] width 18 height 12
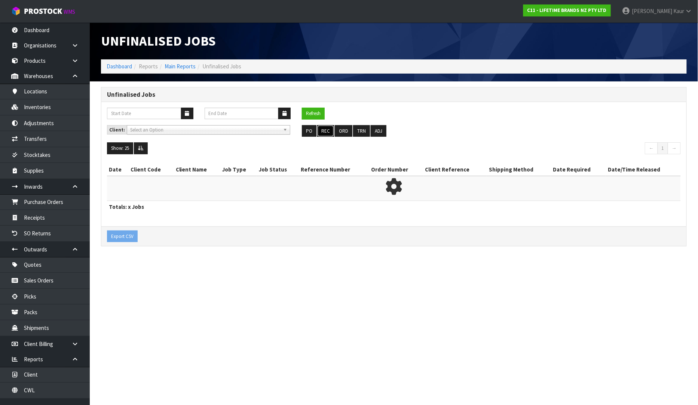
click at [321, 131] on button "REC" at bounding box center [325, 131] width 17 height 12
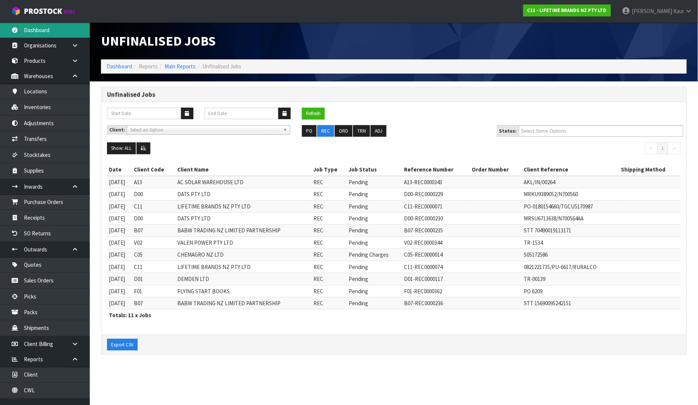
click at [38, 34] on link "Dashboard" at bounding box center [45, 29] width 90 height 15
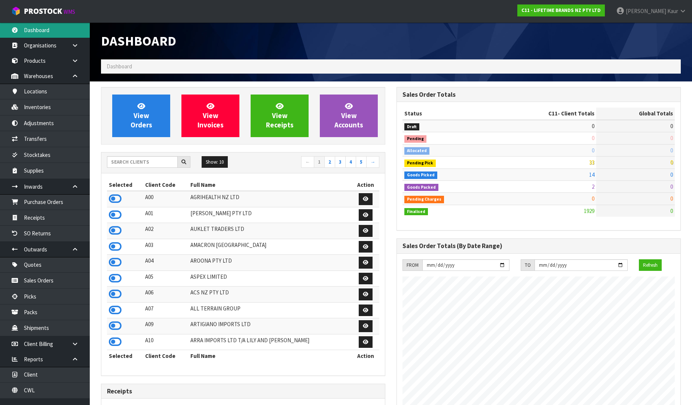
scroll to position [566, 295]
click at [155, 159] on input "text" at bounding box center [142, 162] width 71 height 12
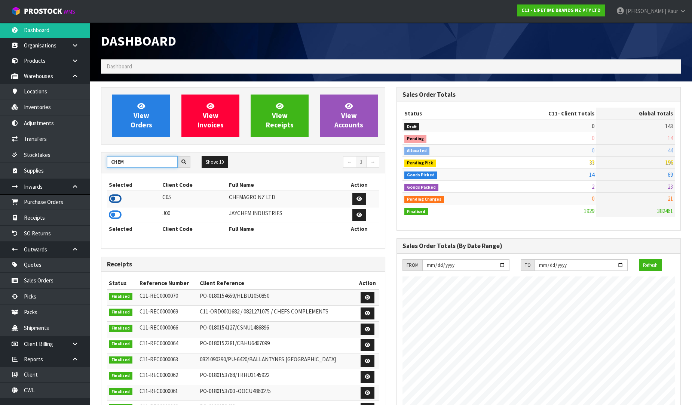
type input "CHEM"
click at [111, 197] on icon at bounding box center [115, 198] width 13 height 11
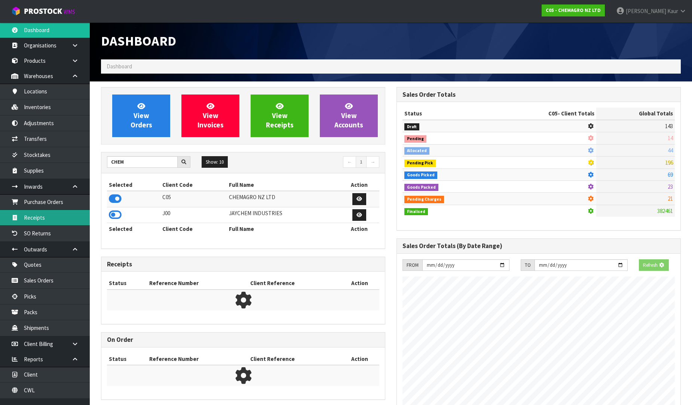
scroll to position [373402, 373573]
click at [67, 215] on link "Receipts" at bounding box center [45, 217] width 90 height 15
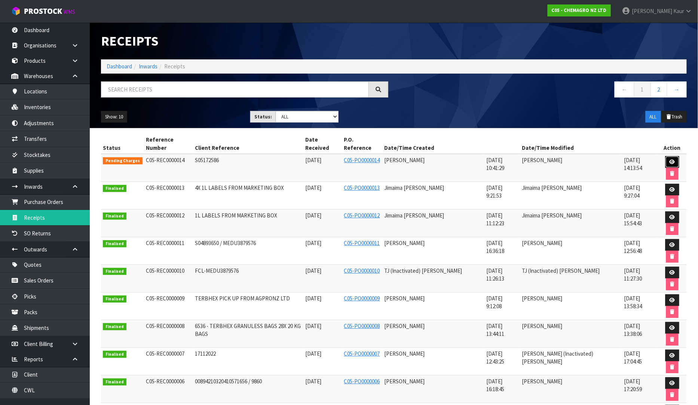
click at [666, 156] on link at bounding box center [672, 162] width 14 height 12
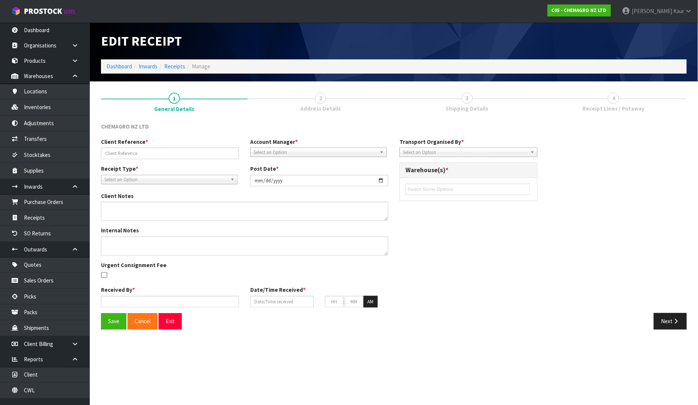
type input "S05172586"
type input "[DATE]"
type input "[PERSON_NAME]"
type input "[DATE]"
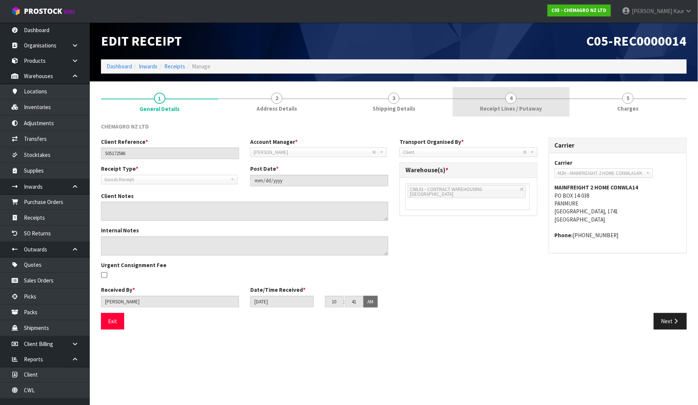
click at [517, 99] on link "4 Receipt Lines / Putaway" at bounding box center [510, 102] width 117 height 30
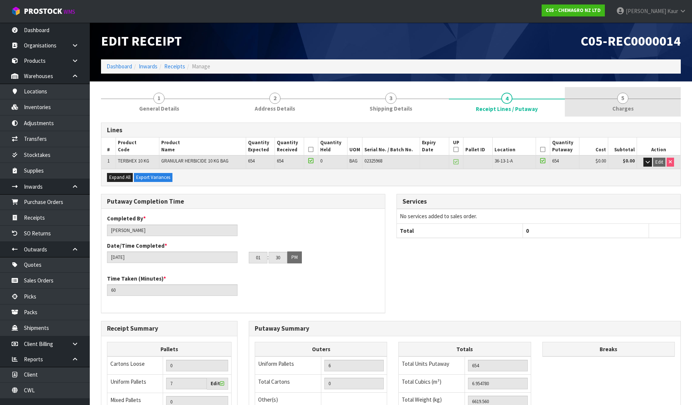
click at [625, 101] on span "5" at bounding box center [622, 98] width 11 height 11
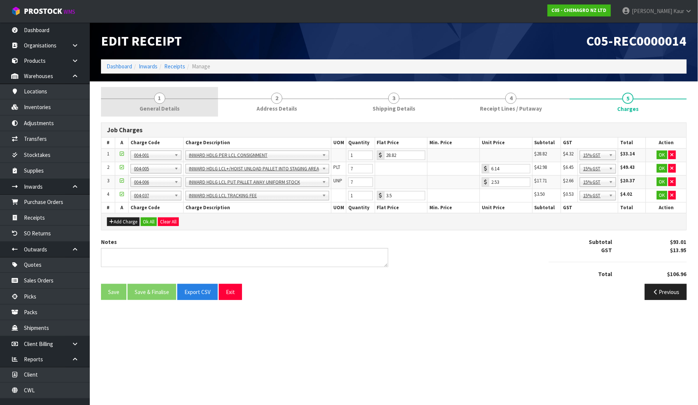
click at [165, 99] on link "1 General Details" at bounding box center [159, 102] width 117 height 30
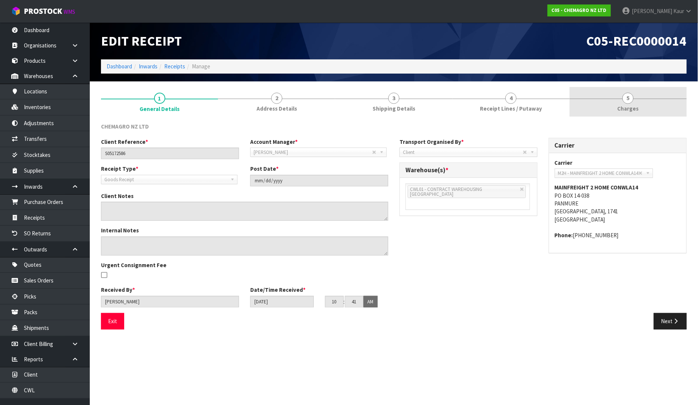
click at [623, 102] on link "5 [GEOGRAPHIC_DATA]" at bounding box center [627, 102] width 117 height 30
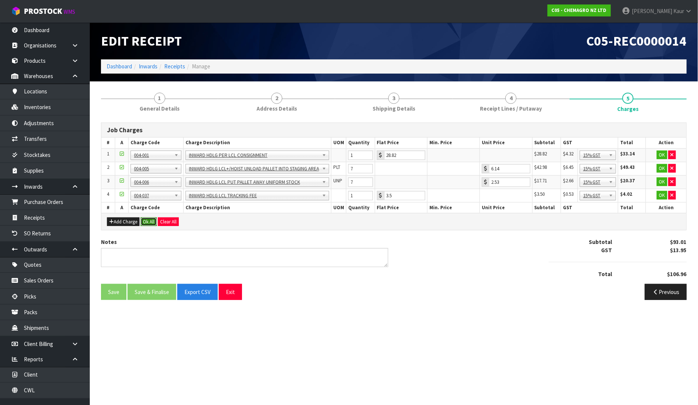
click at [151, 225] on button "Ok All" at bounding box center [149, 222] width 16 height 9
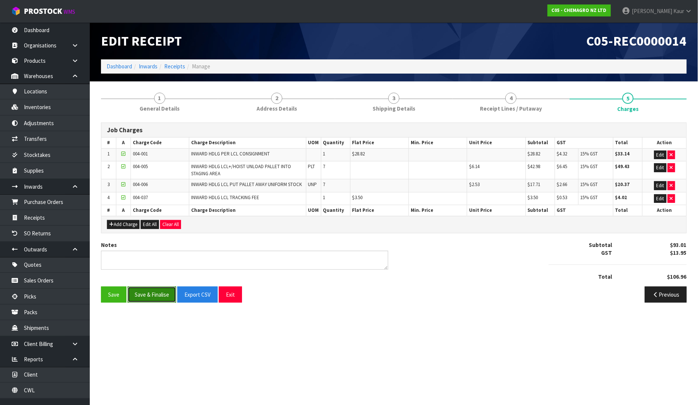
click at [146, 292] on button "Save & Finalise" at bounding box center [151, 295] width 49 height 16
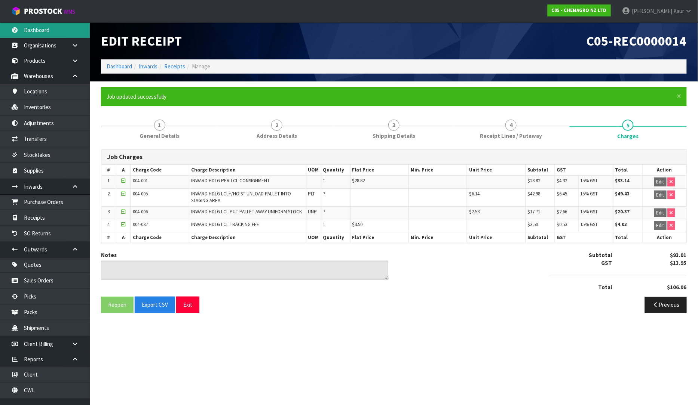
drag, startPoint x: 43, startPoint y: 27, endPoint x: 52, endPoint y: 34, distance: 11.2
click at [43, 27] on link "Dashboard" at bounding box center [45, 29] width 90 height 15
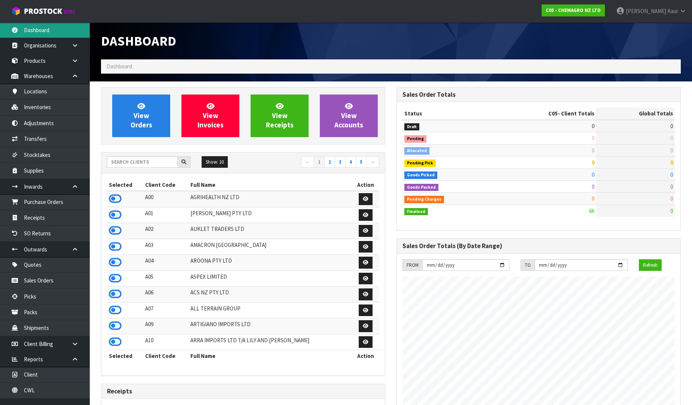
scroll to position [457, 295]
click at [135, 162] on input "text" at bounding box center [142, 162] width 71 height 12
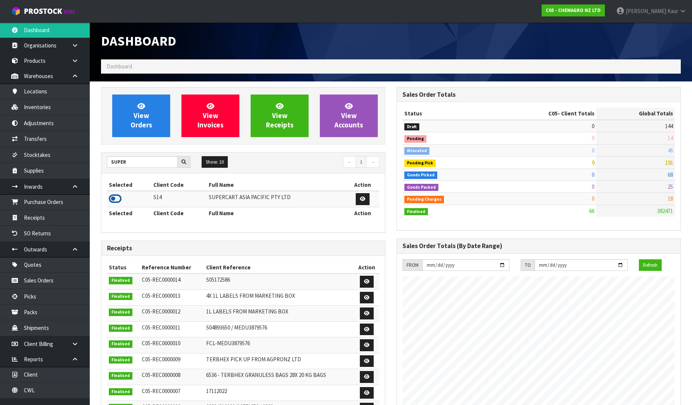
click at [116, 197] on icon at bounding box center [115, 198] width 13 height 11
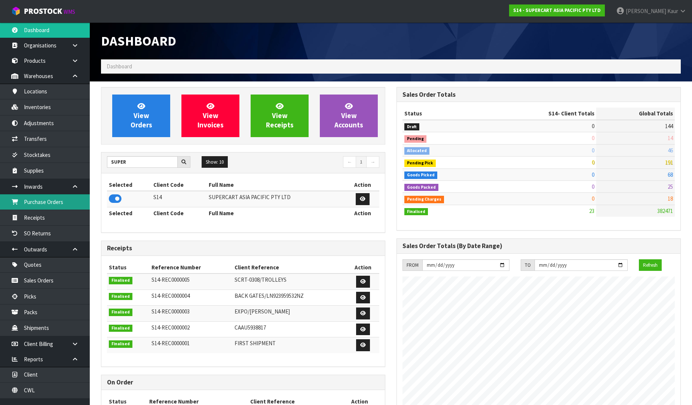
scroll to position [373411, 373573]
click at [54, 202] on link "Purchase Orders" at bounding box center [45, 201] width 90 height 15
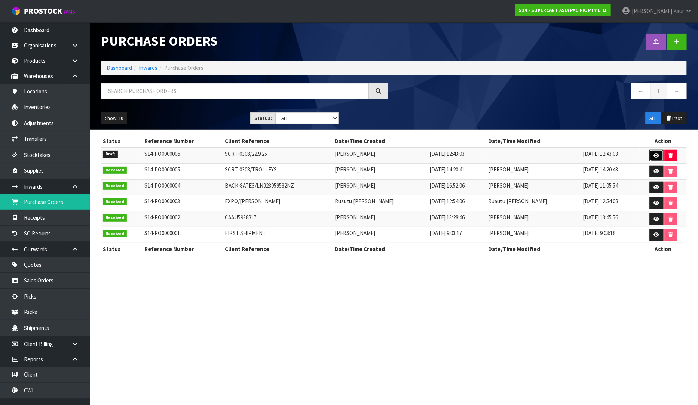
click at [654, 156] on icon at bounding box center [657, 155] width 6 height 5
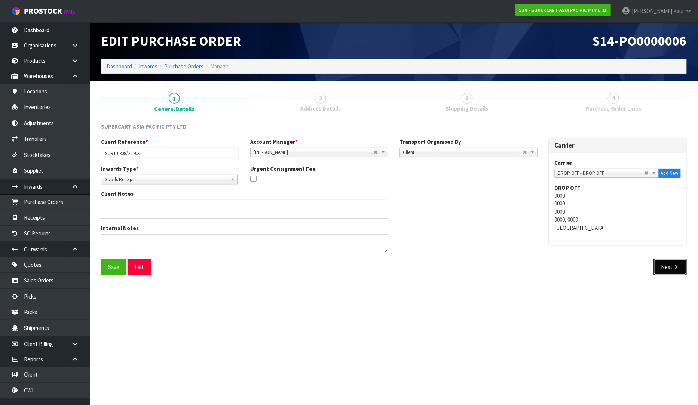
click at [679, 270] on button "Next" at bounding box center [670, 267] width 33 height 16
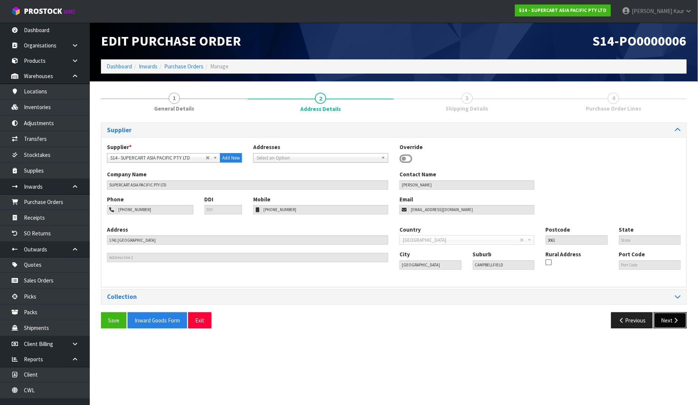
click at [672, 320] on icon "button" at bounding box center [675, 321] width 7 height 6
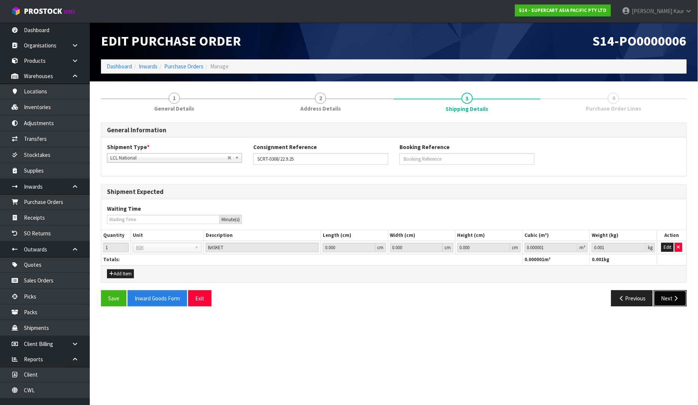
click at [668, 300] on button "Next" at bounding box center [670, 298] width 33 height 16
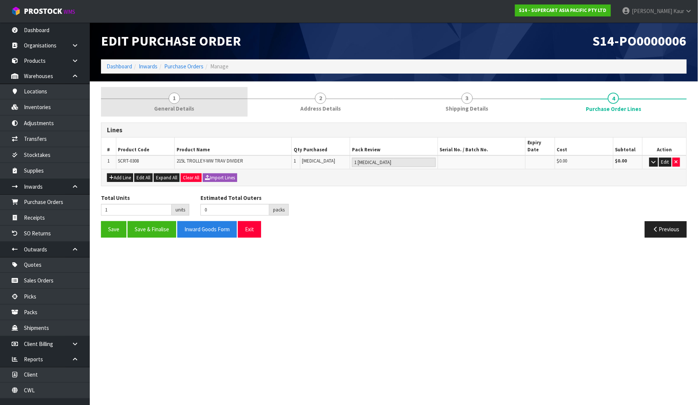
click at [184, 106] on span "General Details" at bounding box center [174, 109] width 40 height 8
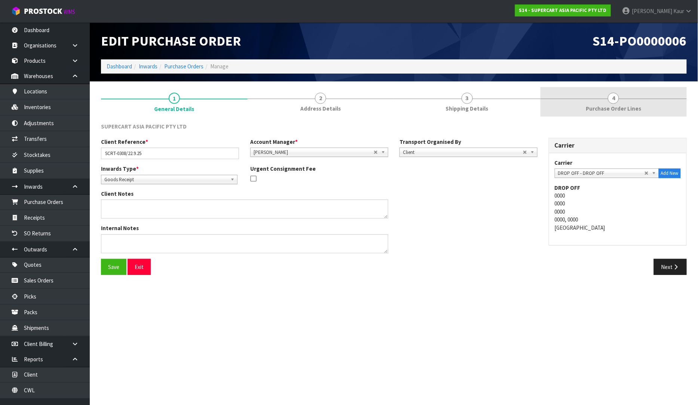
drag, startPoint x: 634, startPoint y: 109, endPoint x: 628, endPoint y: 114, distance: 6.9
click at [633, 109] on span "Purchase Order Lines" at bounding box center [612, 109] width 55 height 8
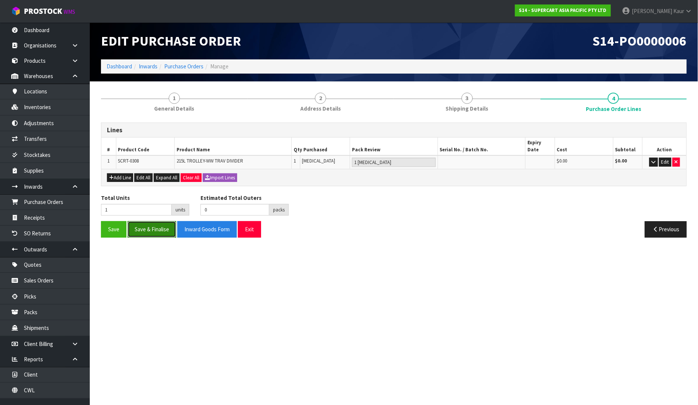
click at [155, 221] on button "Save & Finalise" at bounding box center [151, 229] width 49 height 16
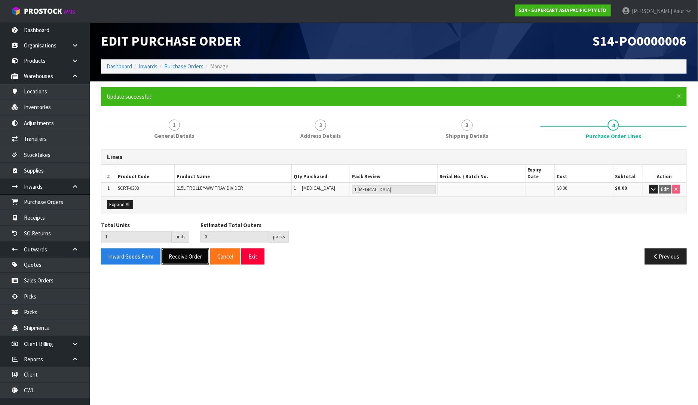
click at [178, 252] on button "Receive Order" at bounding box center [185, 257] width 47 height 16
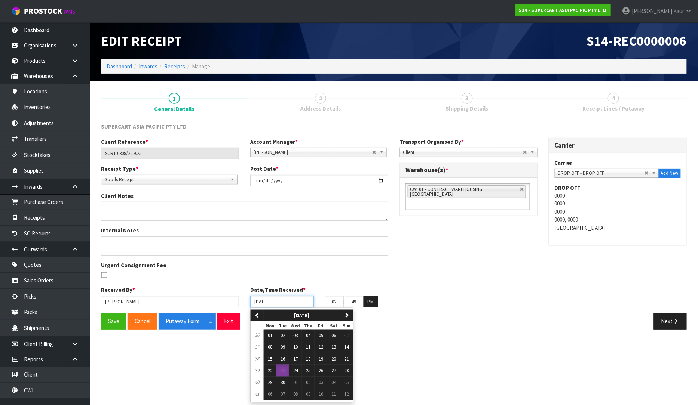
click at [256, 303] on input "[DATE]" at bounding box center [282, 302] width 64 height 12
click at [271, 371] on span "22" at bounding box center [270, 371] width 4 height 6
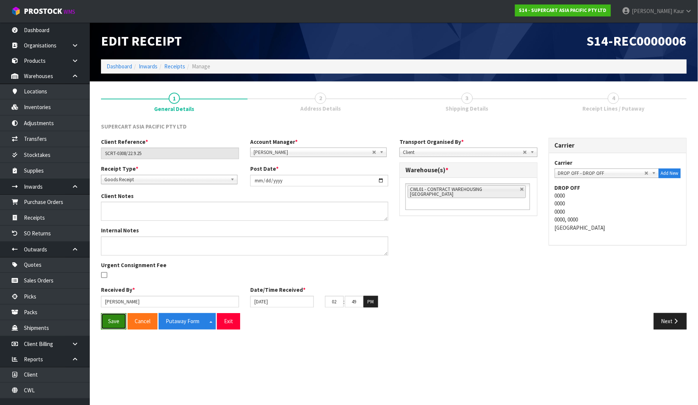
click at [123, 319] on button "Save" at bounding box center [113, 321] width 25 height 16
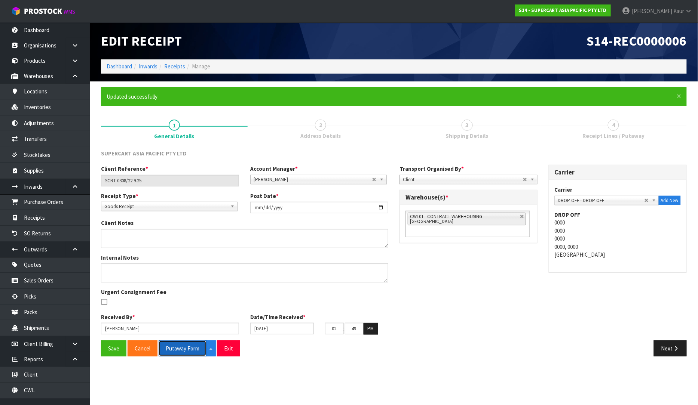
click at [191, 347] on button "Putaway Form" at bounding box center [183, 349] width 48 height 16
click at [55, 28] on link "Dashboard" at bounding box center [45, 29] width 90 height 15
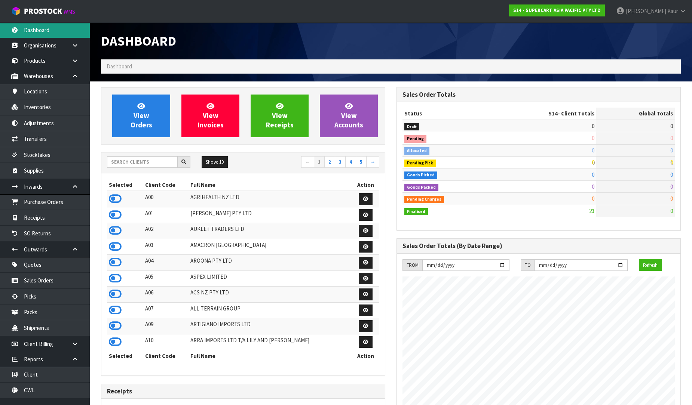
scroll to position [457, 295]
click at [151, 159] on input "text" at bounding box center [142, 162] width 71 height 12
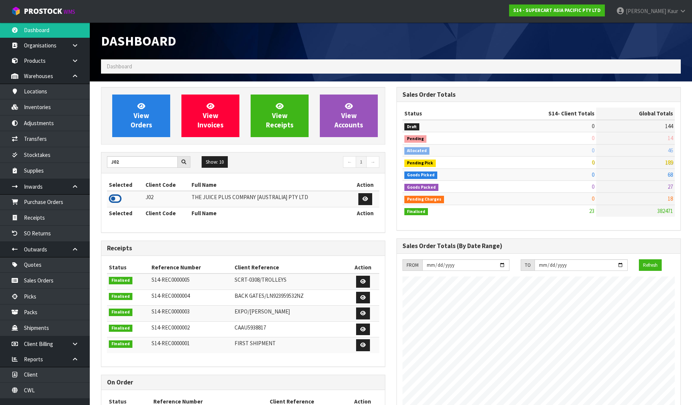
click at [111, 197] on icon at bounding box center [115, 198] width 13 height 11
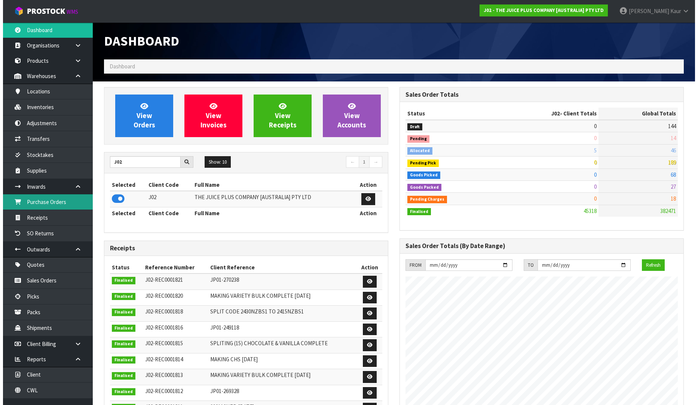
scroll to position [566, 295]
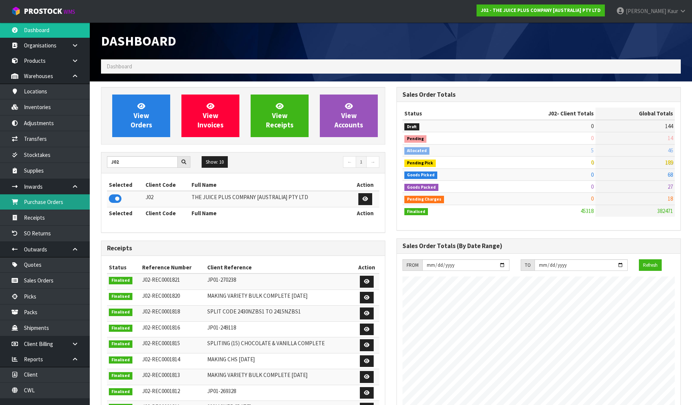
click at [32, 203] on link "Purchase Orders" at bounding box center [45, 201] width 90 height 15
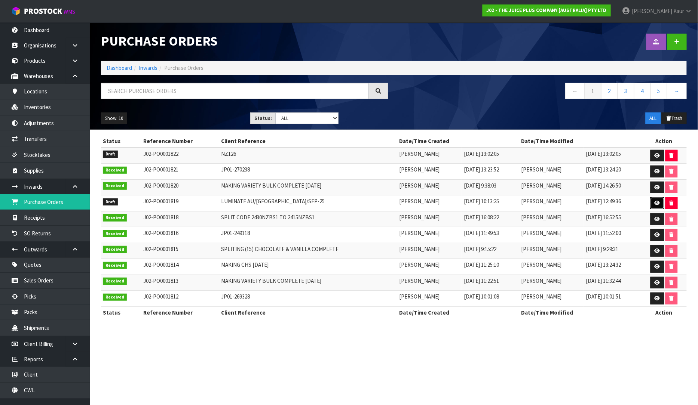
click at [655, 204] on icon at bounding box center [657, 203] width 6 height 5
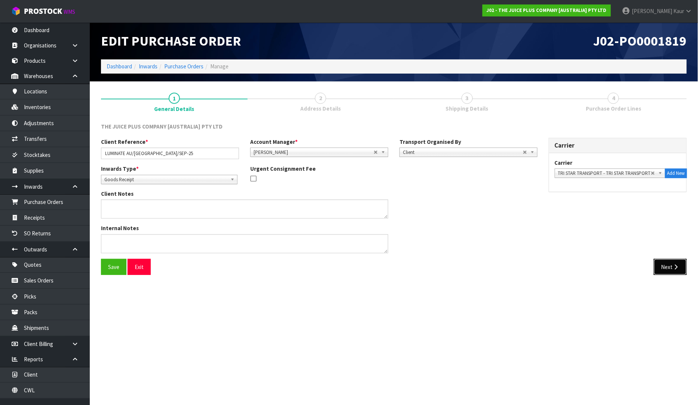
click at [667, 270] on button "Next" at bounding box center [670, 267] width 33 height 16
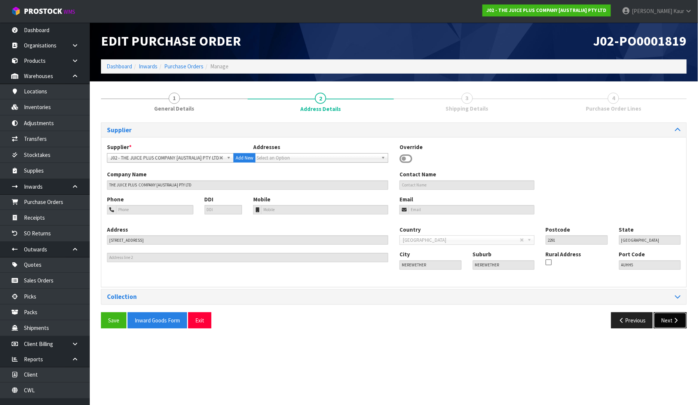
click at [670, 318] on button "Next" at bounding box center [670, 321] width 33 height 16
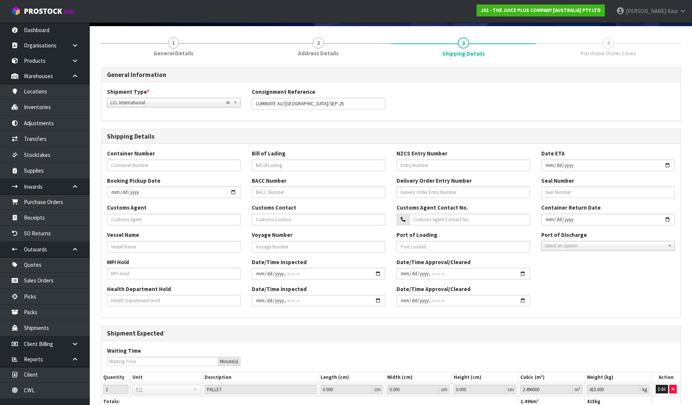
scroll to position [110, 0]
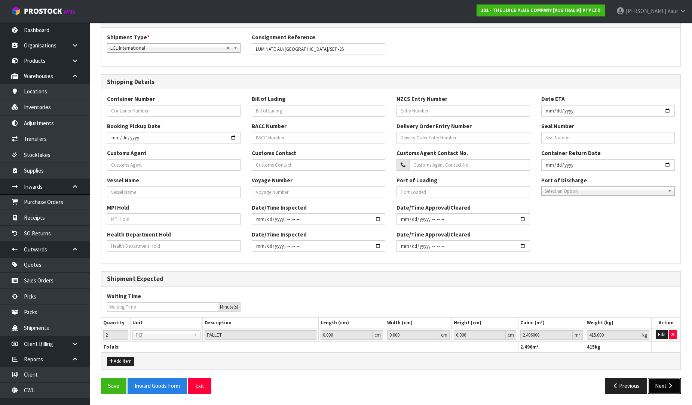
click at [662, 387] on button "Next" at bounding box center [664, 386] width 33 height 16
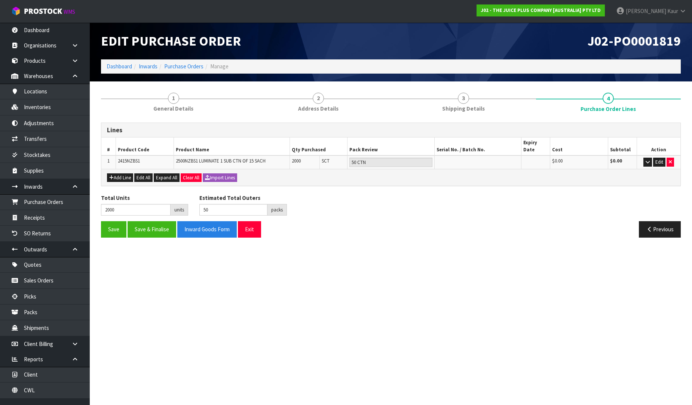
scroll to position [0, 0]
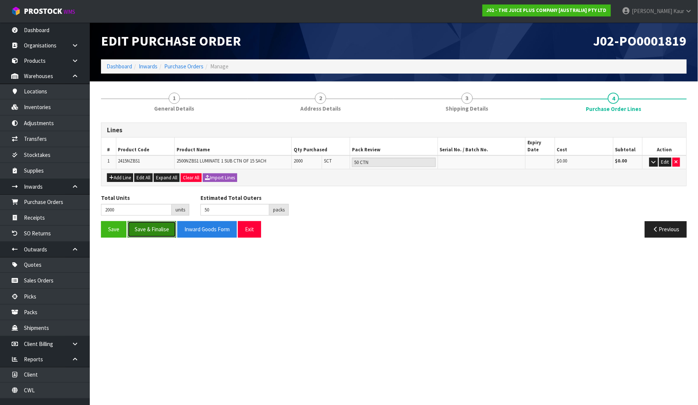
click at [146, 221] on button "Save & Finalise" at bounding box center [151, 229] width 49 height 16
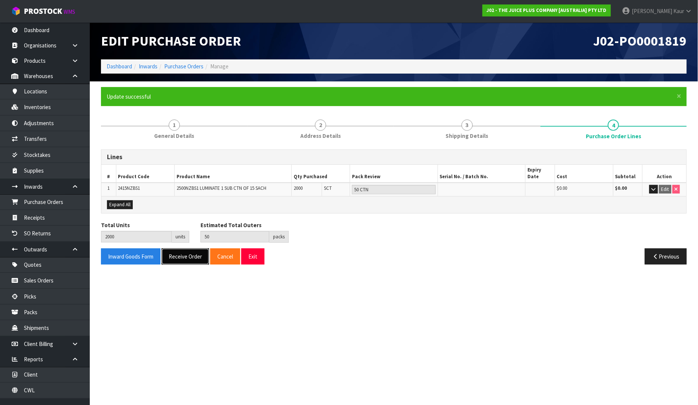
click at [176, 249] on button "Receive Order" at bounding box center [185, 257] width 47 height 16
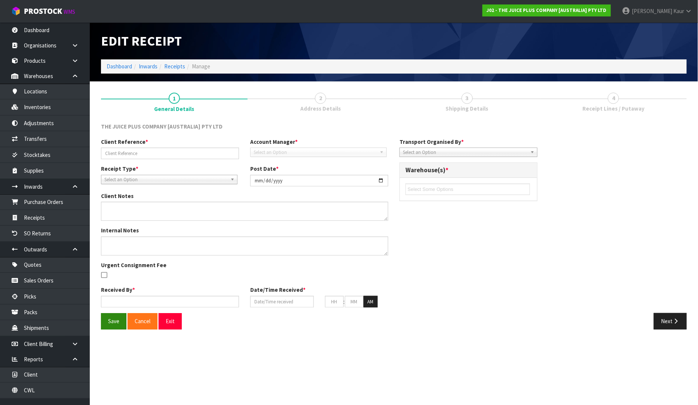
type input "LUMINATE AU/[GEOGRAPHIC_DATA]/SEP-25"
type input "[DATE]"
type input "[PERSON_NAME]"
type input "[DATE]"
type input "02"
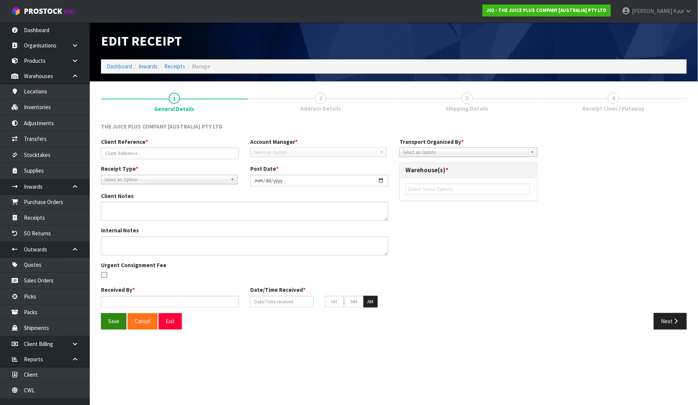
type input "51"
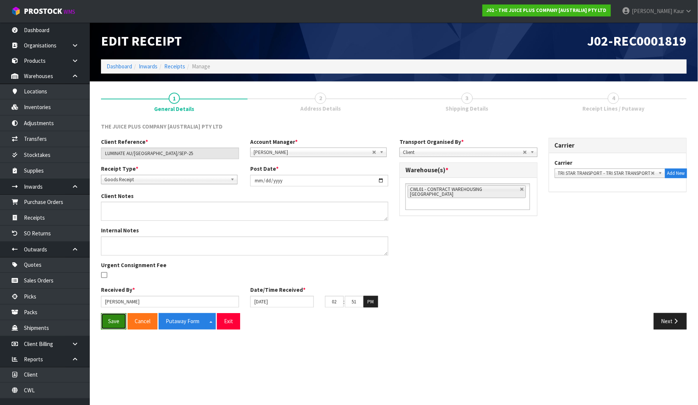
click at [109, 324] on button "Save" at bounding box center [113, 321] width 25 height 16
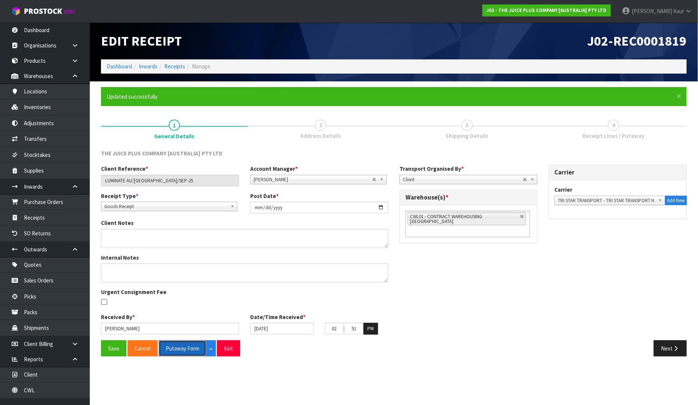
click at [187, 351] on button "Putaway Form" at bounding box center [183, 349] width 48 height 16
drag, startPoint x: 181, startPoint y: 348, endPoint x: 649, endPoint y: 1, distance: 582.6
click at [180, 348] on button "Putaway Form" at bounding box center [187, 349] width 56 height 16
click at [40, 391] on link "CWL" at bounding box center [45, 390] width 90 height 15
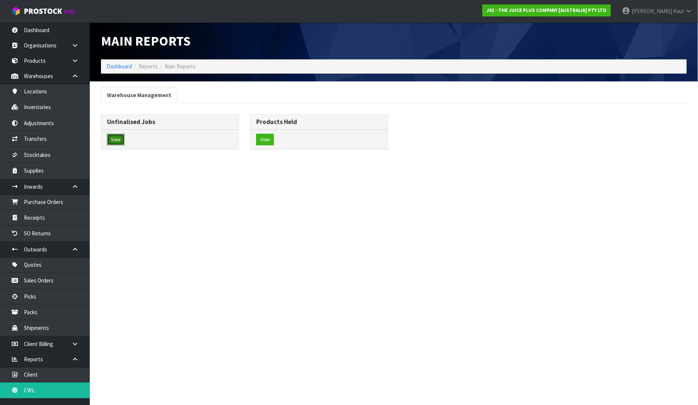
click at [115, 136] on button "View" at bounding box center [116, 140] width 18 height 12
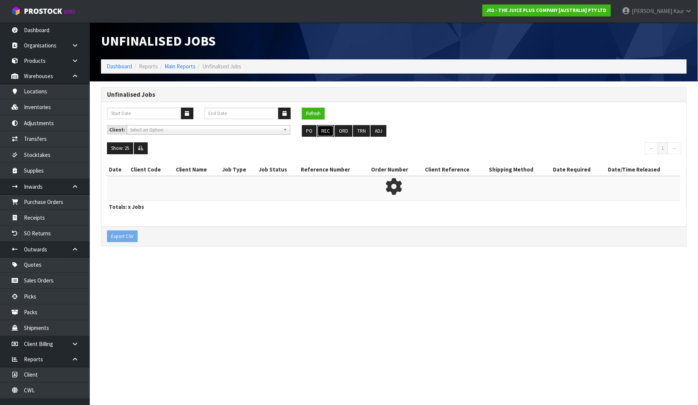
click at [324, 129] on button "REC" at bounding box center [325, 131] width 17 height 12
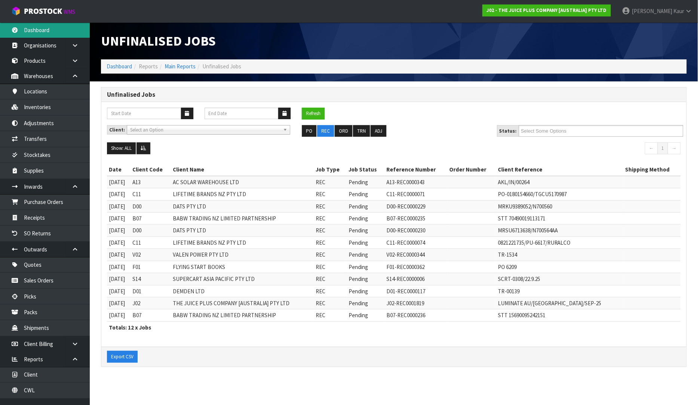
click at [53, 27] on link "Dashboard" at bounding box center [45, 29] width 90 height 15
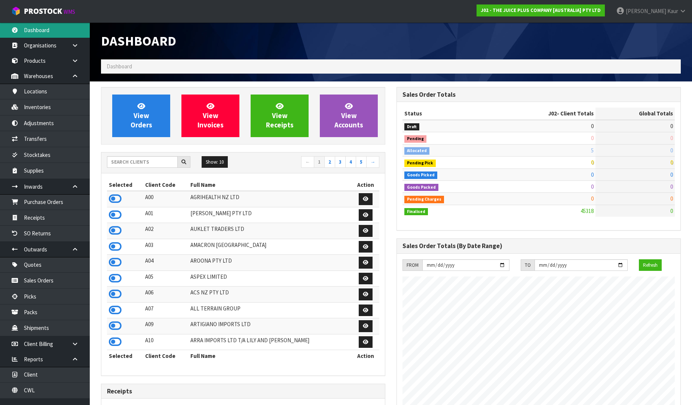
scroll to position [566, 295]
